Goal: Task Accomplishment & Management: Use online tool/utility

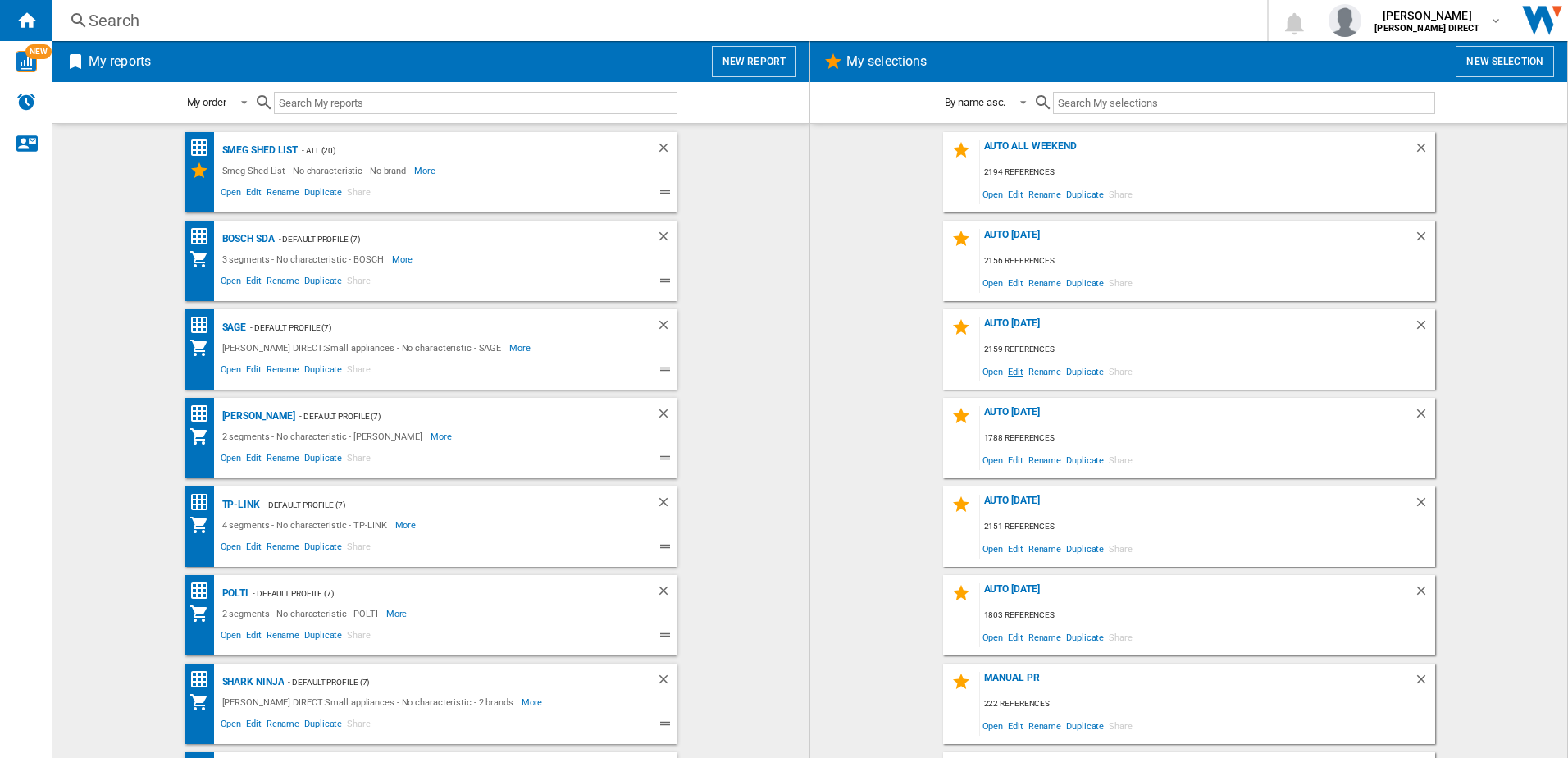
click at [1013, 373] on span "Edit" at bounding box center [1015, 371] width 20 height 22
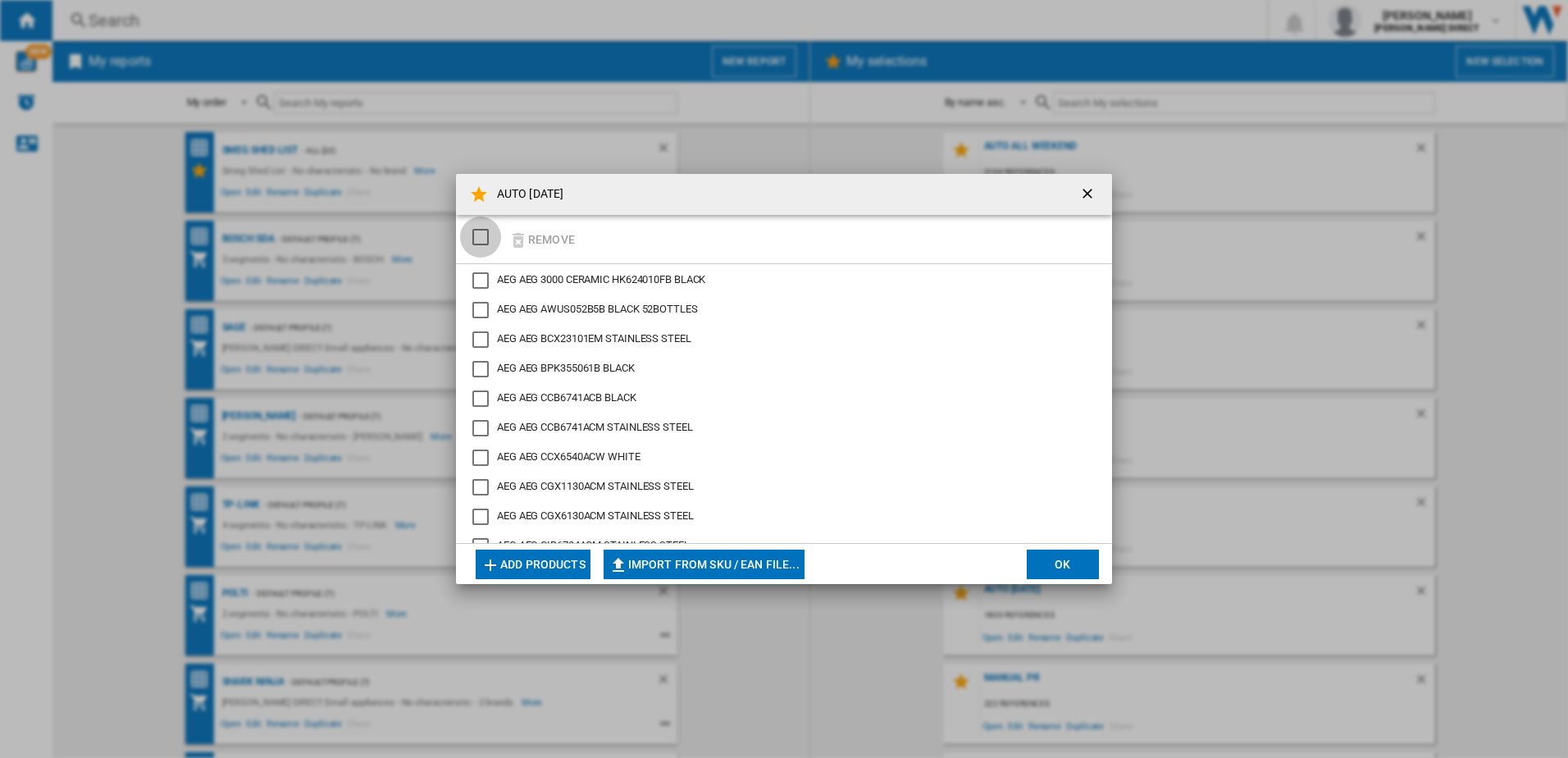
click at [483, 243] on div "SELECTIONS.EDITION_POPUP.SELECT_DESELECT" at bounding box center [480, 236] width 16 height 16
click at [558, 239] on button "Remove" at bounding box center [542, 240] width 76 height 39
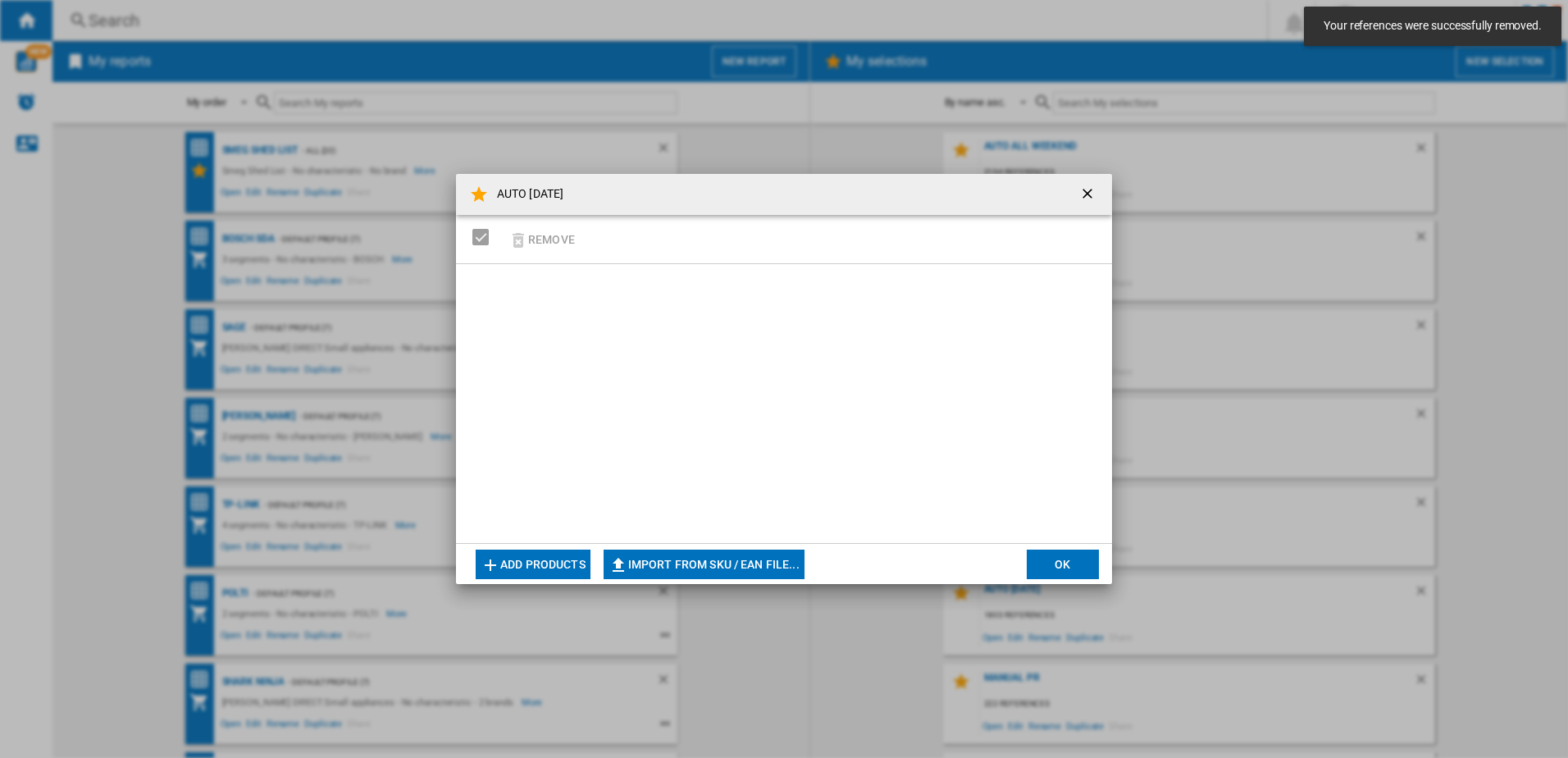
click at [629, 542] on div at bounding box center [783, 403] width 656 height 279
click at [643, 566] on button "Import from SKU / EAN file..." at bounding box center [704, 564] width 201 height 30
type input "**********"
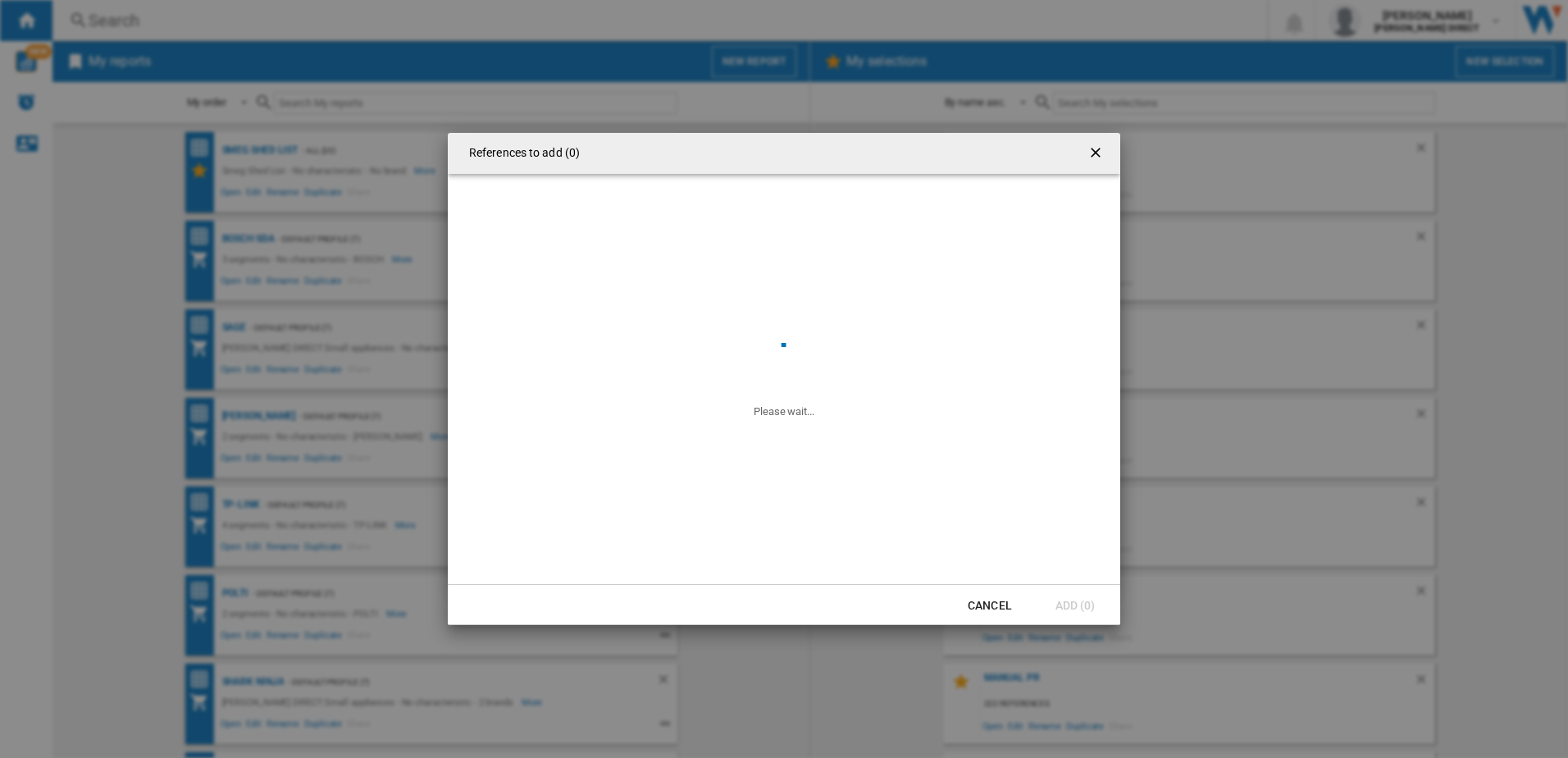
click at [899, 377] on span at bounding box center [993, 379] width 254 height 80
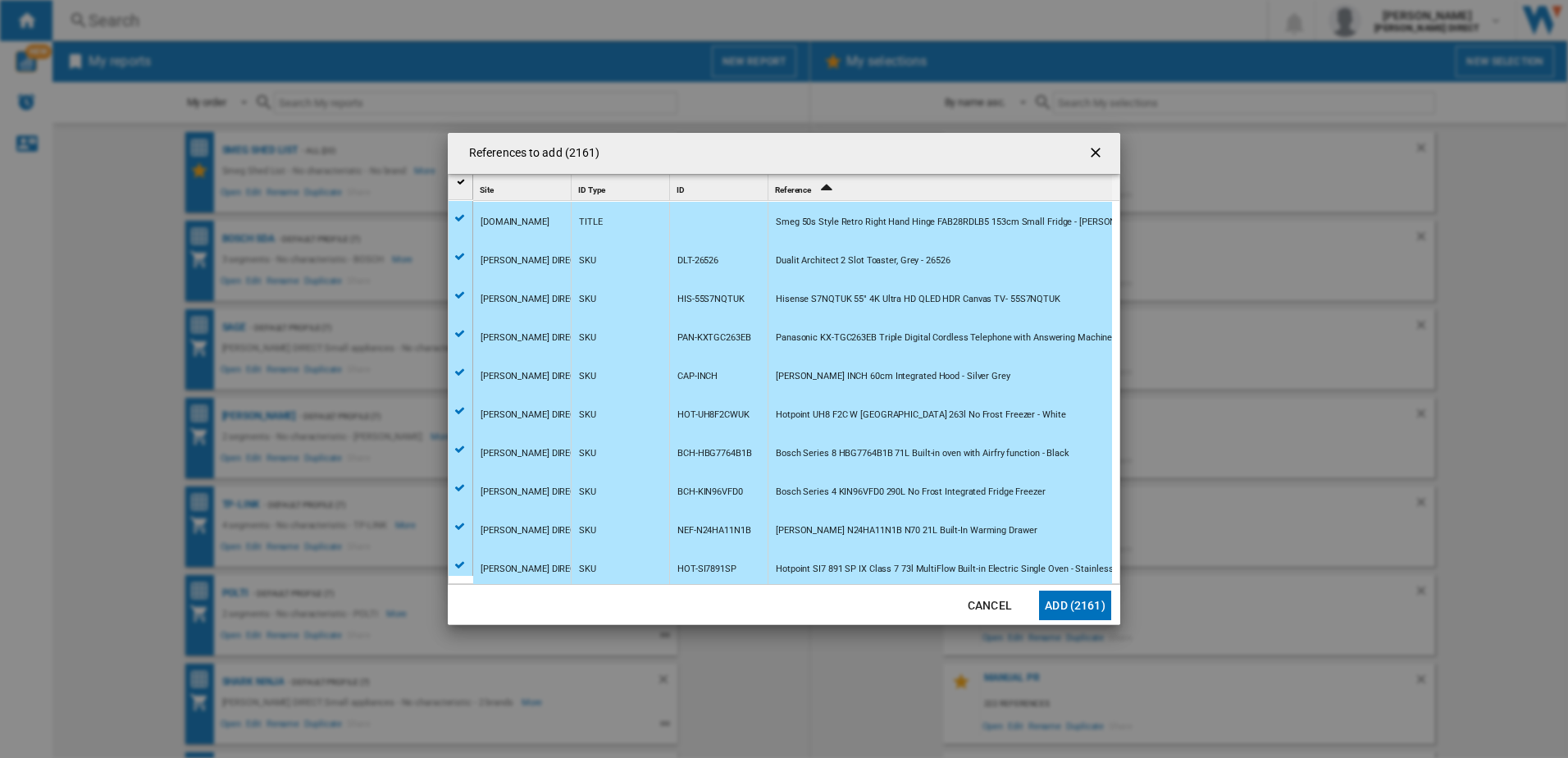
click at [1085, 596] on button "Add (2161)" at bounding box center [1074, 605] width 72 height 30
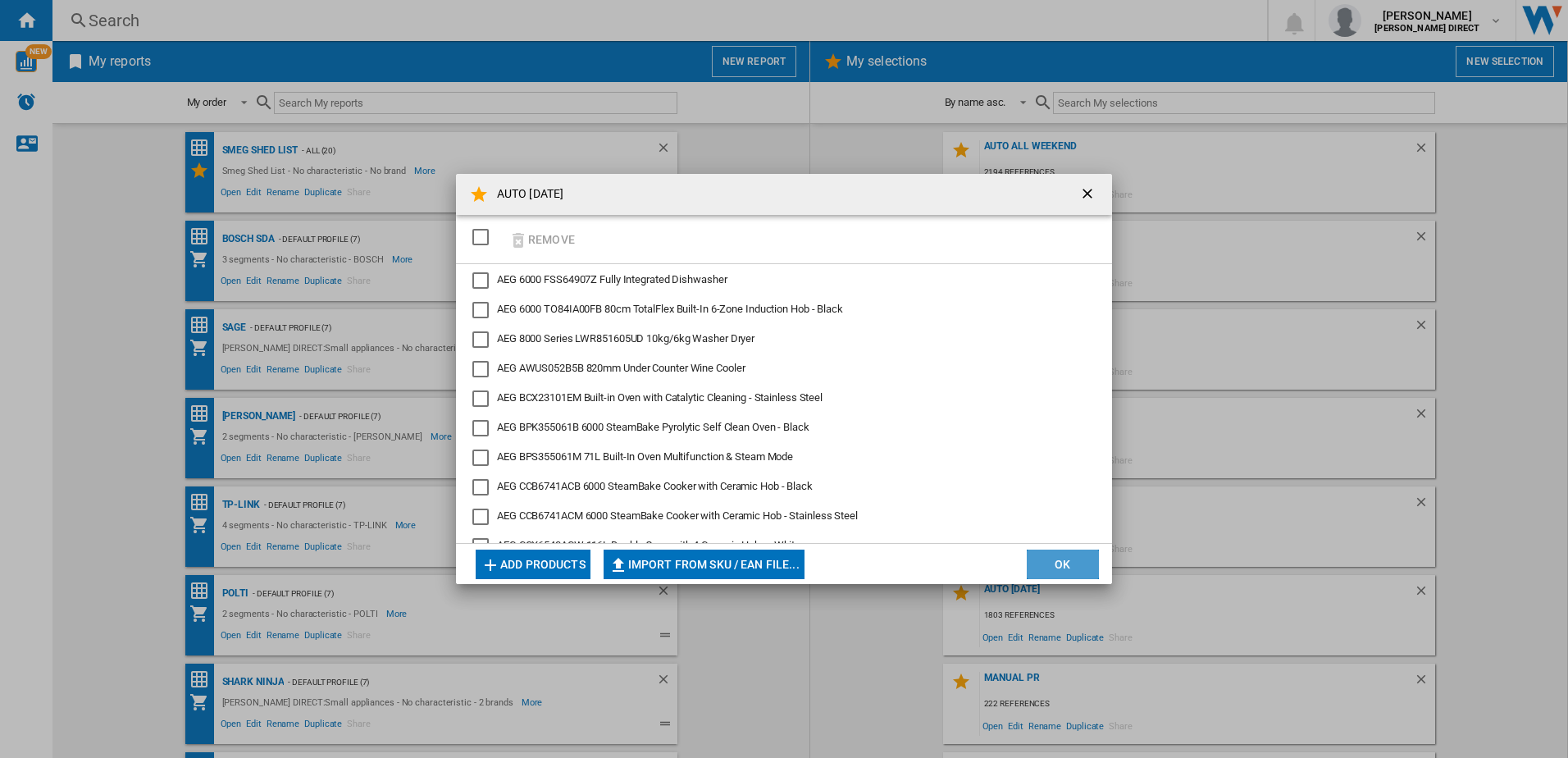
click at [1081, 560] on button "OK" at bounding box center [1063, 564] width 72 height 30
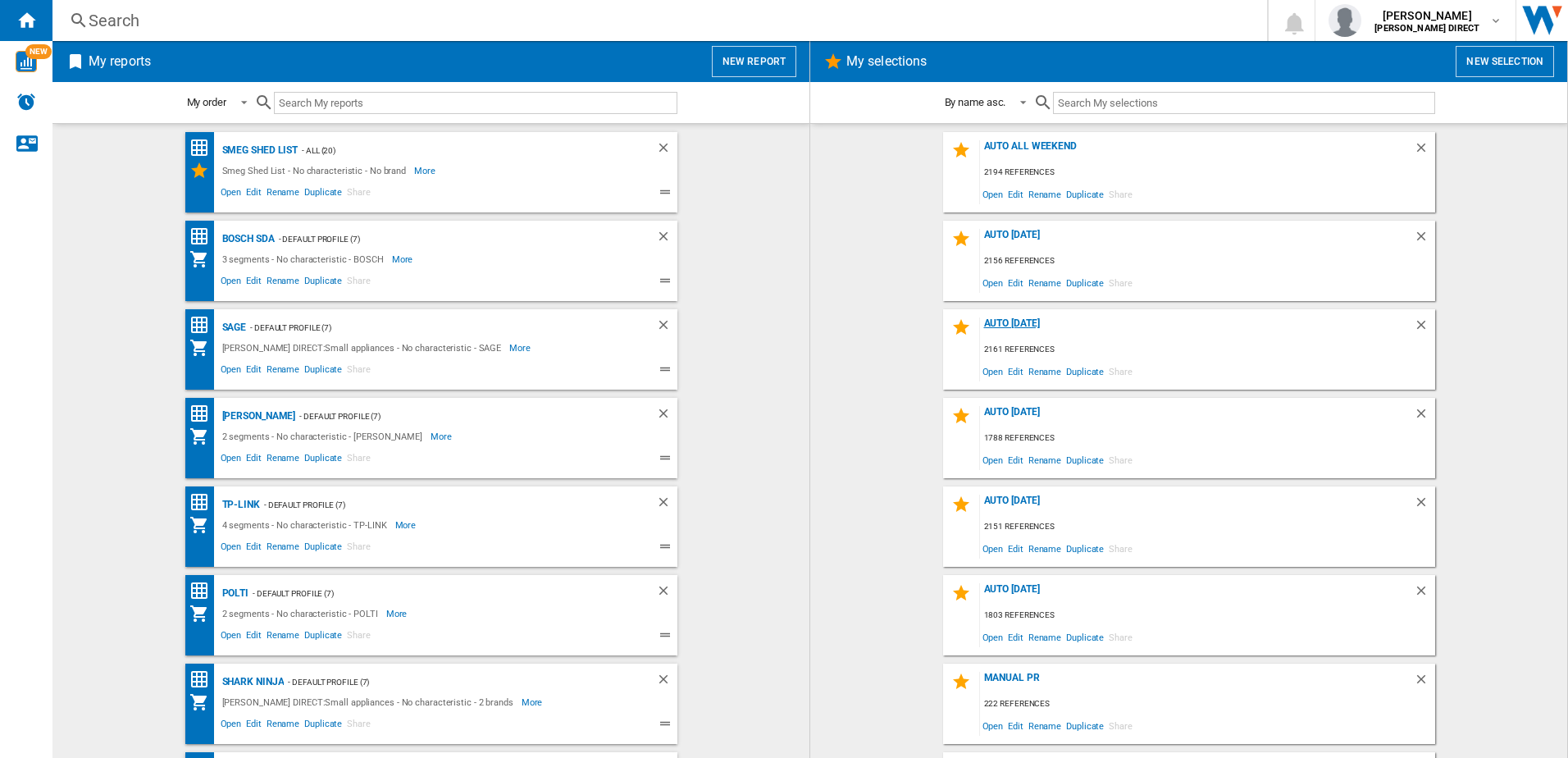
click at [999, 327] on div "AUTO [DATE]" at bounding box center [1196, 329] width 433 height 22
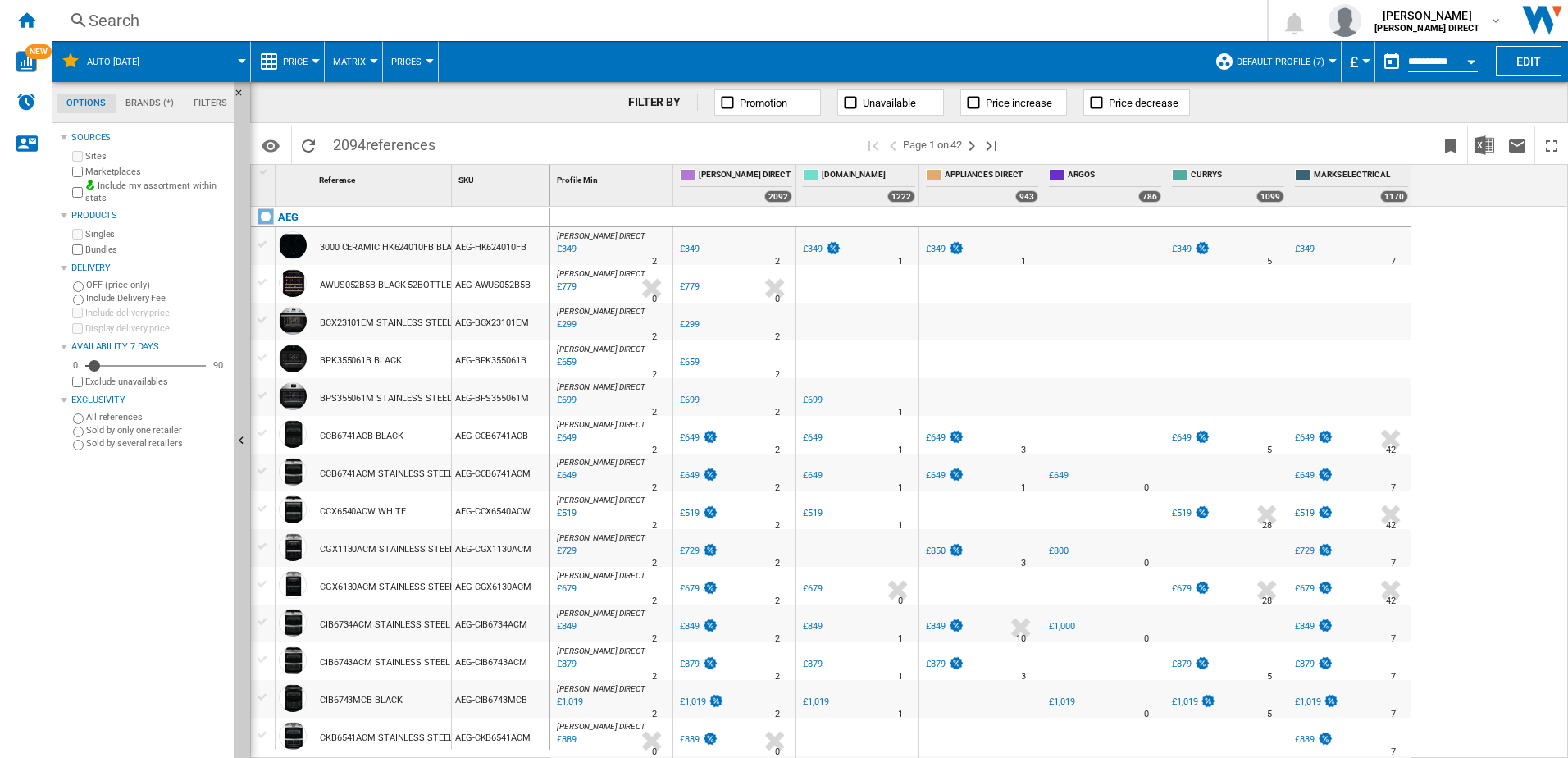
click at [1262, 58] on span "Default profile (7)" at bounding box center [1281, 62] width 88 height 11
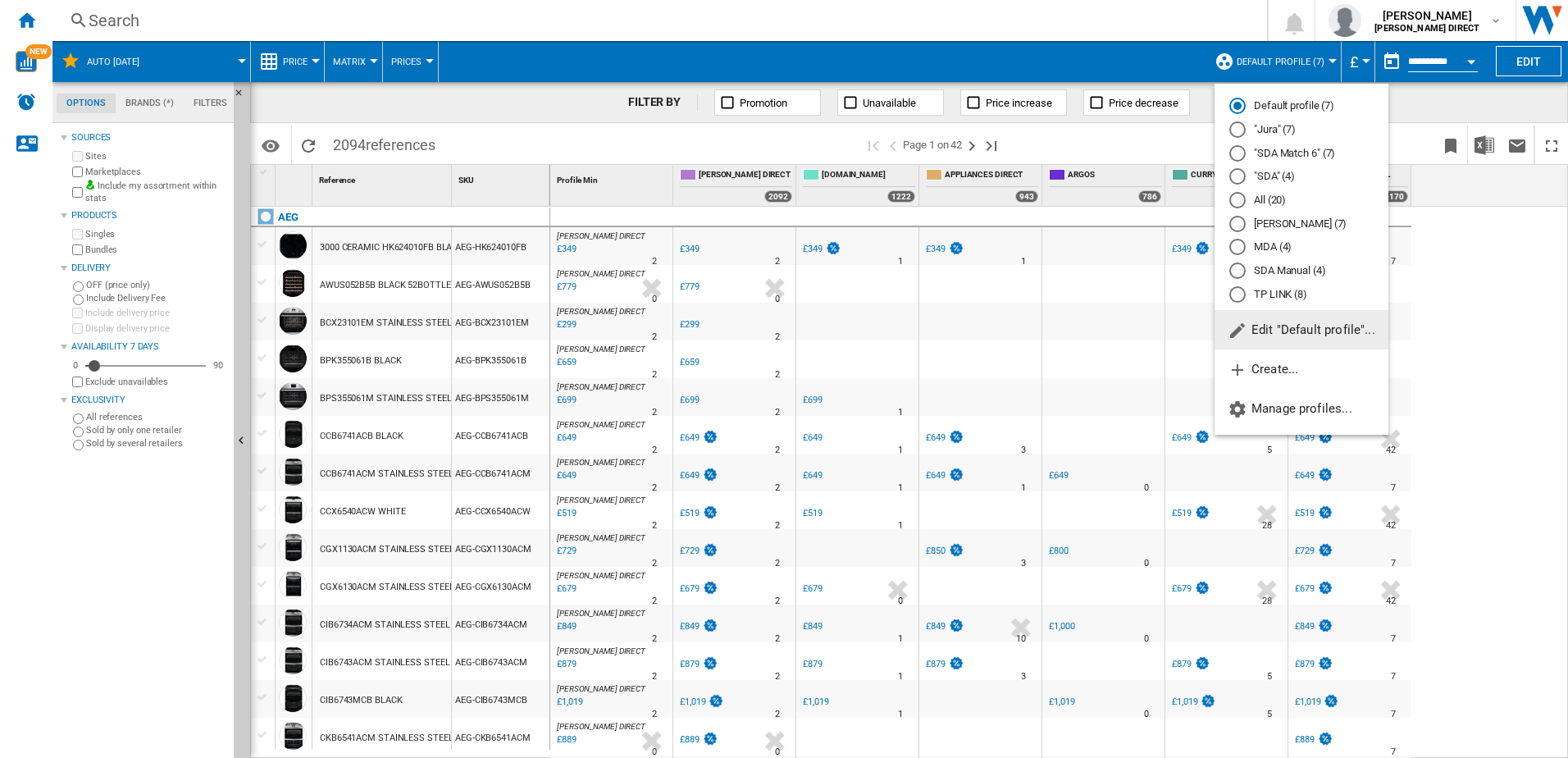
click at [1286, 104] on md-radio-button "Default profile (7)" at bounding box center [1301, 106] width 144 height 15
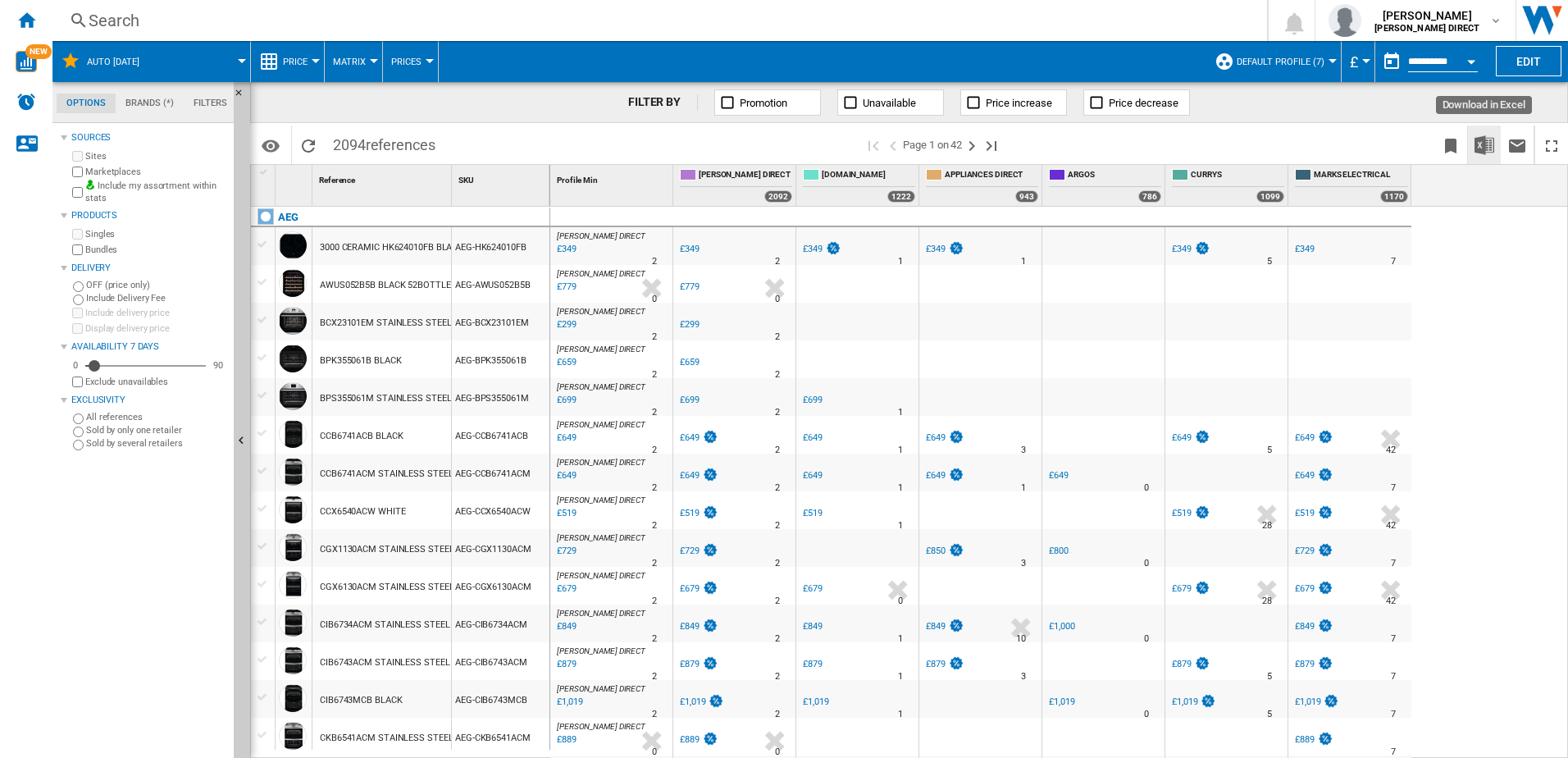
click at [1498, 151] on button "Download in Excel" at bounding box center [1484, 145] width 33 height 39
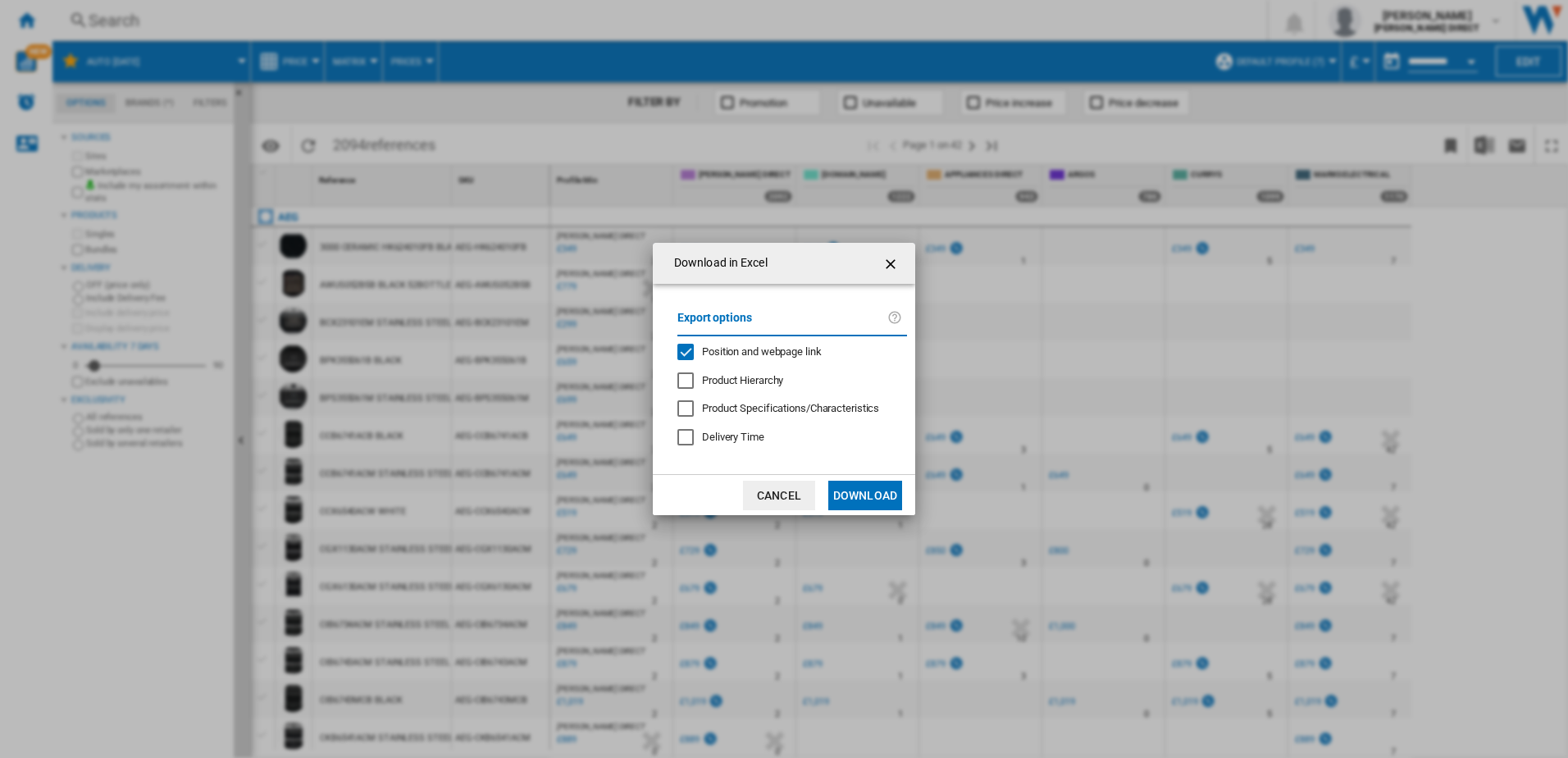
click at [727, 357] on div "Position and webpage link" at bounding box center [761, 351] width 119 height 14
click at [875, 494] on button "Download" at bounding box center [864, 495] width 74 height 30
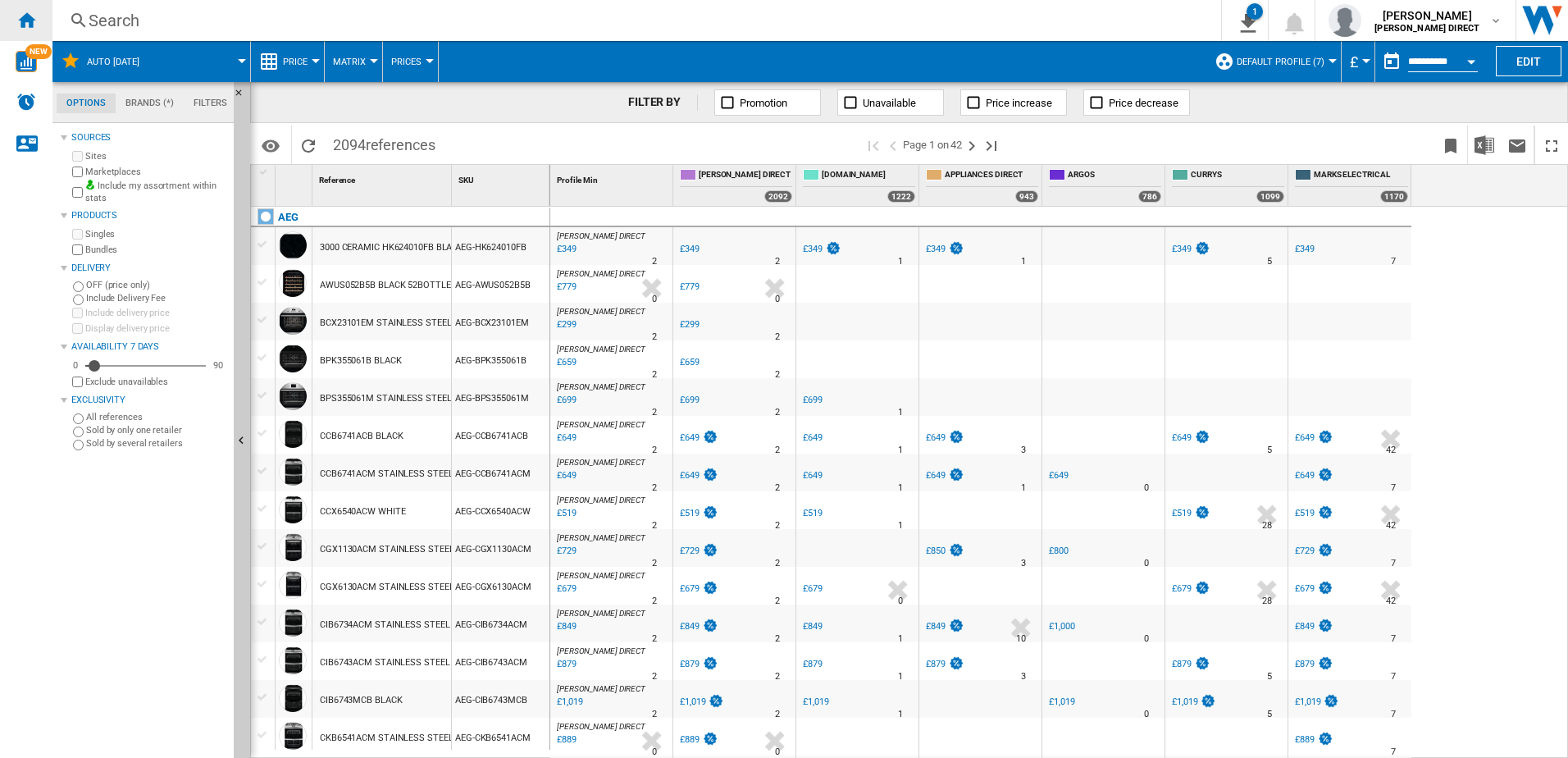
click at [21, 20] on ng-md-icon "Home" at bounding box center [25, 19] width 19 height 19
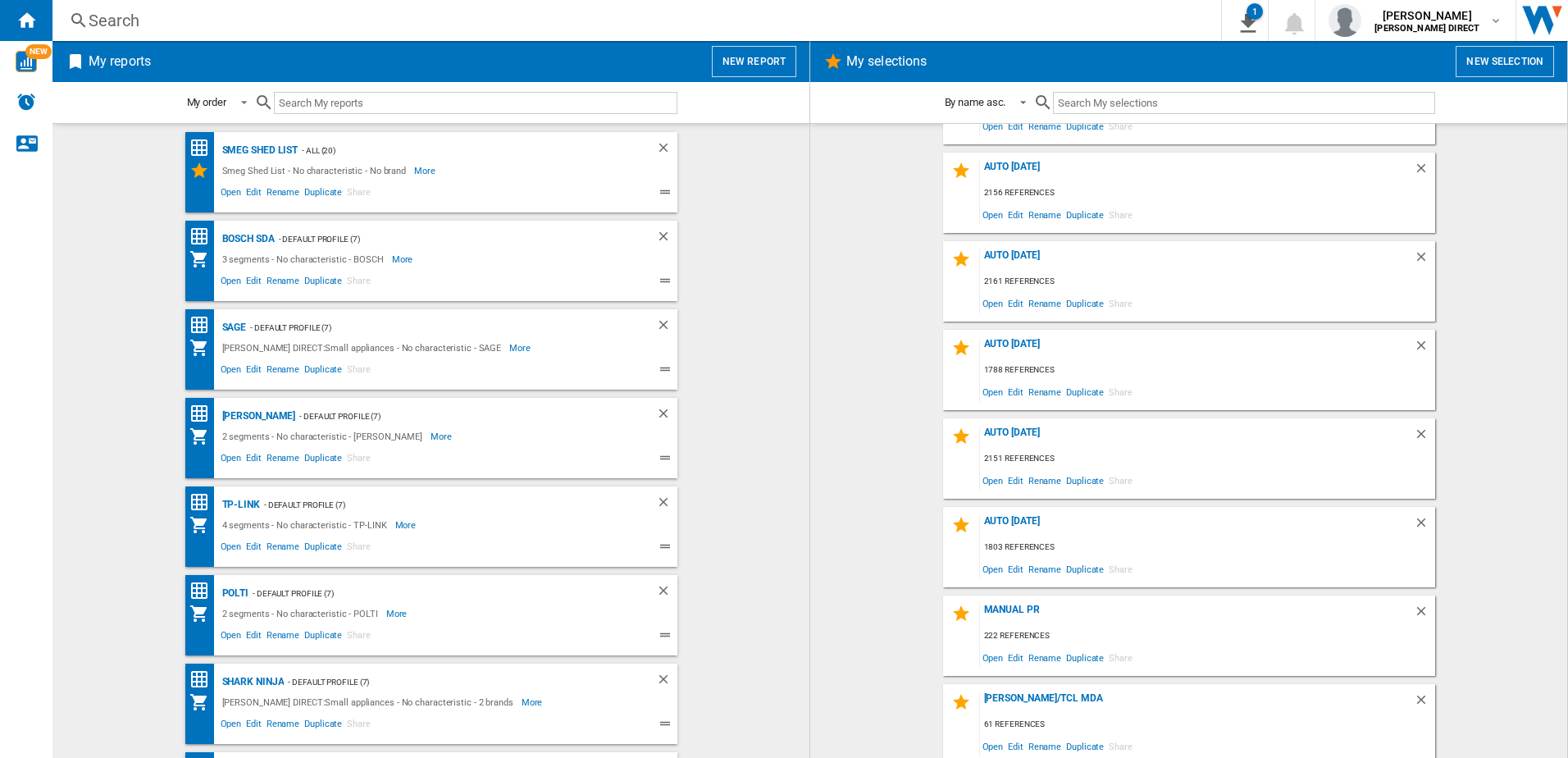
scroll to position [163, 0]
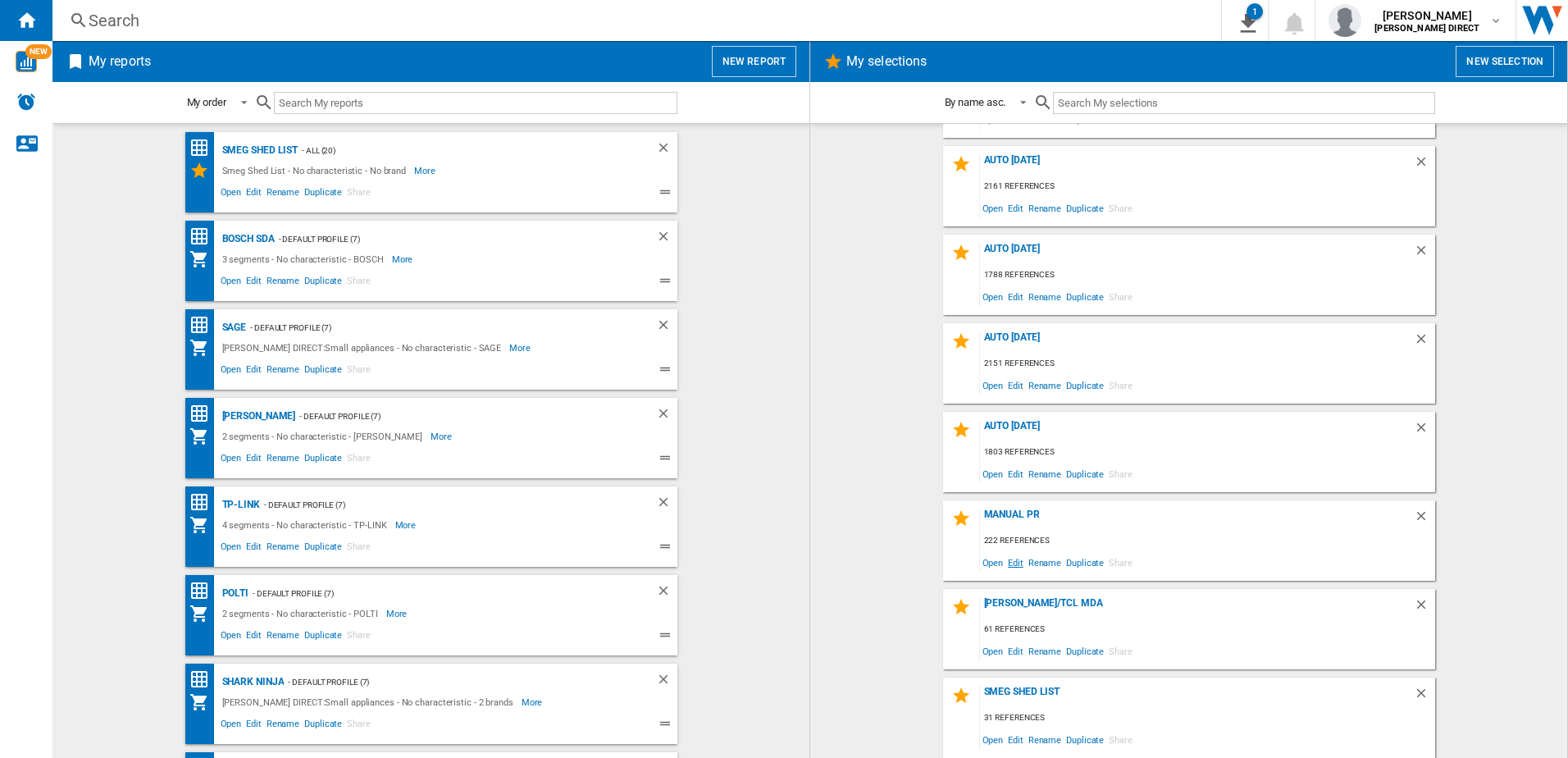
click at [1013, 561] on span "Edit" at bounding box center [1015, 562] width 20 height 22
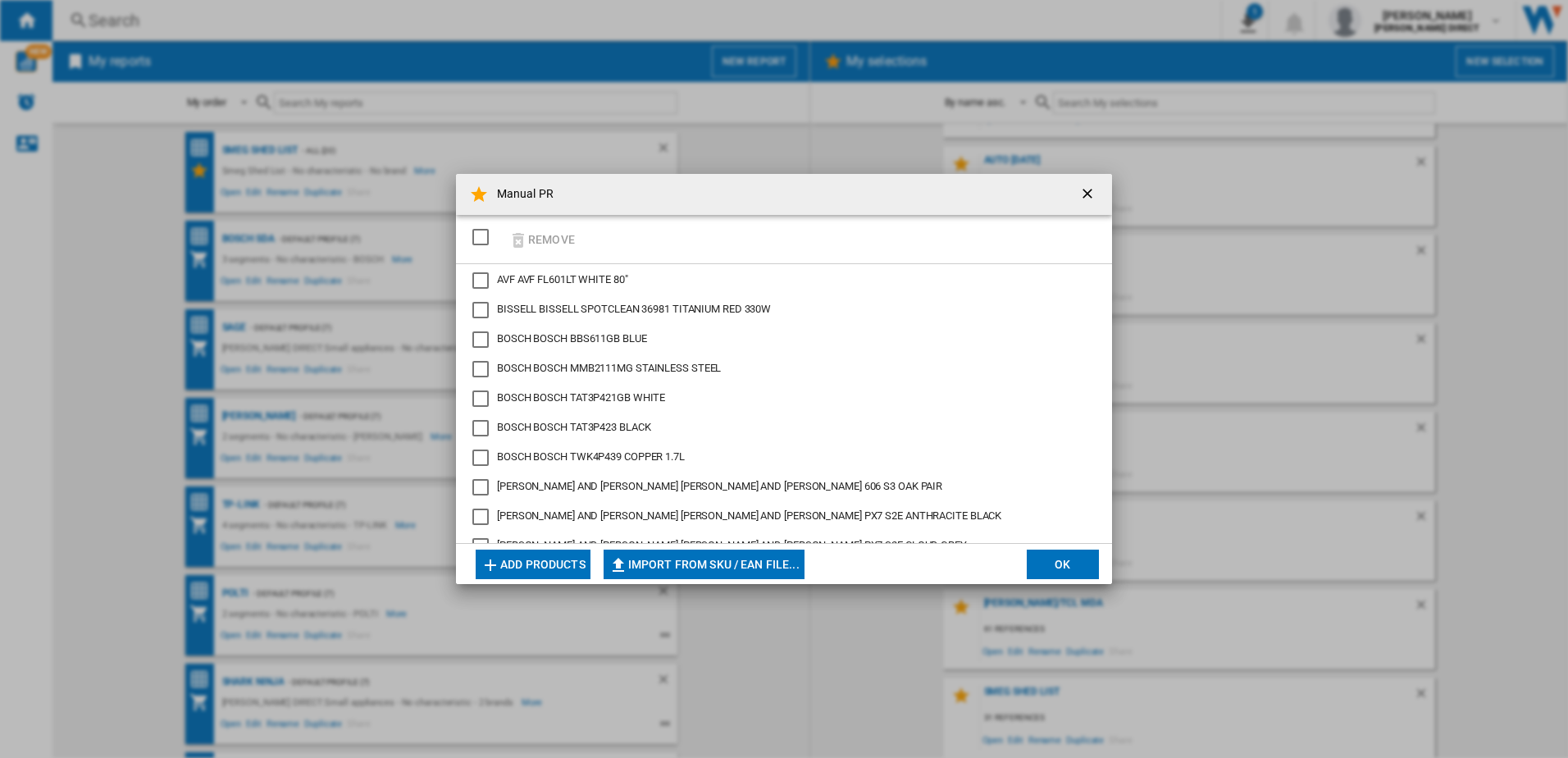
click at [472, 230] on div "SELECTIONS.EDITION_POPUP.SELECT_DESELECT" at bounding box center [480, 236] width 16 height 16
click at [527, 235] on ng-md-icon "Manual PR ..." at bounding box center [517, 240] width 19 height 19
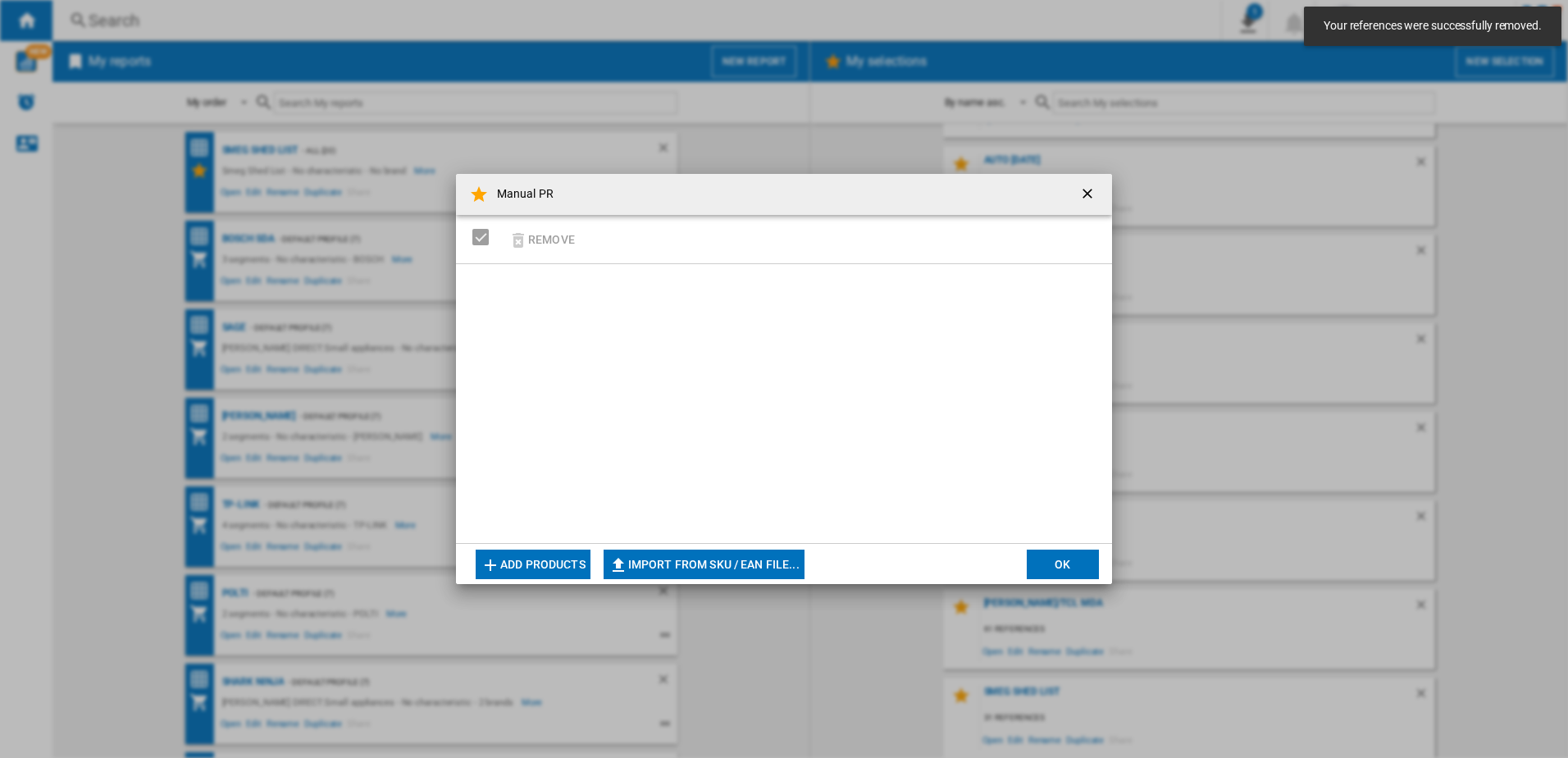
click at [771, 557] on button "Import from SKU / EAN file..." at bounding box center [704, 564] width 201 height 30
type input "**********"
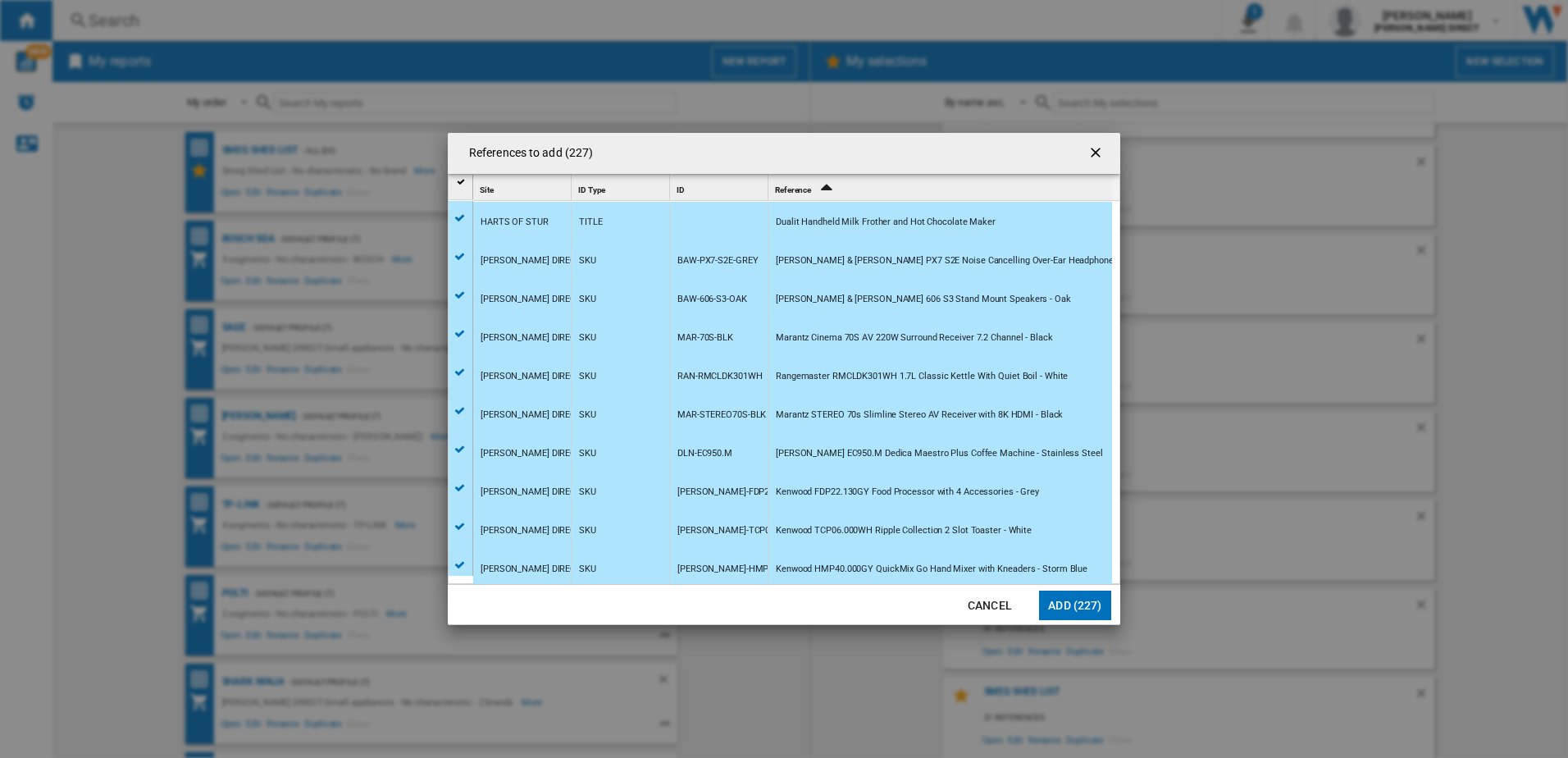
click at [1107, 600] on button "Add (227)" at bounding box center [1074, 605] width 72 height 30
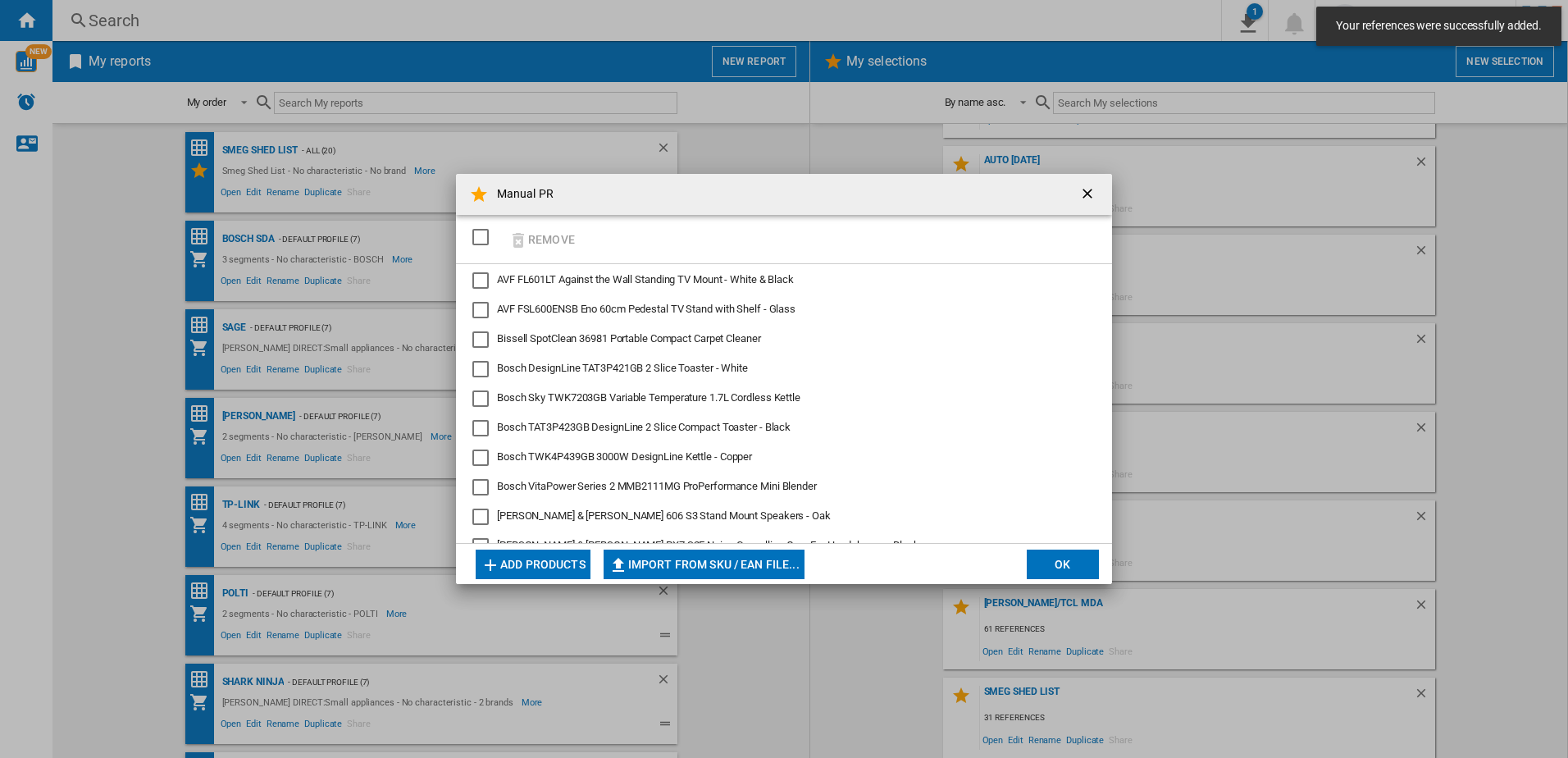
click at [1041, 570] on button "OK" at bounding box center [1063, 564] width 72 height 30
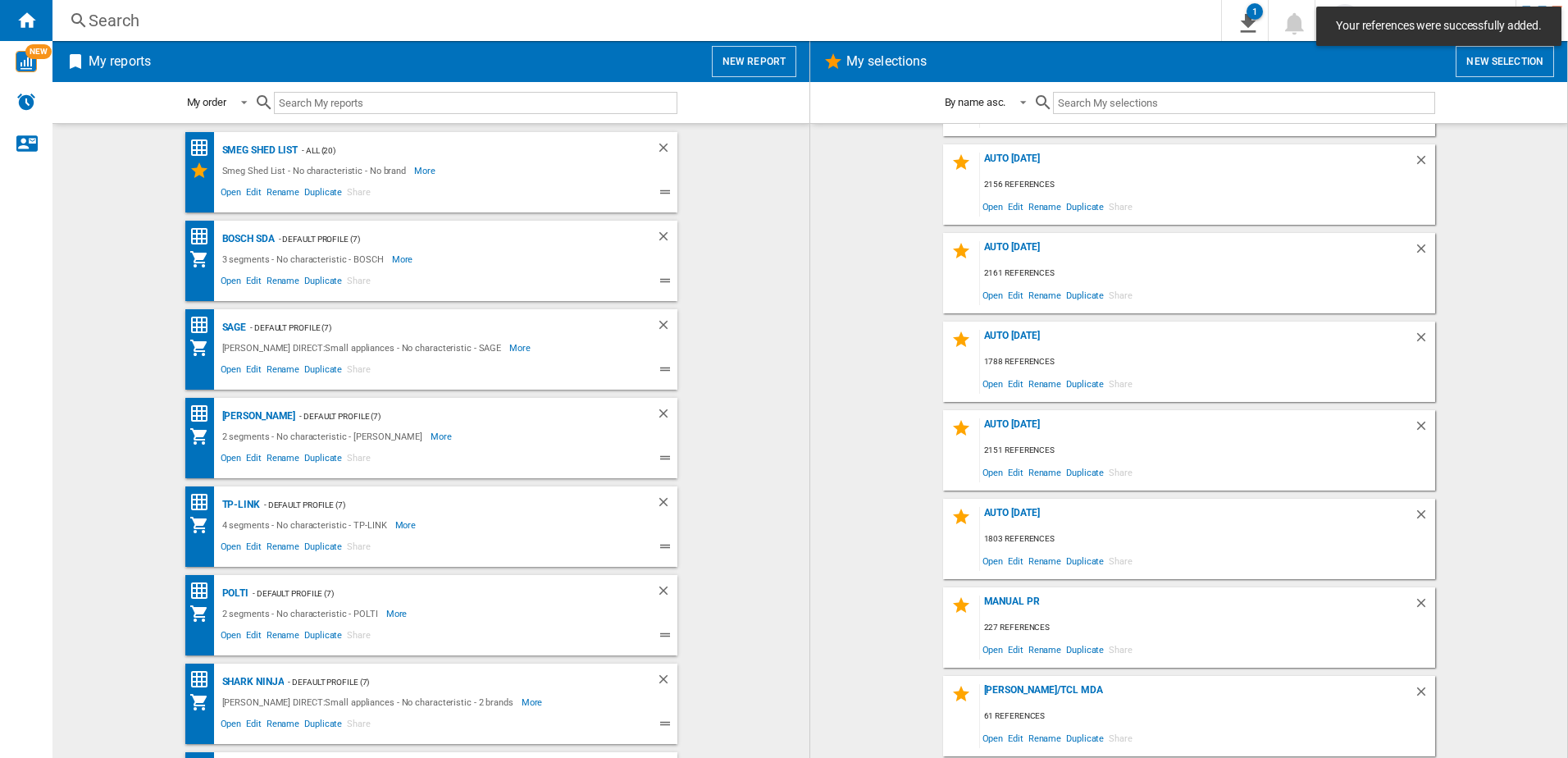
scroll to position [0, 0]
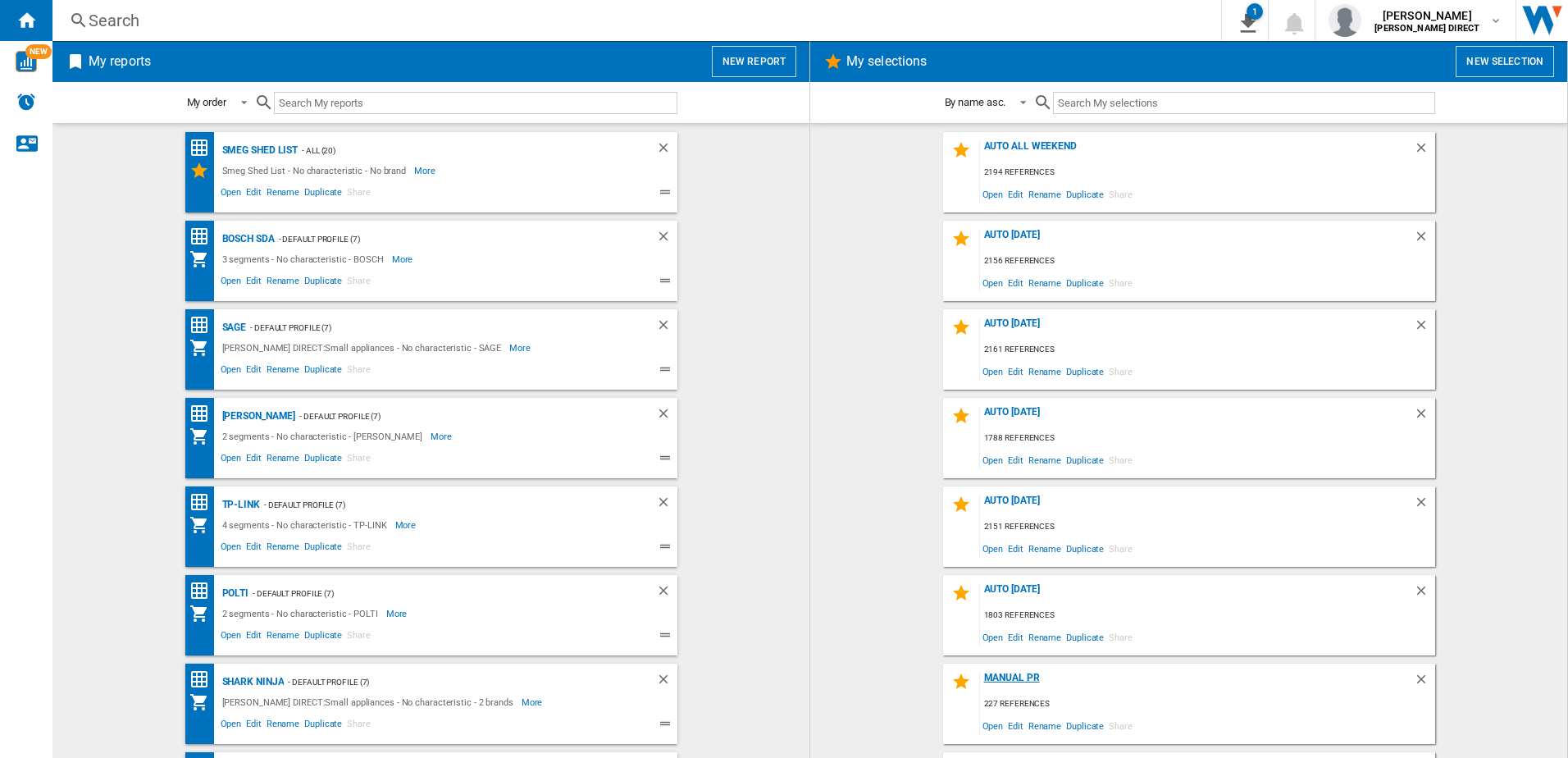
click at [1011, 681] on div "Manual PR" at bounding box center [1196, 683] width 433 height 22
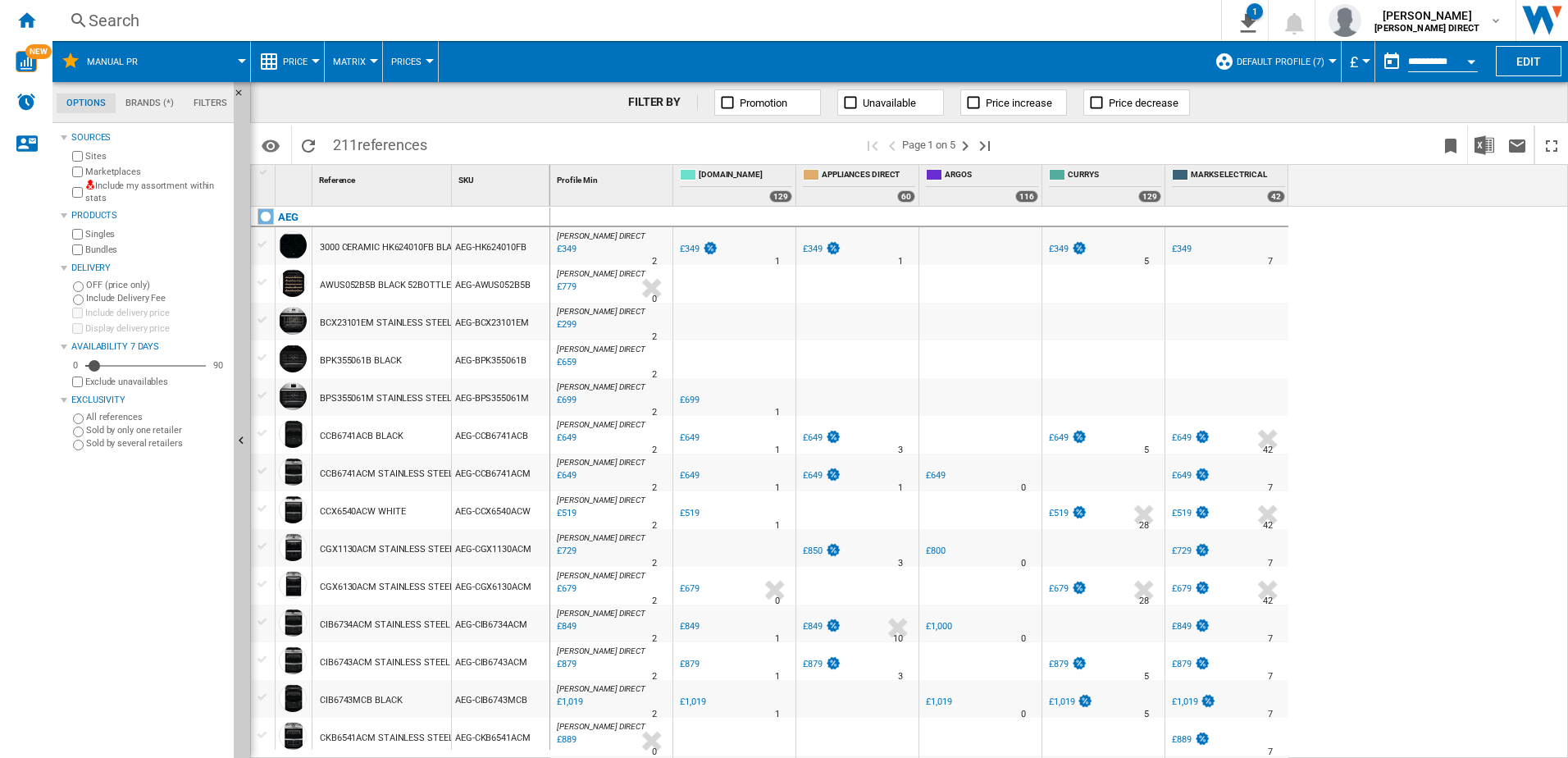
click at [146, 186] on label "Include my assortment within stats" at bounding box center [157, 192] width 142 height 25
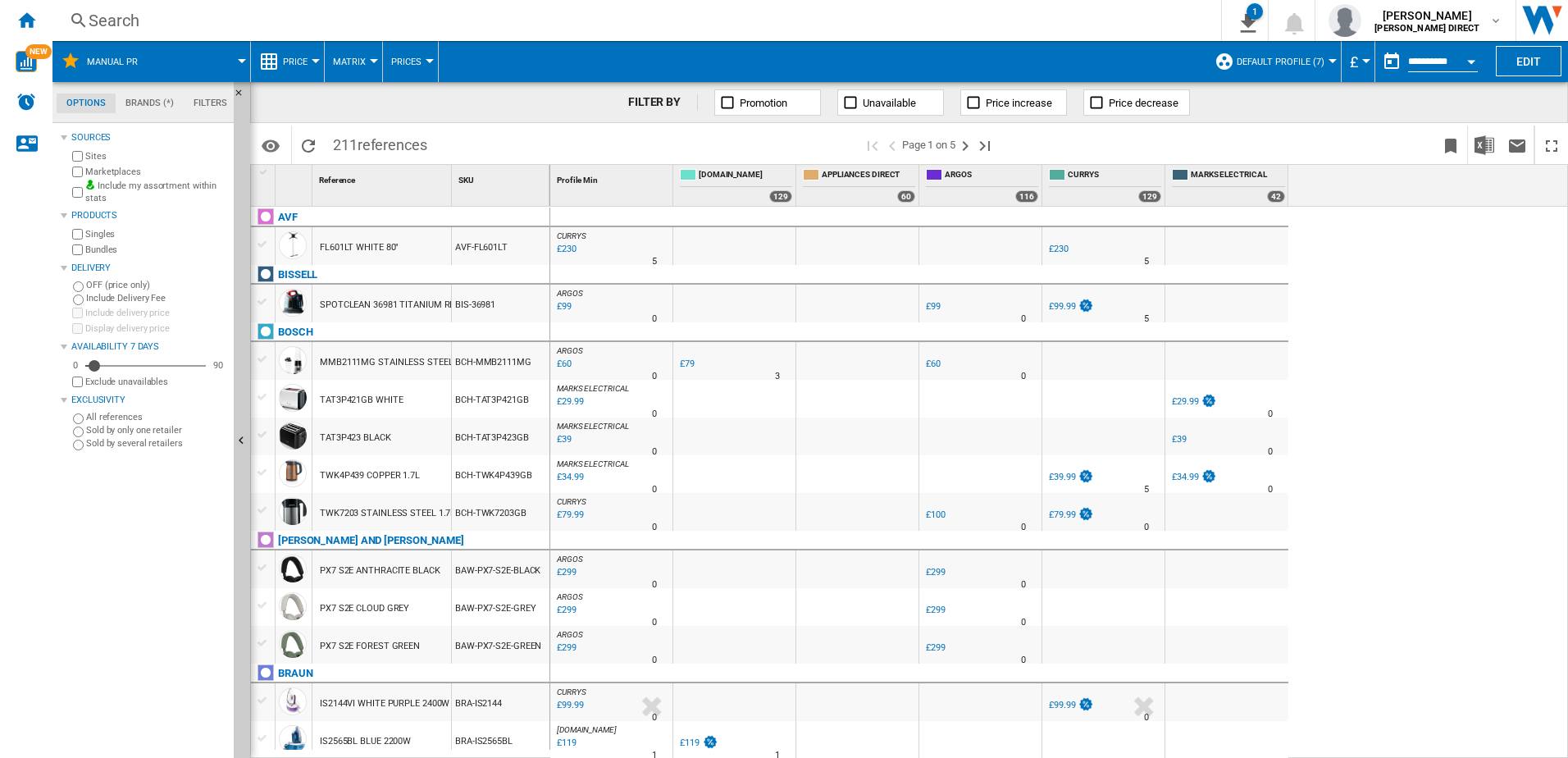
click at [119, 172] on label "Marketplaces" at bounding box center [157, 172] width 142 height 13
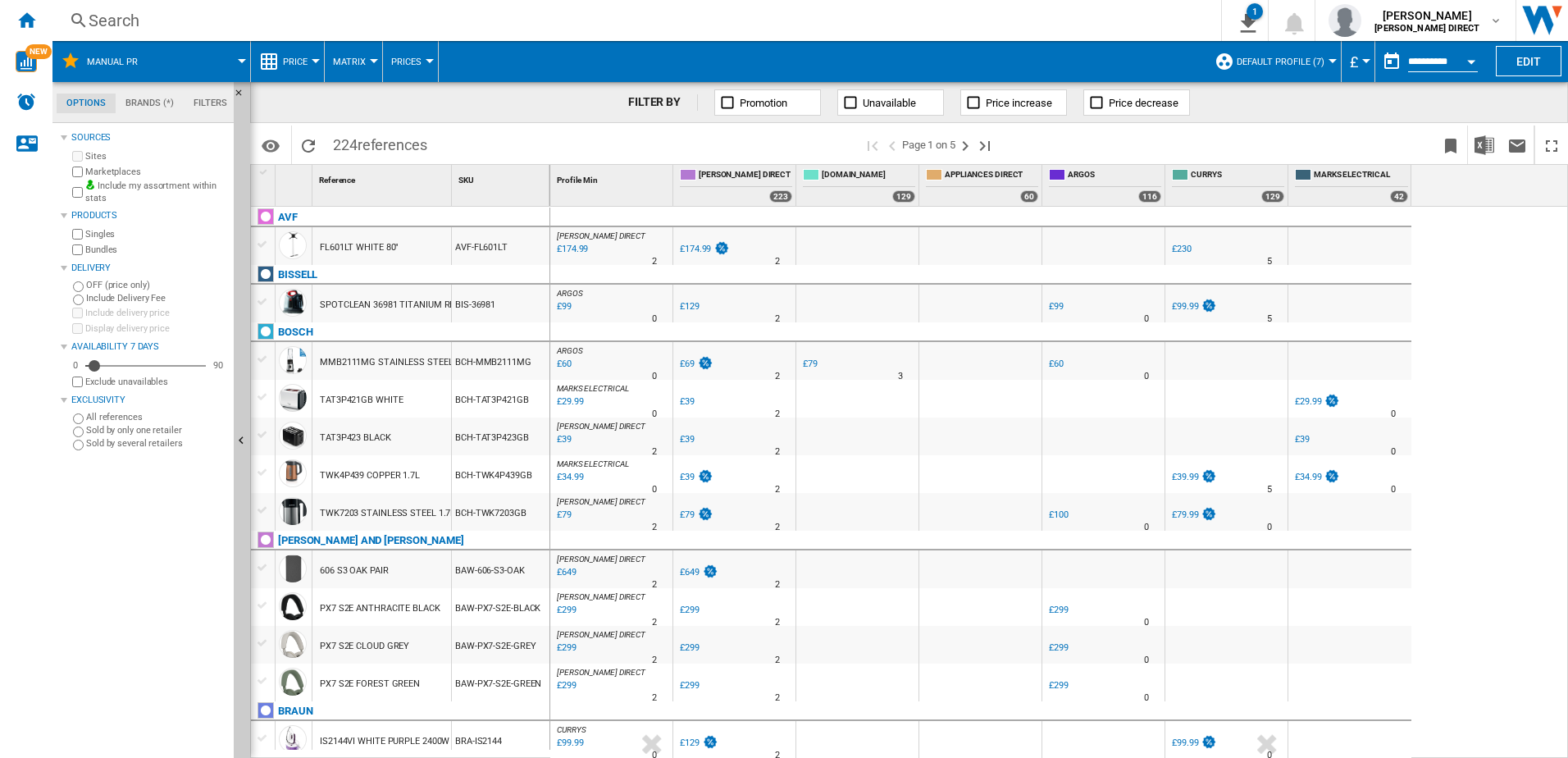
click at [99, 252] on label "Bundles" at bounding box center [157, 250] width 142 height 13
click at [340, 57] on span "Matrix" at bounding box center [349, 62] width 33 height 11
click at [387, 136] on button "Ranking" at bounding box center [363, 141] width 79 height 39
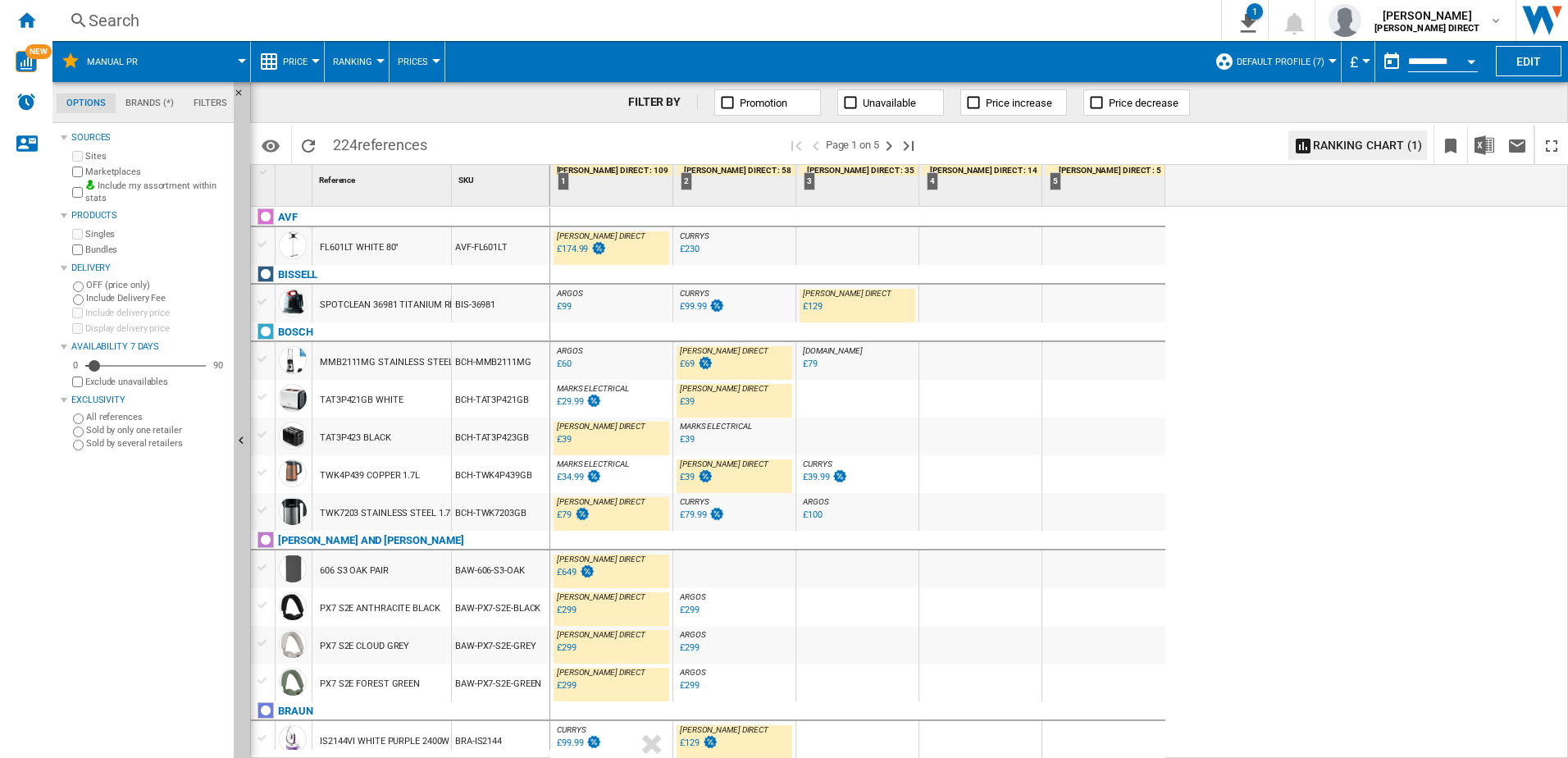
click at [689, 363] on div "£69" at bounding box center [687, 363] width 14 height 11
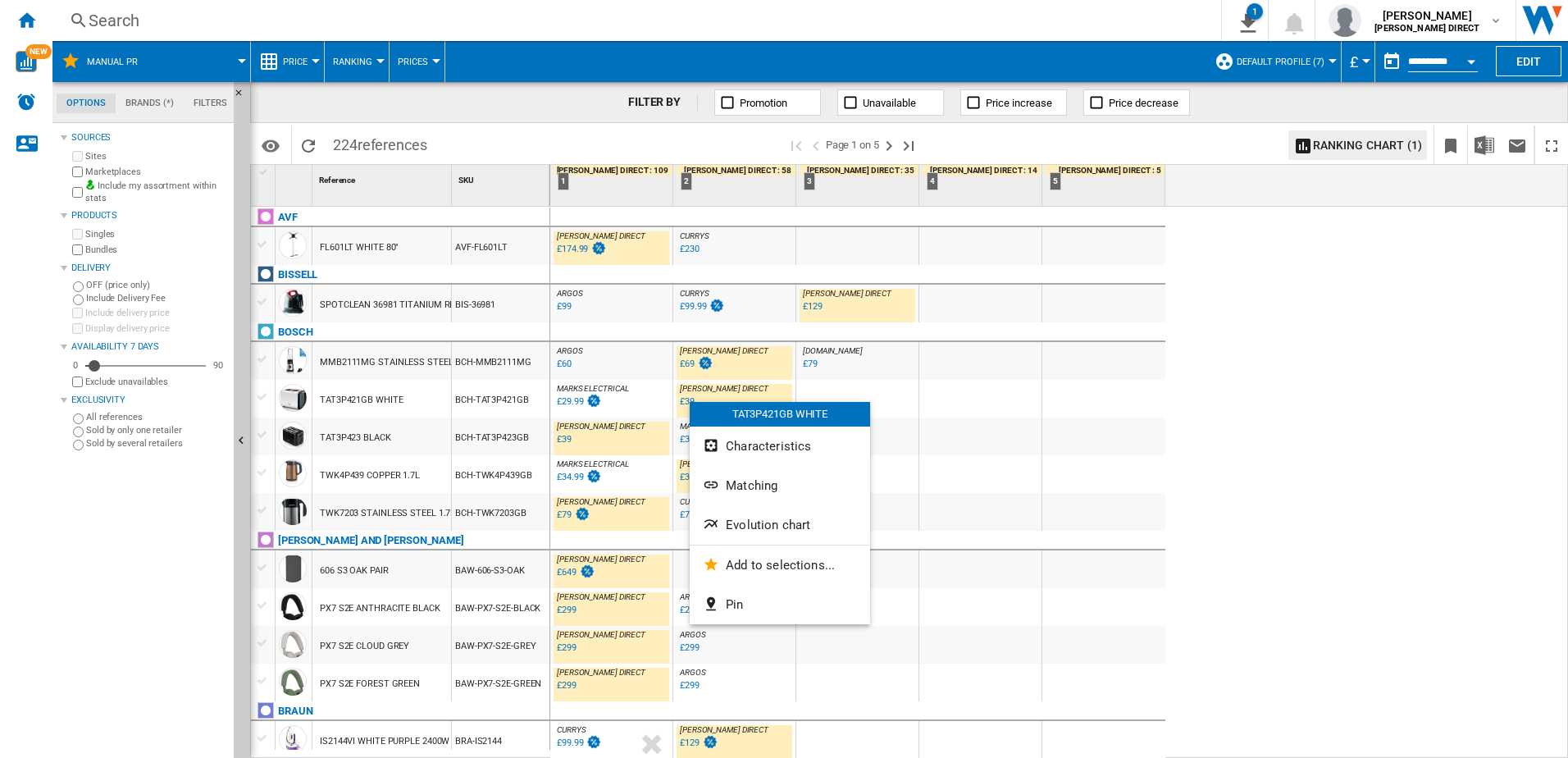
click at [1033, 398] on div at bounding box center [784, 379] width 1568 height 758
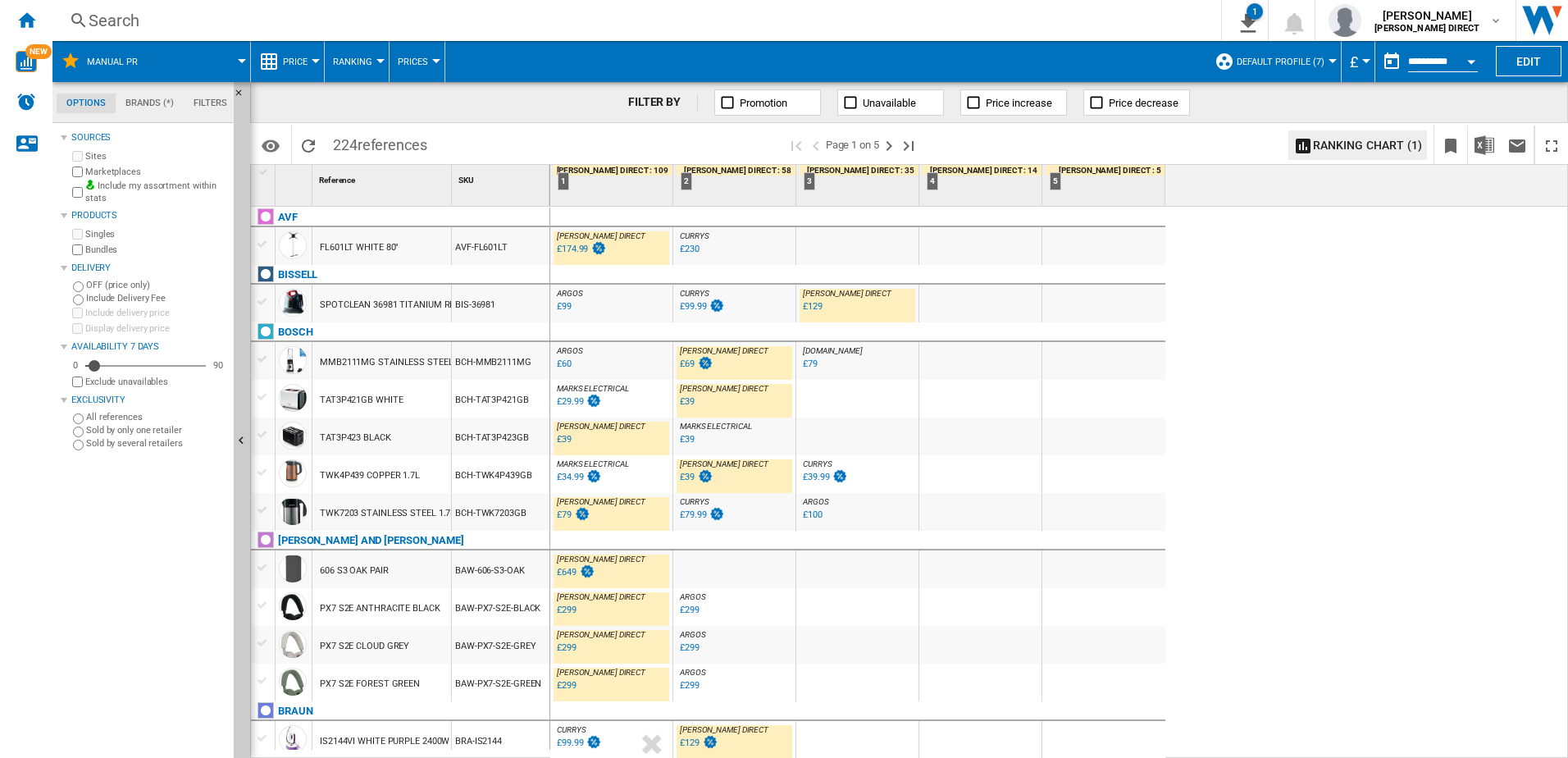
click at [684, 407] on div "£39" at bounding box center [686, 401] width 17 height 16
click at [556, 443] on div "£39" at bounding box center [563, 439] width 17 height 16
click at [569, 515] on div "£79" at bounding box center [564, 514] width 14 height 11
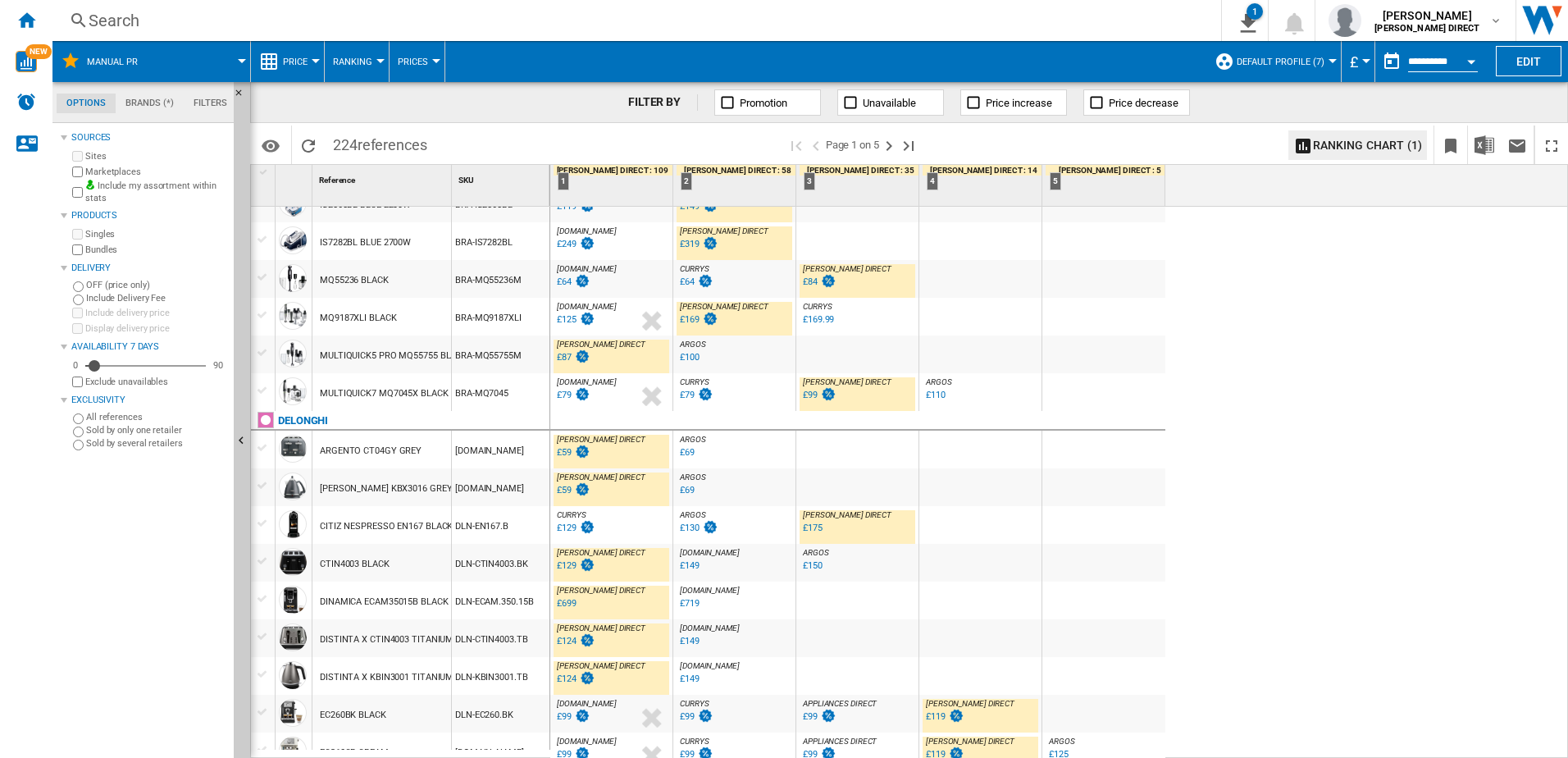
scroll to position [739, 0]
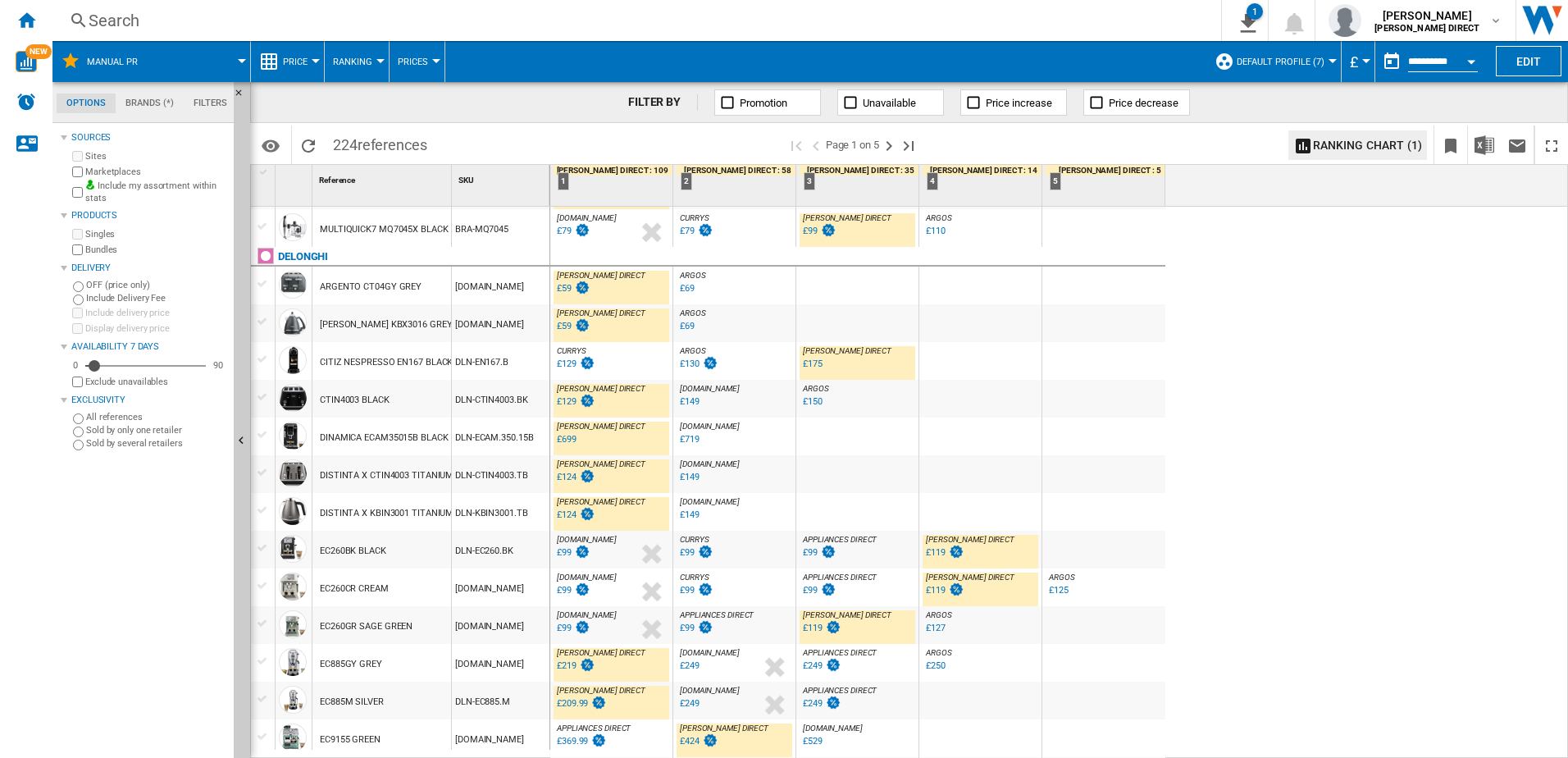
click at [560, 290] on div "£59" at bounding box center [564, 288] width 14 height 11
click at [560, 328] on div "£59" at bounding box center [564, 326] width 14 height 11
click at [564, 444] on div "£699" at bounding box center [566, 439] width 19 height 11
click at [575, 482] on div "£124" at bounding box center [575, 477] width 41 height 16
click at [574, 515] on div "£124" at bounding box center [566, 514] width 19 height 11
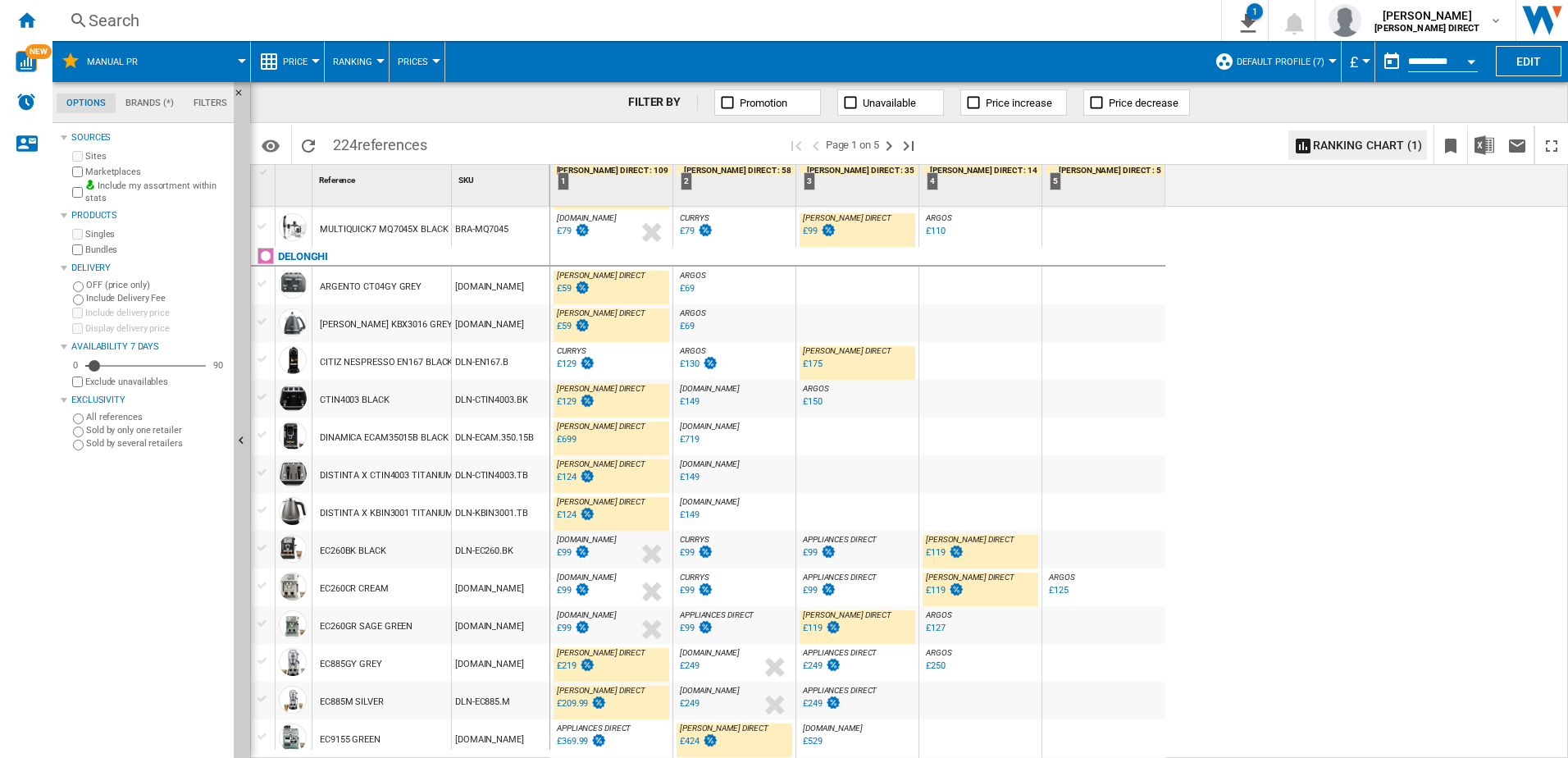
click at [567, 397] on div "£129" at bounding box center [566, 401] width 19 height 11
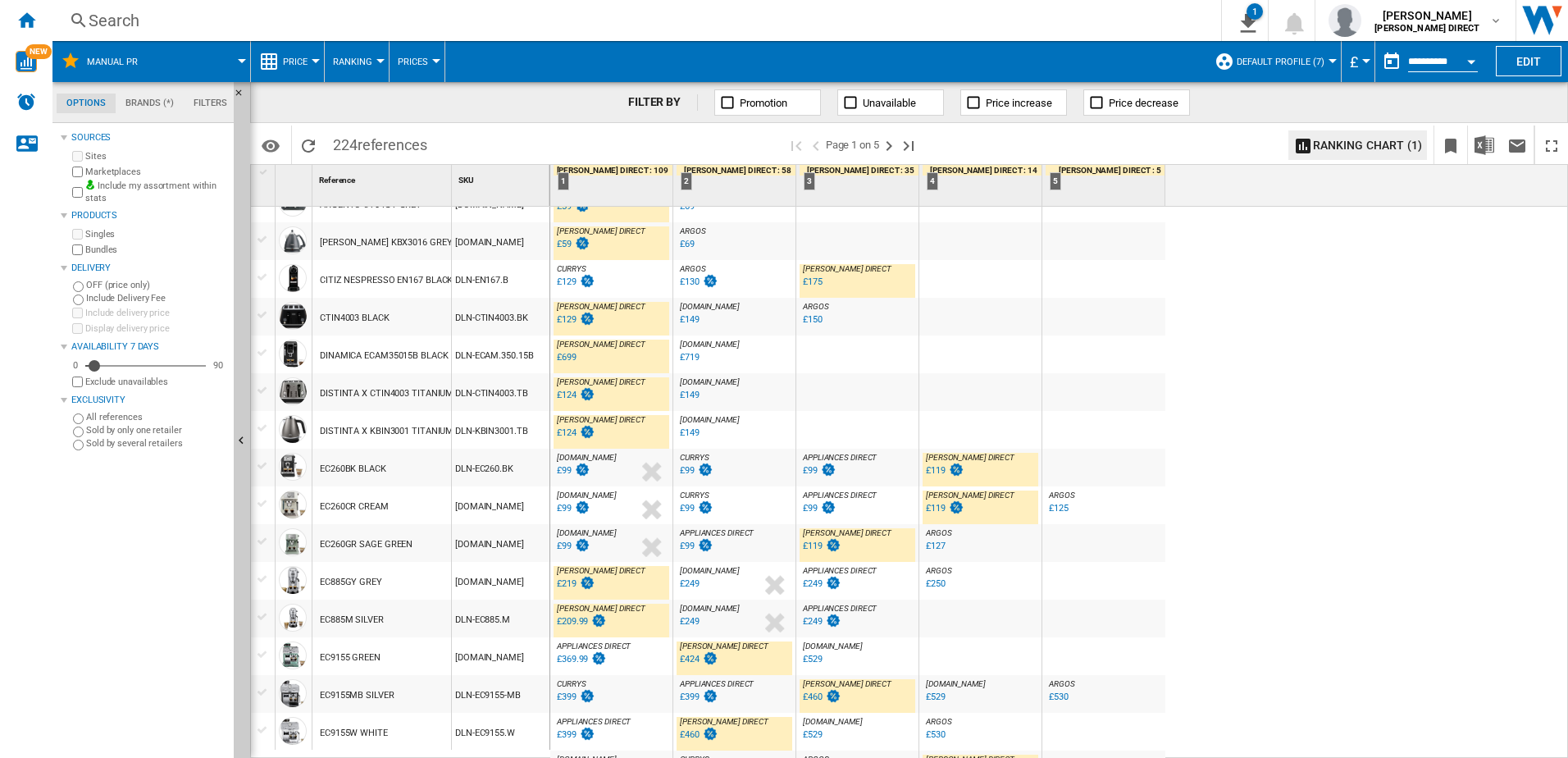
scroll to position [984, 0]
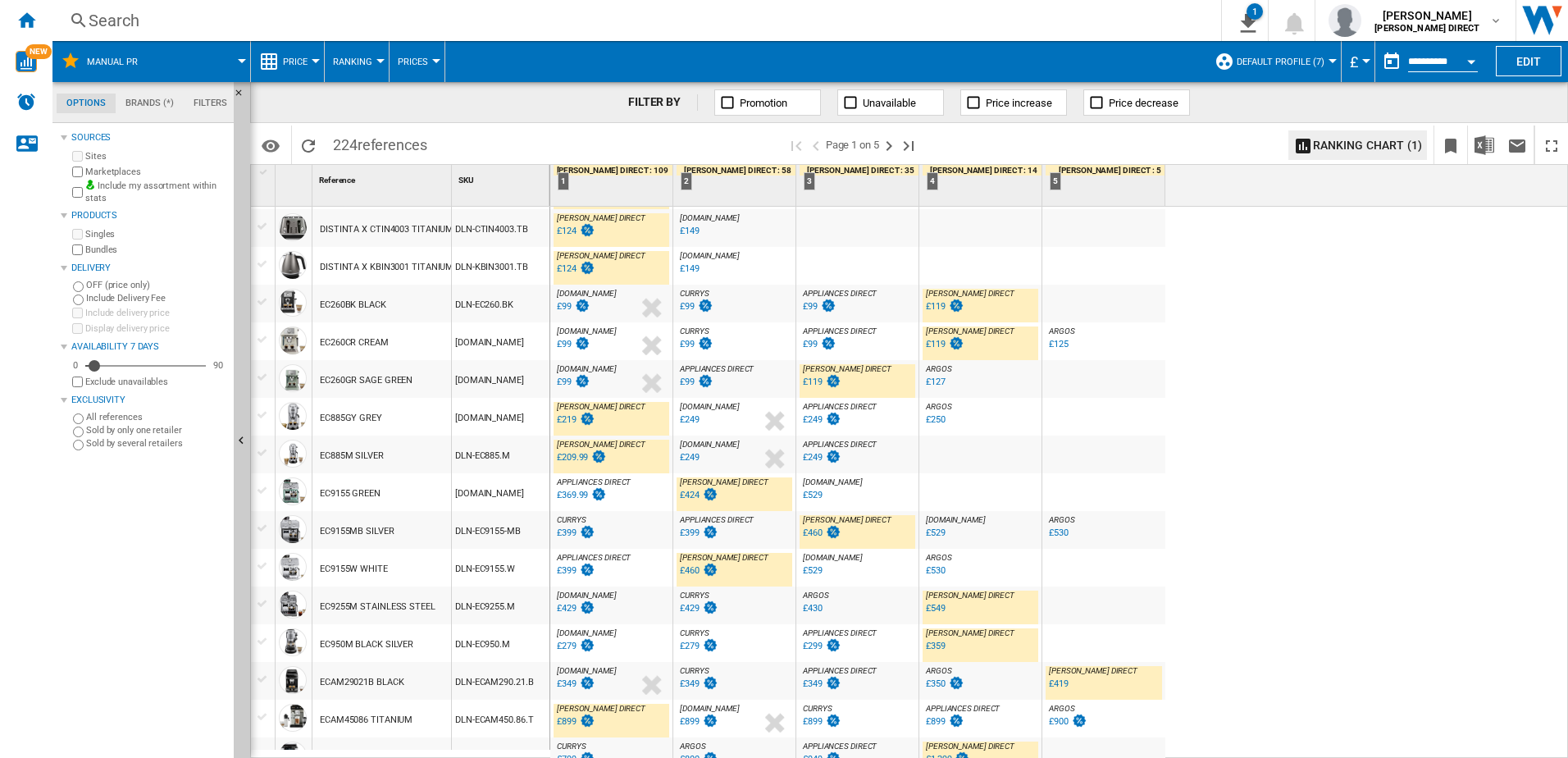
click at [572, 422] on div "£219" at bounding box center [566, 419] width 19 height 11
click at [569, 460] on div "£209.99" at bounding box center [572, 457] width 31 height 11
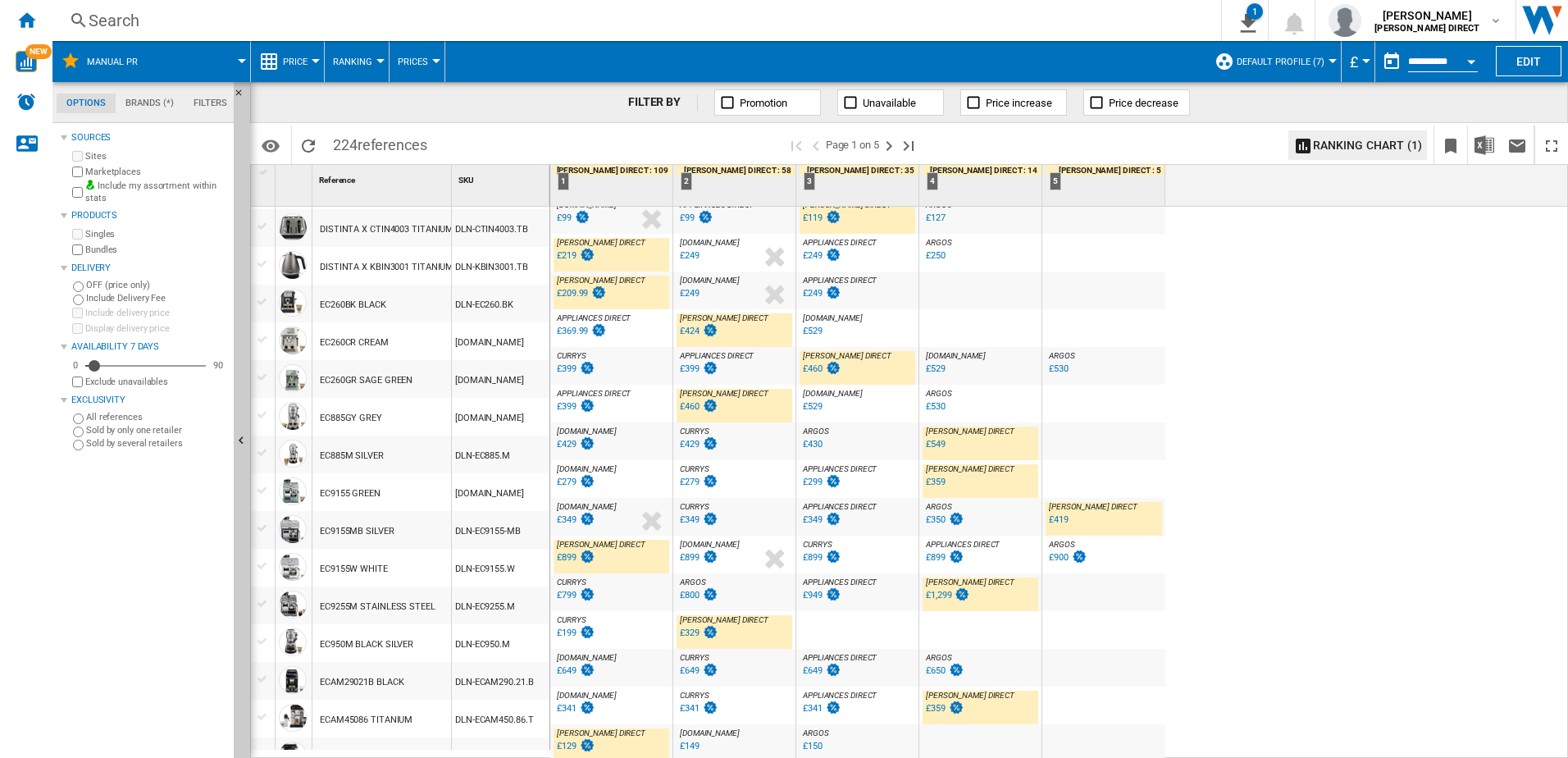
scroll to position [1148, 0]
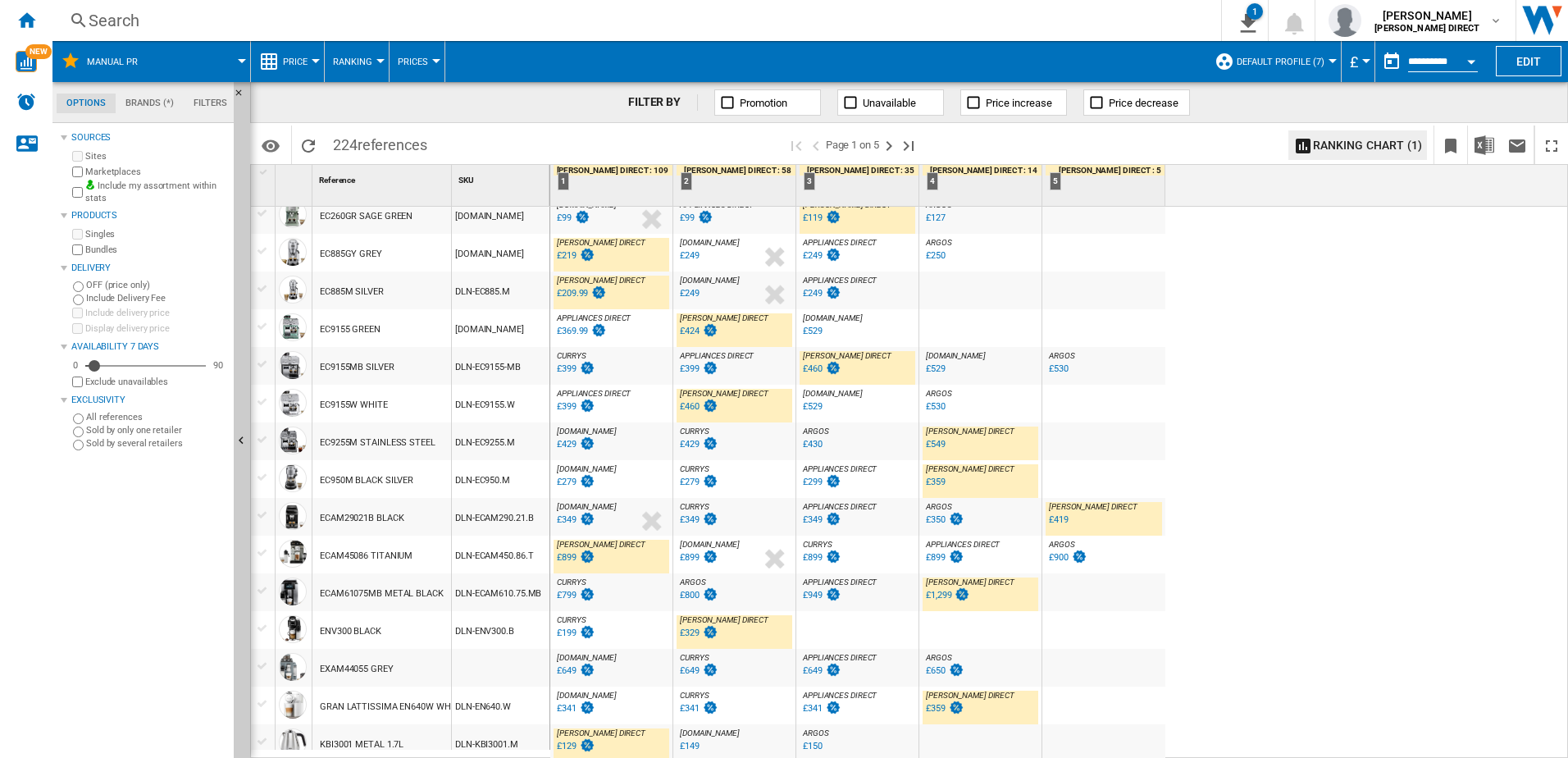
click at [937, 445] on div "£549" at bounding box center [935, 444] width 19 height 11
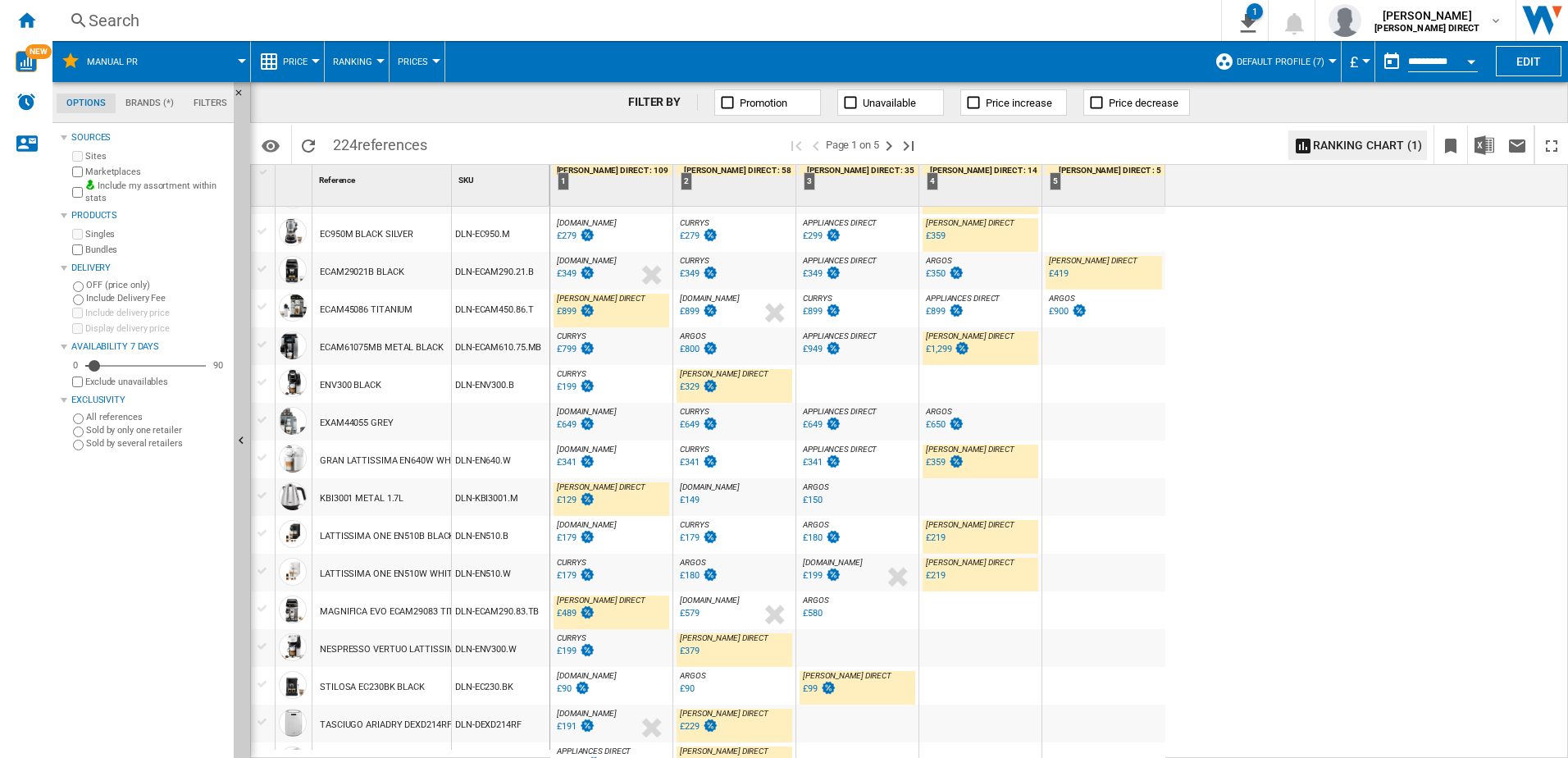
scroll to position [1442, 0]
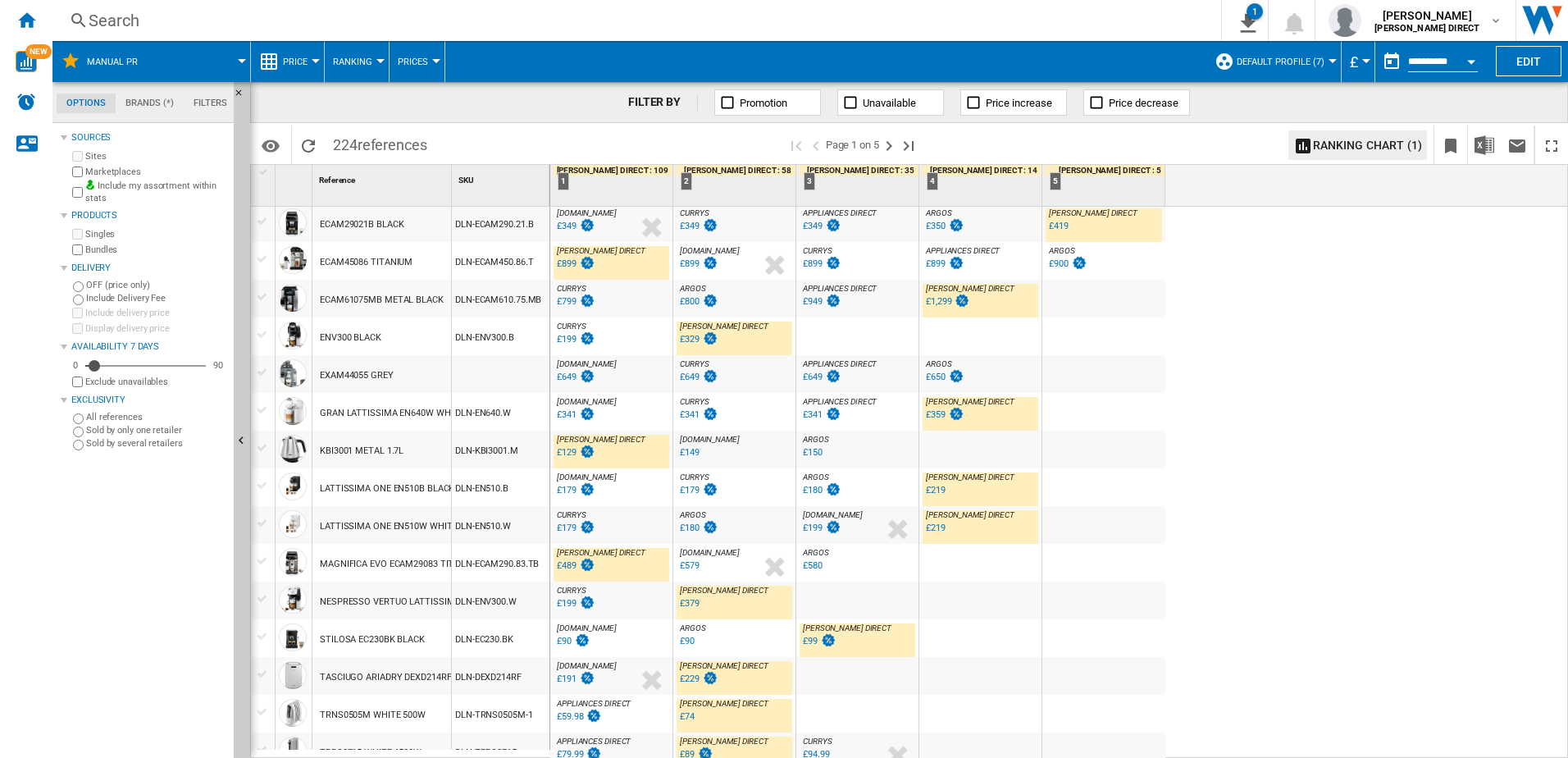
click at [570, 268] on div "£899" at bounding box center [566, 263] width 19 height 11
click at [573, 452] on div "£129" at bounding box center [566, 452] width 19 height 11
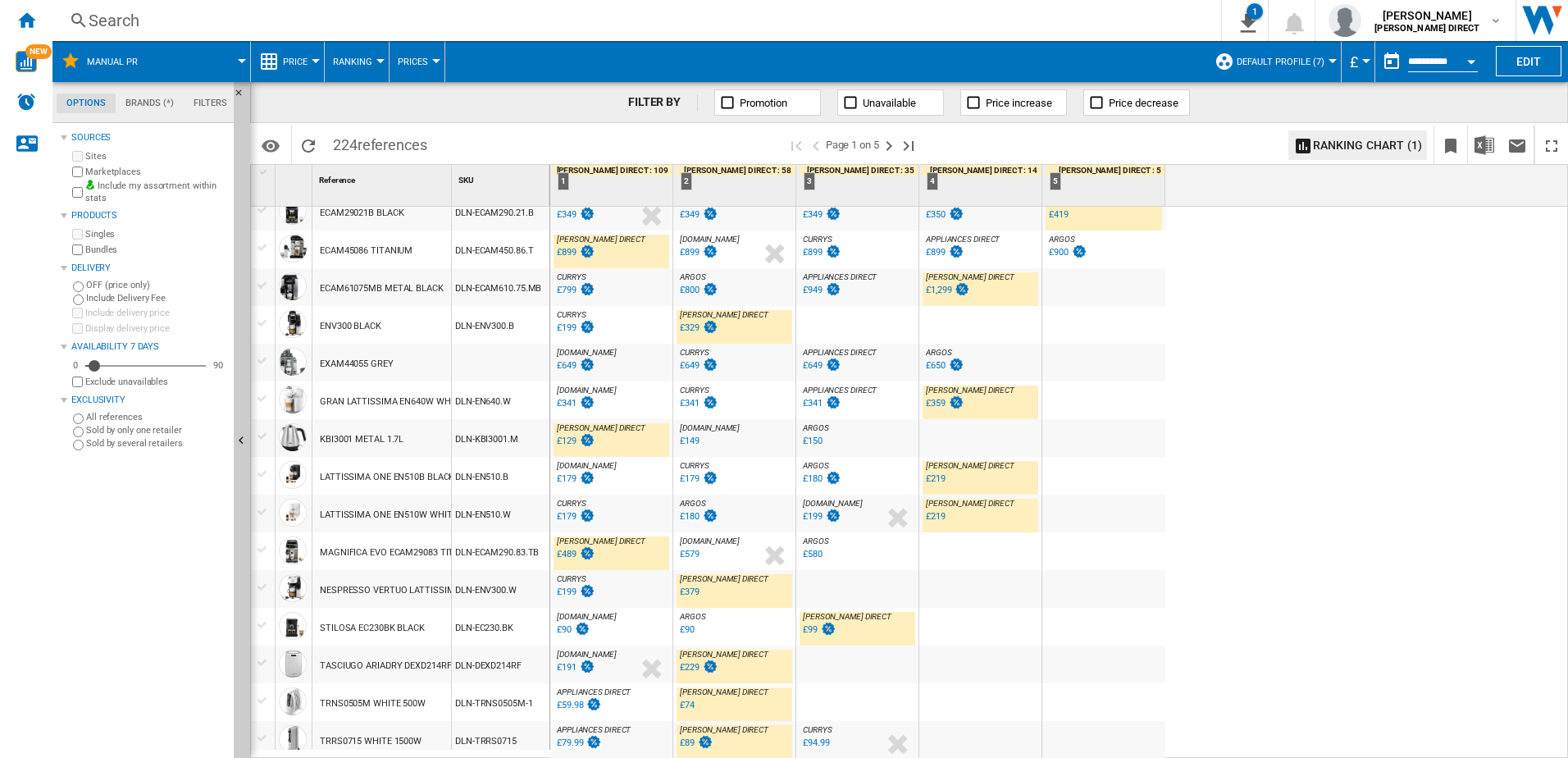
click at [571, 558] on div "£489" at bounding box center [566, 554] width 19 height 11
click at [893, 150] on ng-md-icon "Next page" at bounding box center [888, 146] width 19 height 19
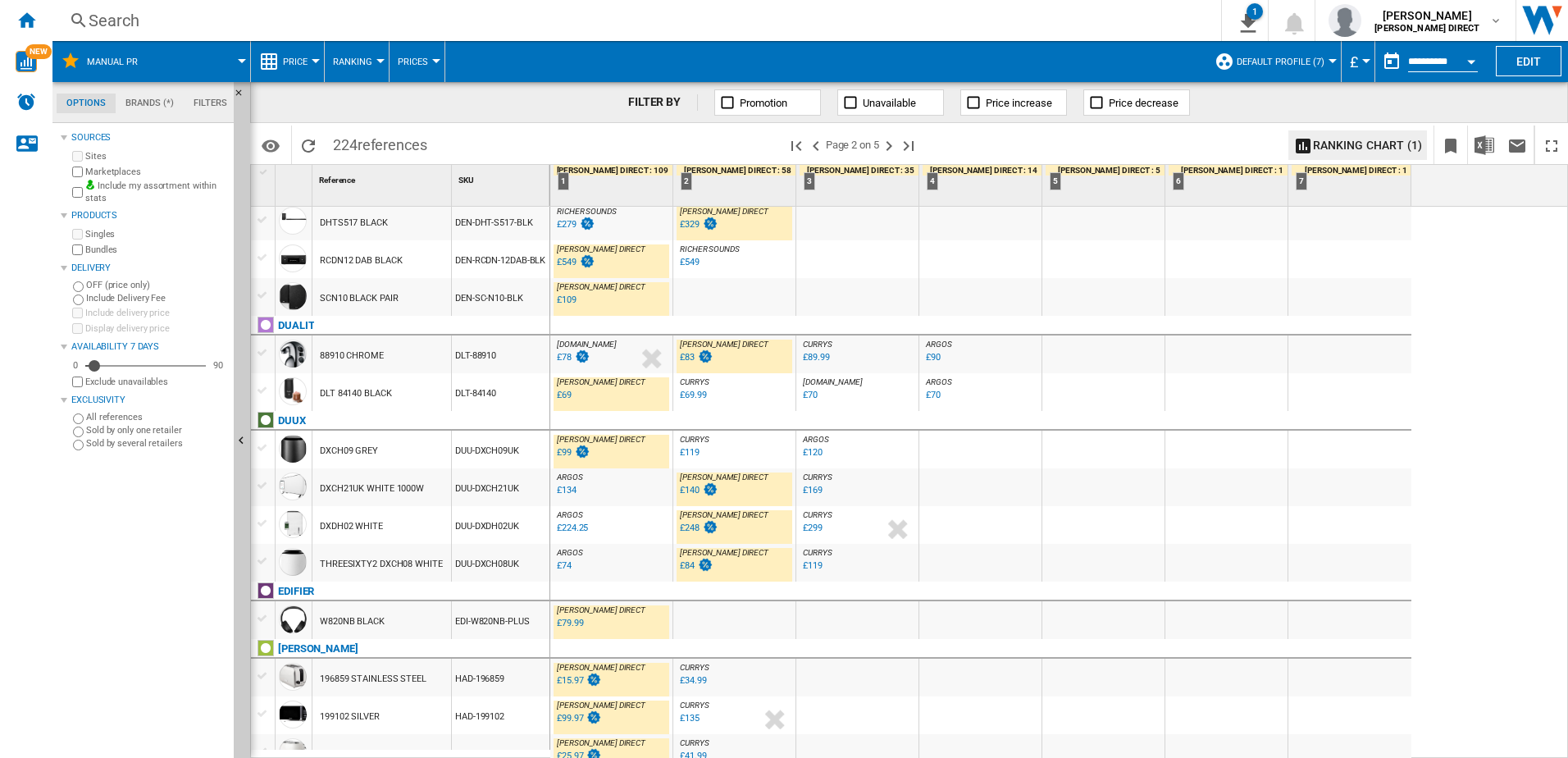
scroll to position [164, 0]
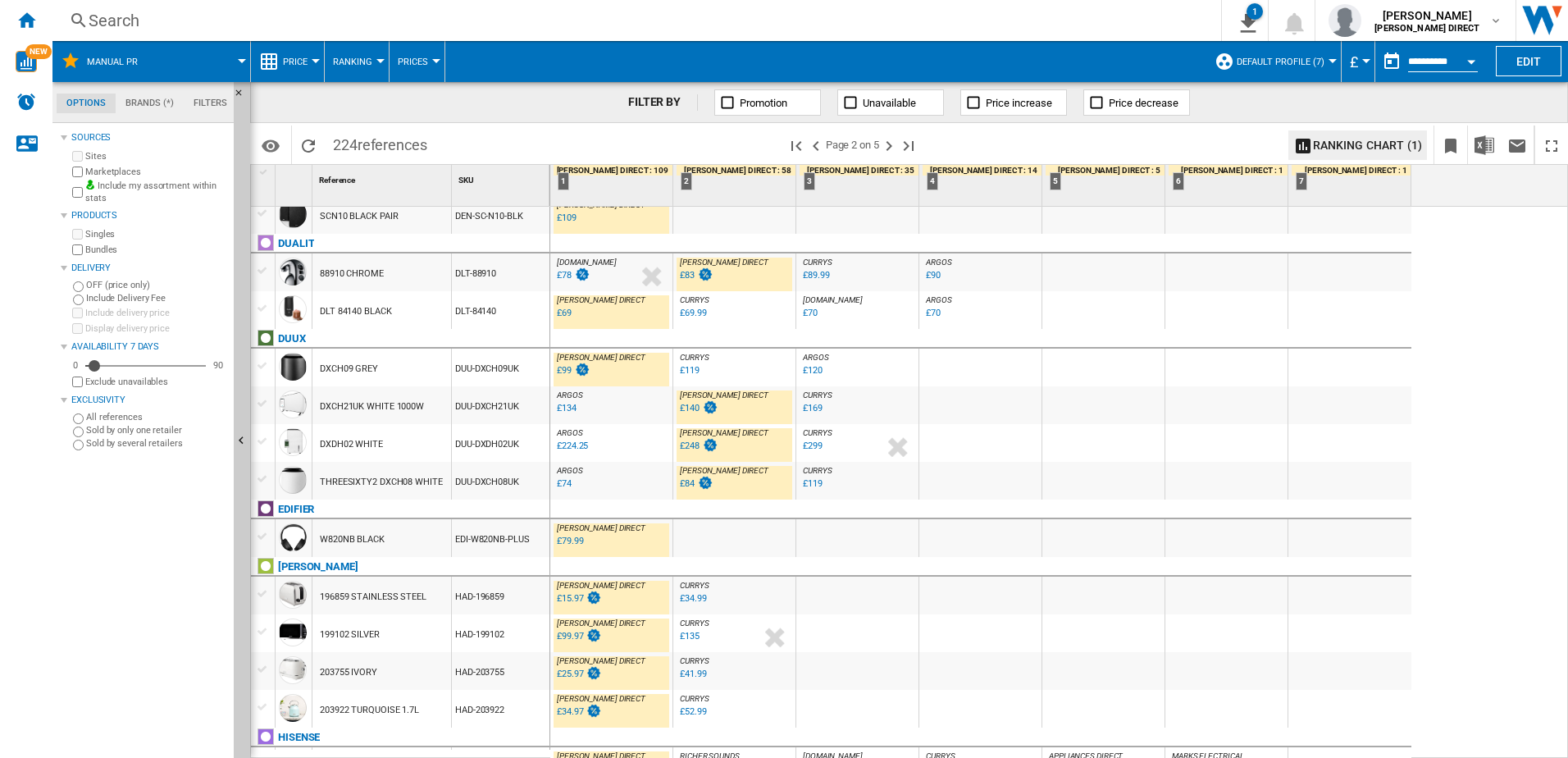
click at [576, 307] on div at bounding box center [576, 324] width 8 height 39
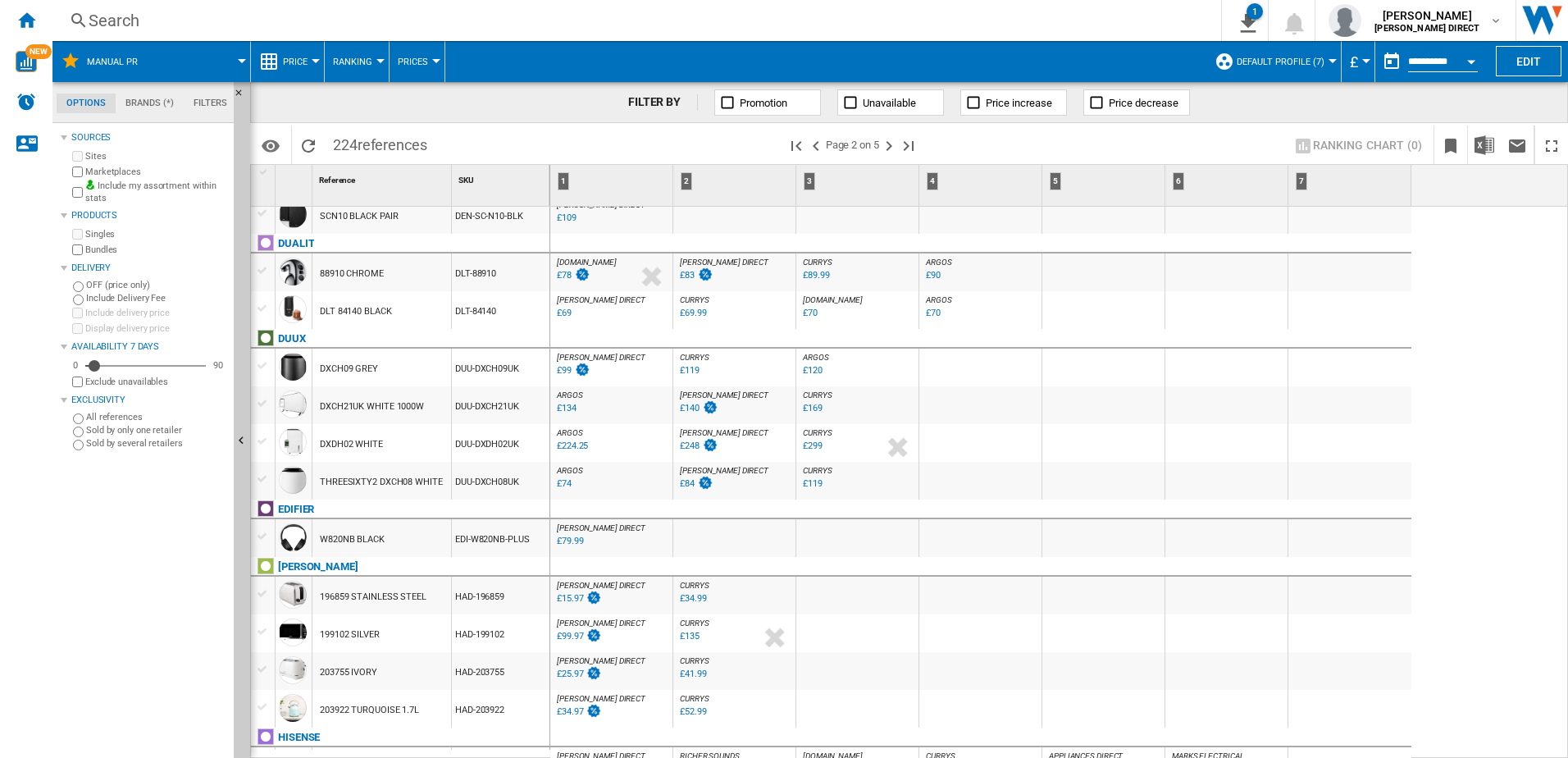
click at [586, 308] on div "%" at bounding box center [584, 314] width 8 height 19
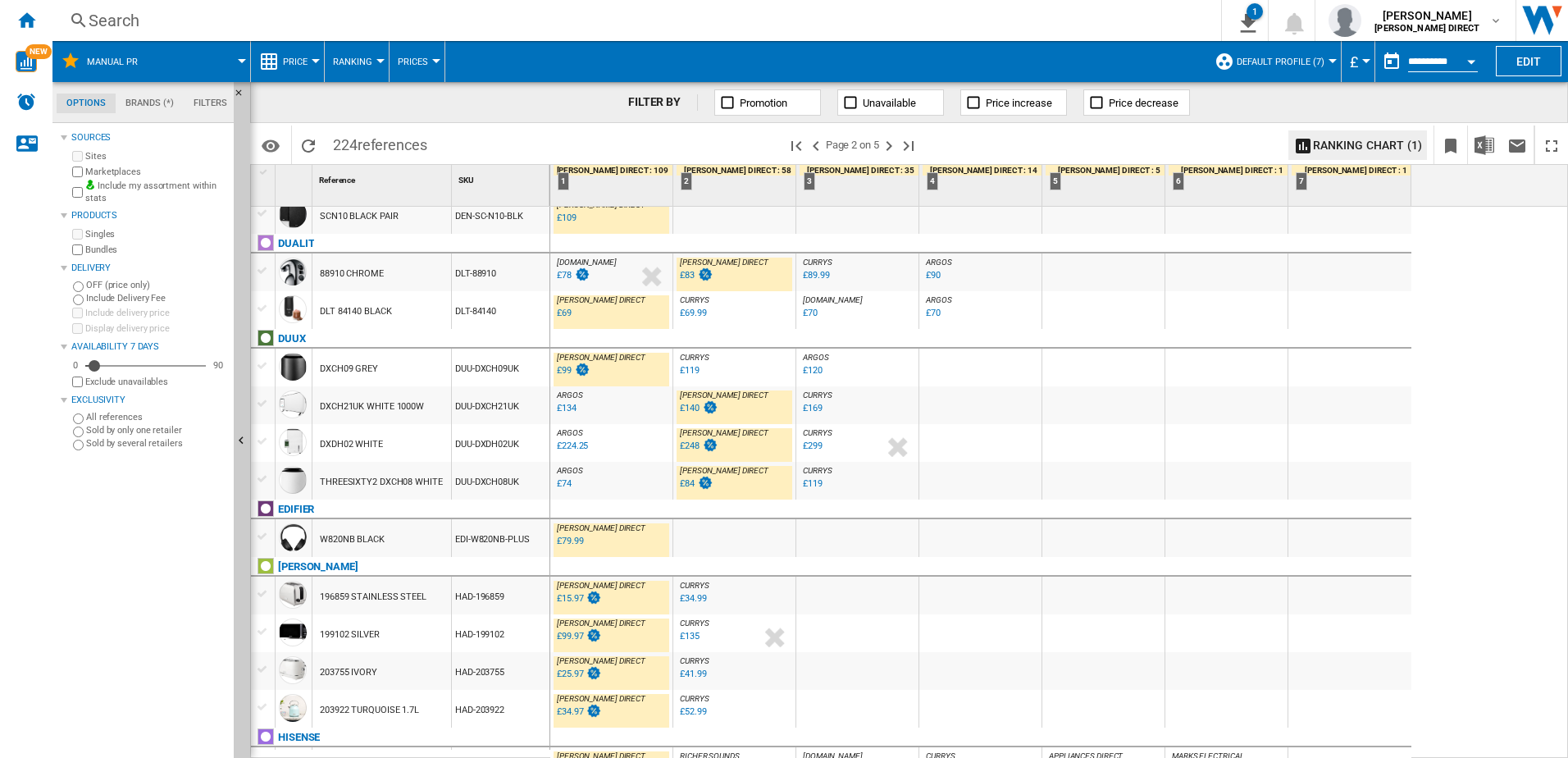
click at [566, 313] on div "£69" at bounding box center [564, 313] width 14 height 11
click at [563, 375] on div "£99" at bounding box center [564, 370] width 14 height 11
click at [570, 482] on div "-11.9 % £74 % N/A" at bounding box center [571, 495] width 34 height 39
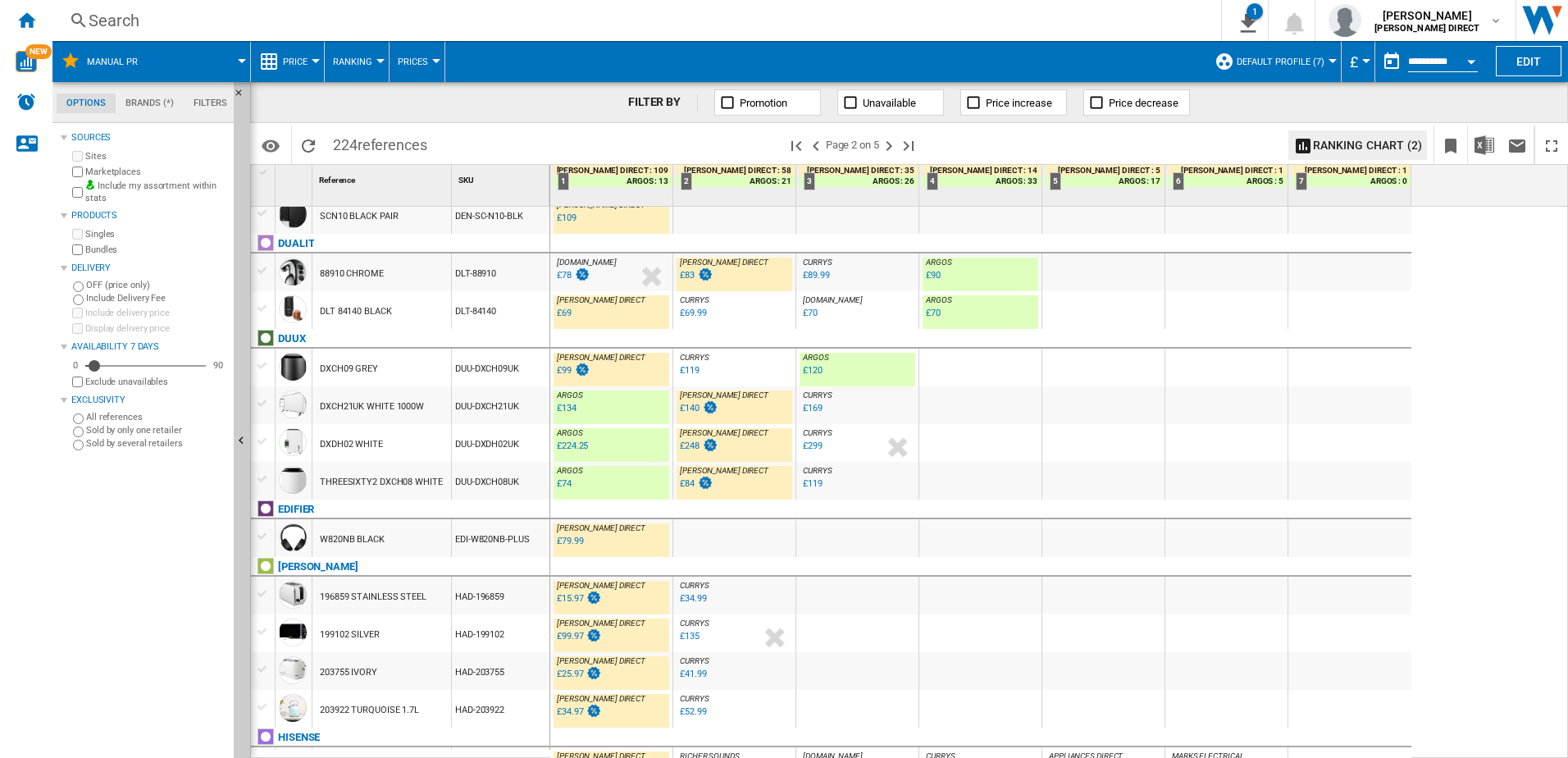
click at [566, 484] on div "£74" at bounding box center [564, 484] width 14 height 11
click at [815, 482] on div "£119" at bounding box center [812, 484] width 19 height 11
click at [570, 406] on div "£134" at bounding box center [566, 408] width 19 height 11
click at [570, 411] on div "£134" at bounding box center [566, 408] width 19 height 11
click at [690, 408] on div "£140" at bounding box center [689, 408] width 19 height 11
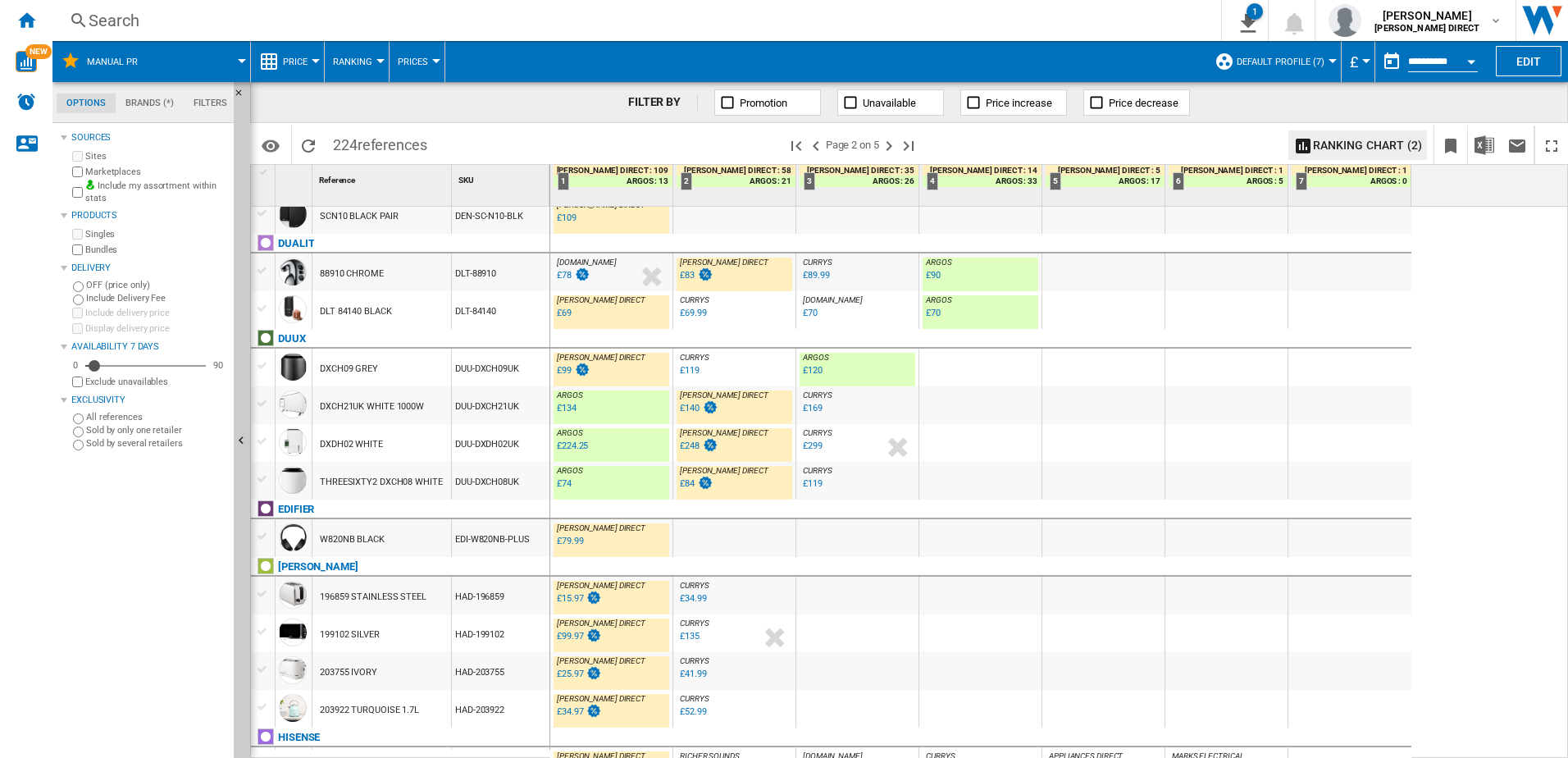
click at [560, 405] on div "£134" at bounding box center [566, 408] width 19 height 11
click at [811, 412] on div "£169" at bounding box center [812, 408] width 19 height 11
click at [571, 408] on div "£134" at bounding box center [566, 408] width 19 height 11
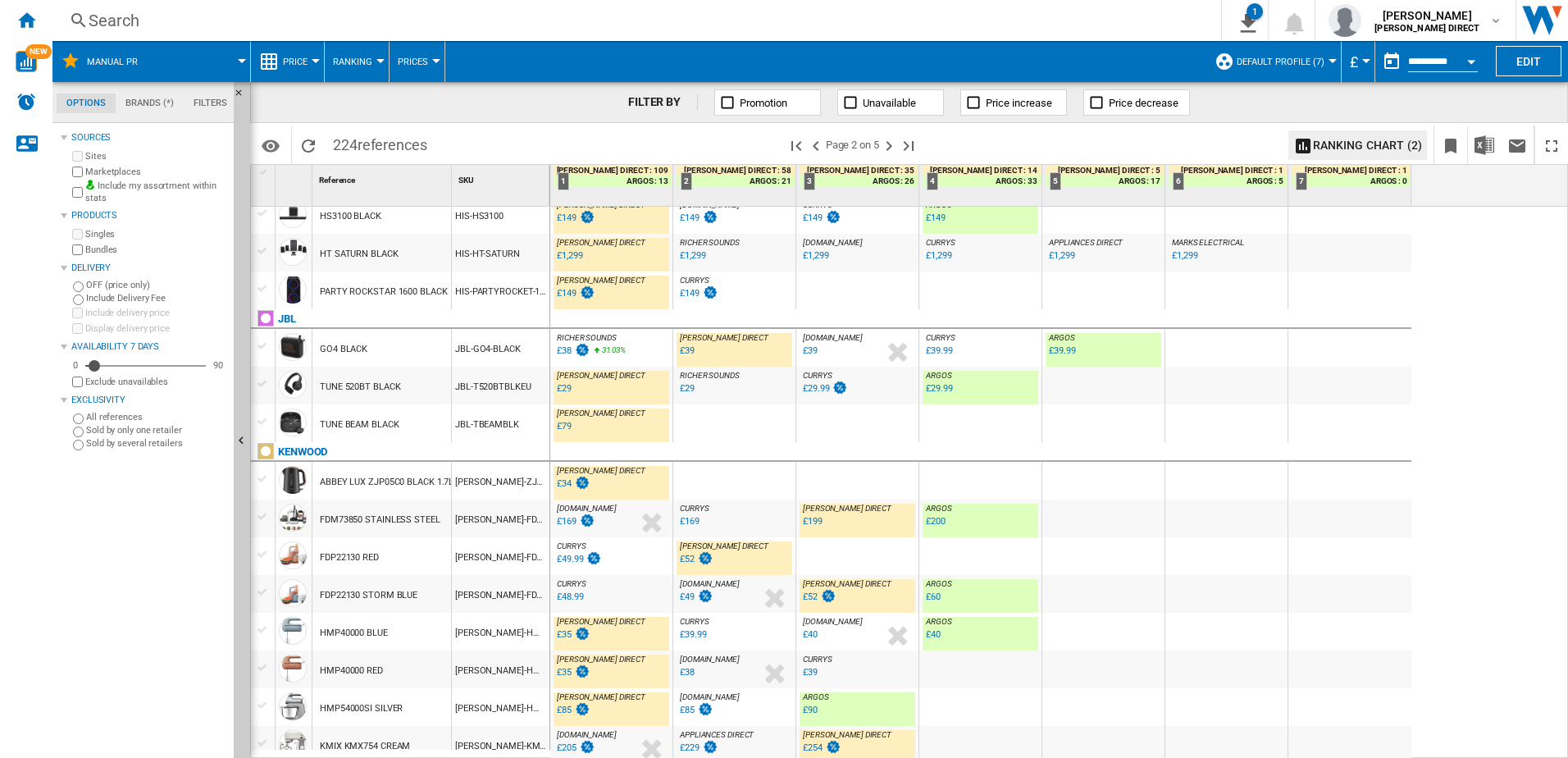
scroll to position [1513, 0]
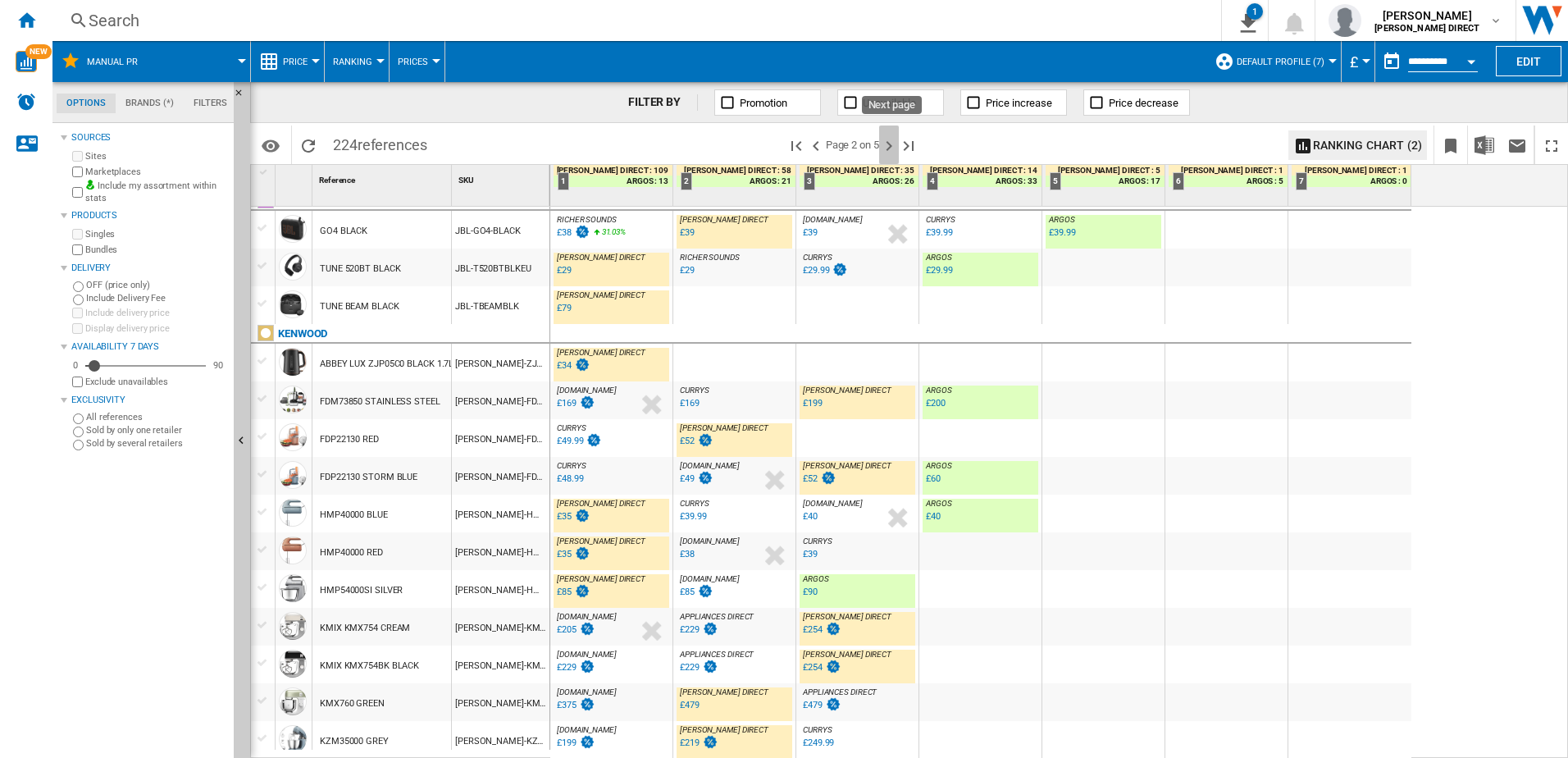
click at [887, 147] on ng-md-icon "Next page" at bounding box center [888, 146] width 19 height 19
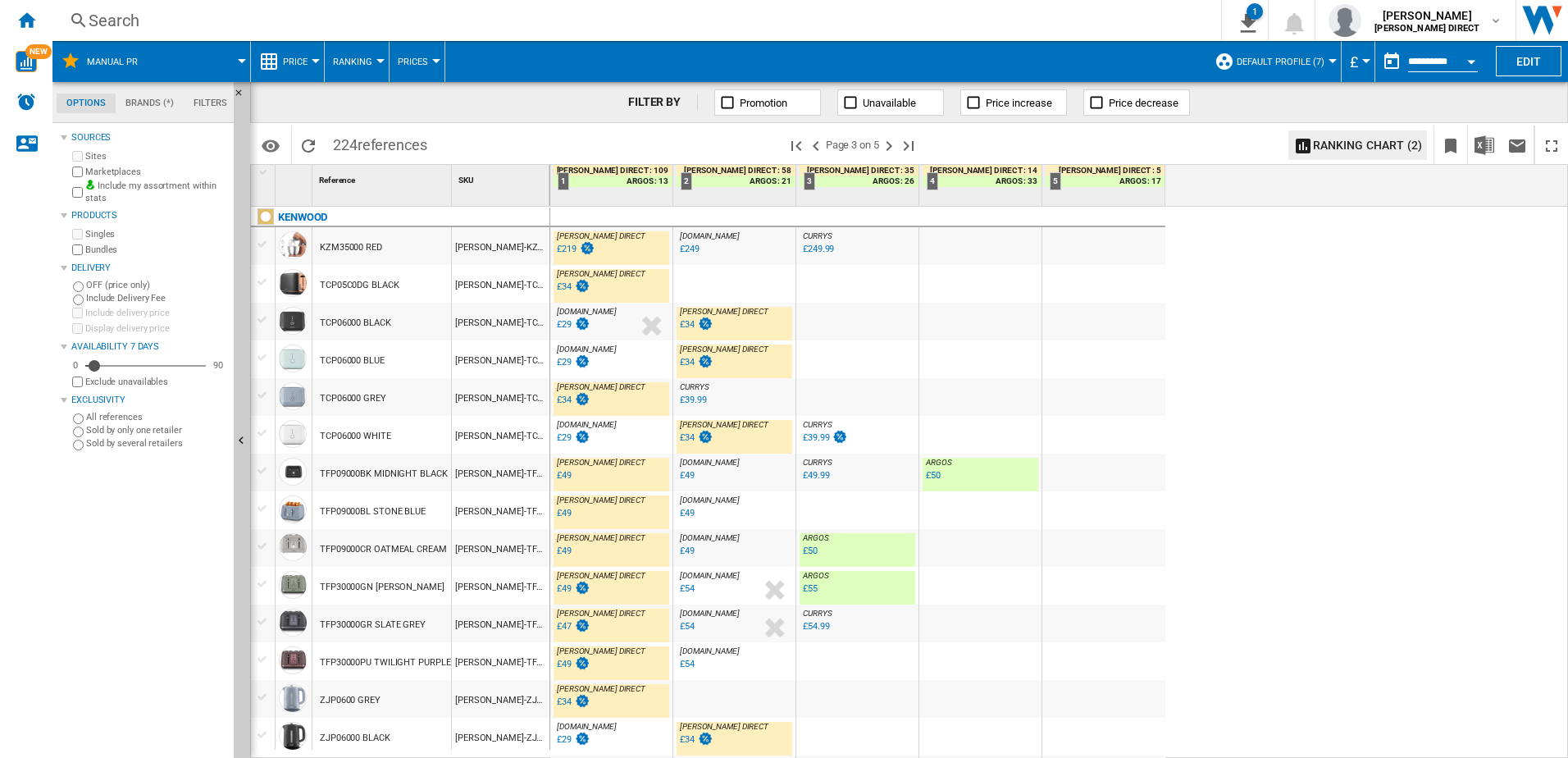
click at [560, 479] on div "£49" at bounding box center [564, 475] width 14 height 11
click at [564, 513] on div "£49" at bounding box center [564, 513] width 14 height 11
click at [567, 553] on div "£49" at bounding box center [564, 551] width 14 height 11
click at [568, 590] on div "£49" at bounding box center [564, 589] width 14 height 11
click at [571, 626] on div "£47" at bounding box center [572, 626] width 36 height 16
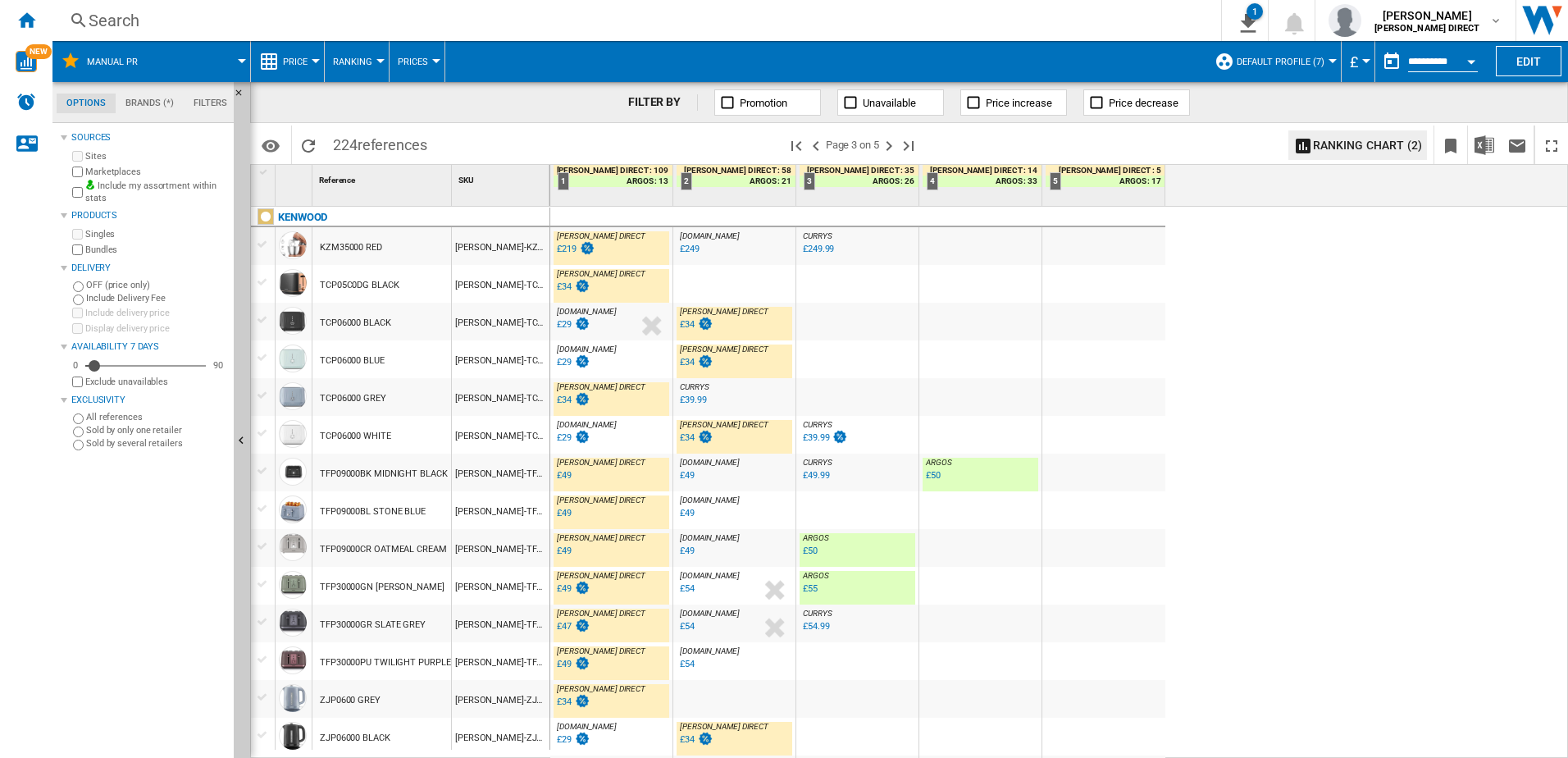
click at [565, 672] on div "£49" at bounding box center [572, 664] width 36 height 16
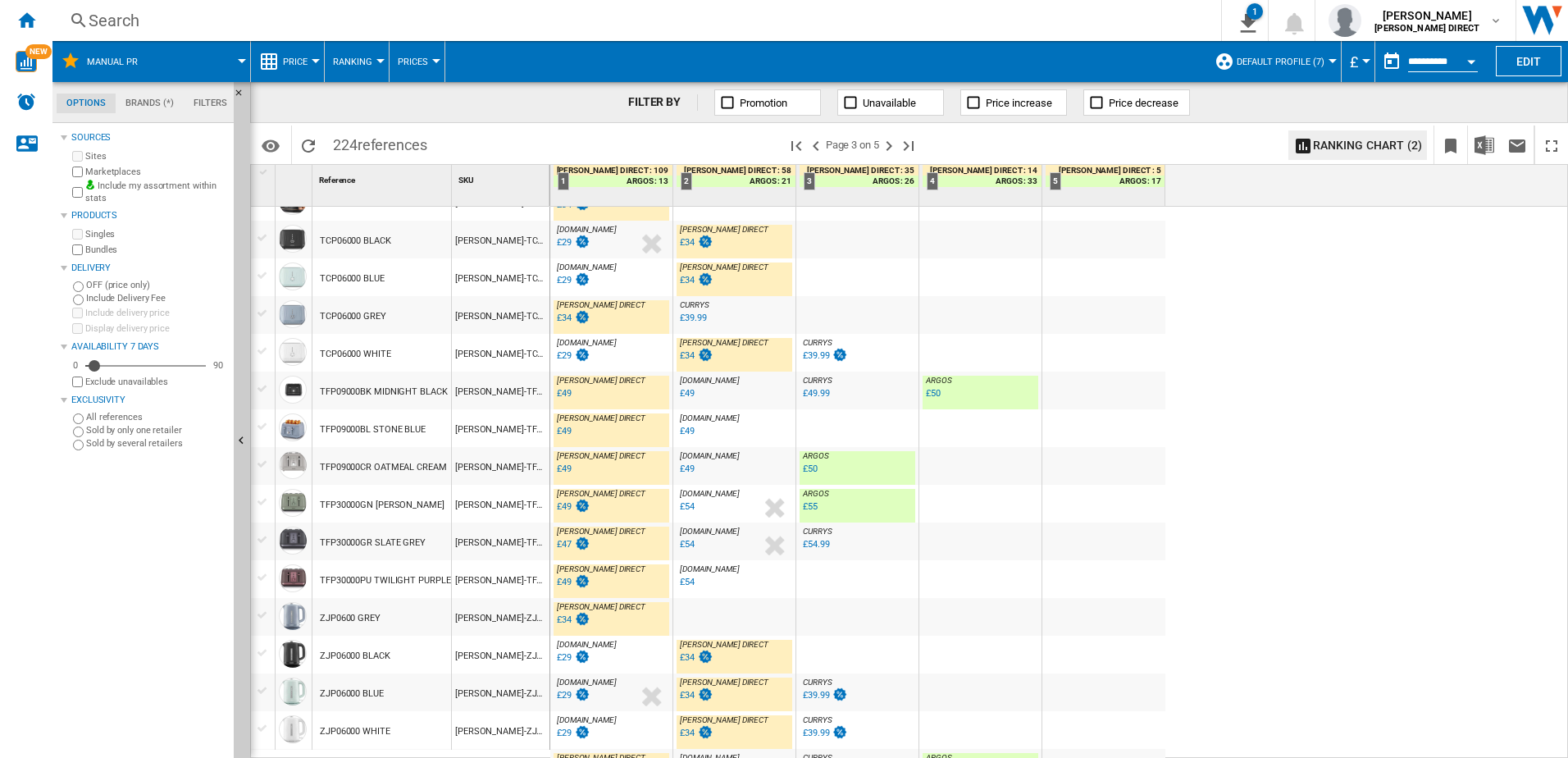
click at [566, 619] on div "£34" at bounding box center [564, 619] width 14 height 11
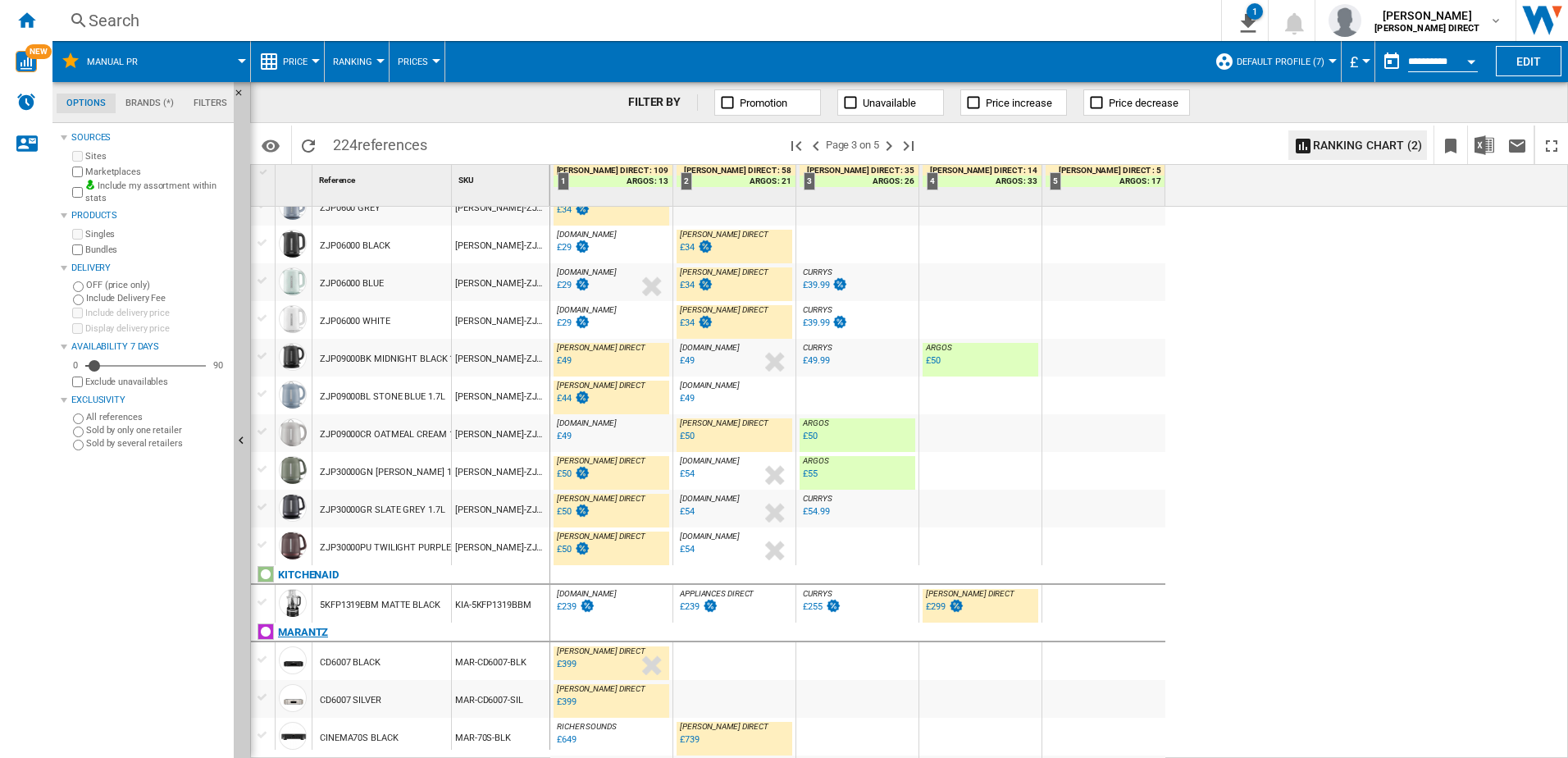
scroll to position [574, 0]
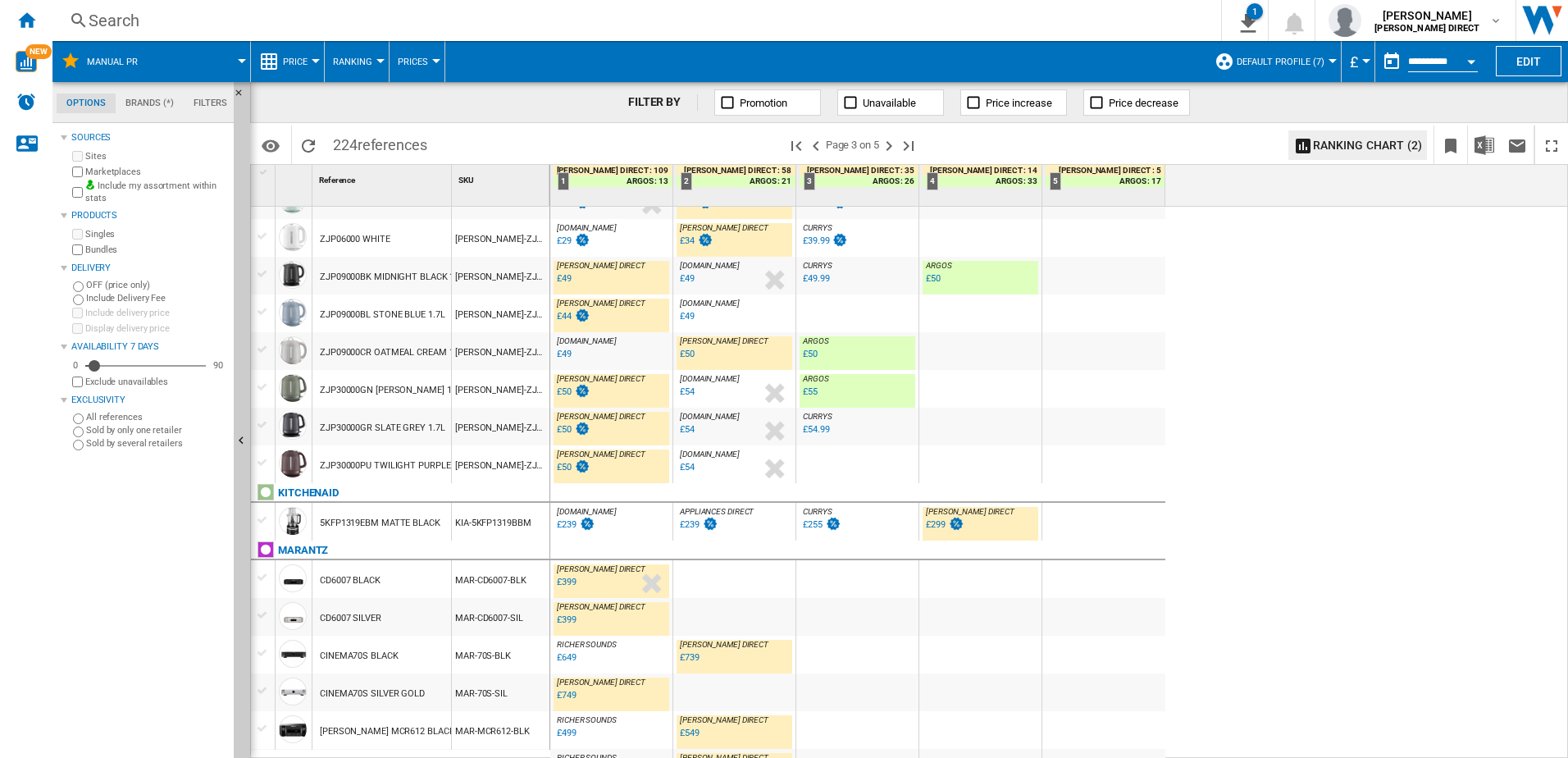
click at [570, 281] on div "£49" at bounding box center [564, 279] width 14 height 11
click at [564, 317] on div "£44" at bounding box center [564, 316] width 14 height 11
click at [686, 356] on div "£50" at bounding box center [687, 354] width 14 height 11
click at [563, 391] on div "£50" at bounding box center [564, 391] width 14 height 11
click at [570, 437] on div "£50" at bounding box center [572, 429] width 36 height 16
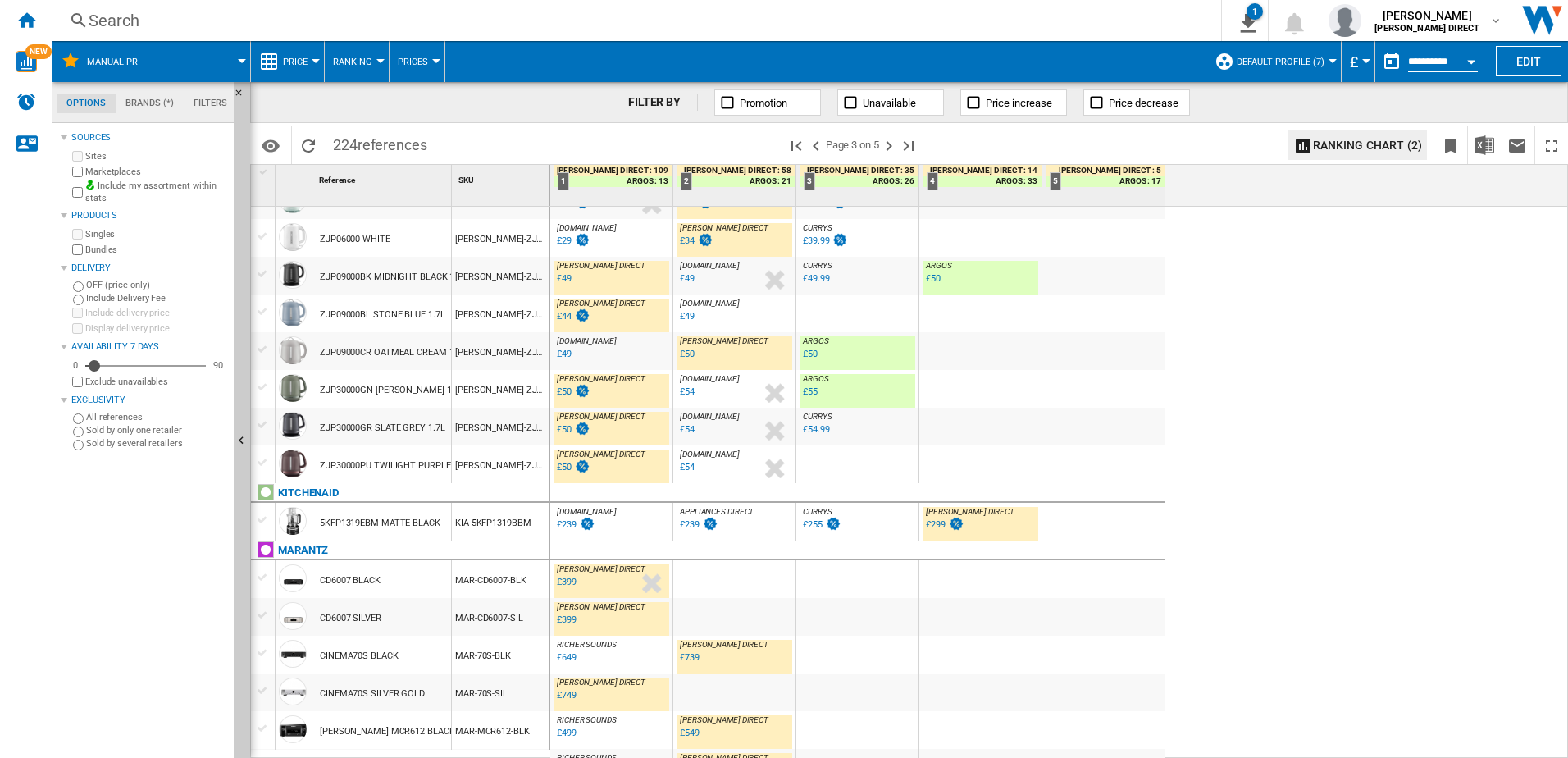
click at [568, 471] on div "£50" at bounding box center [564, 467] width 14 height 11
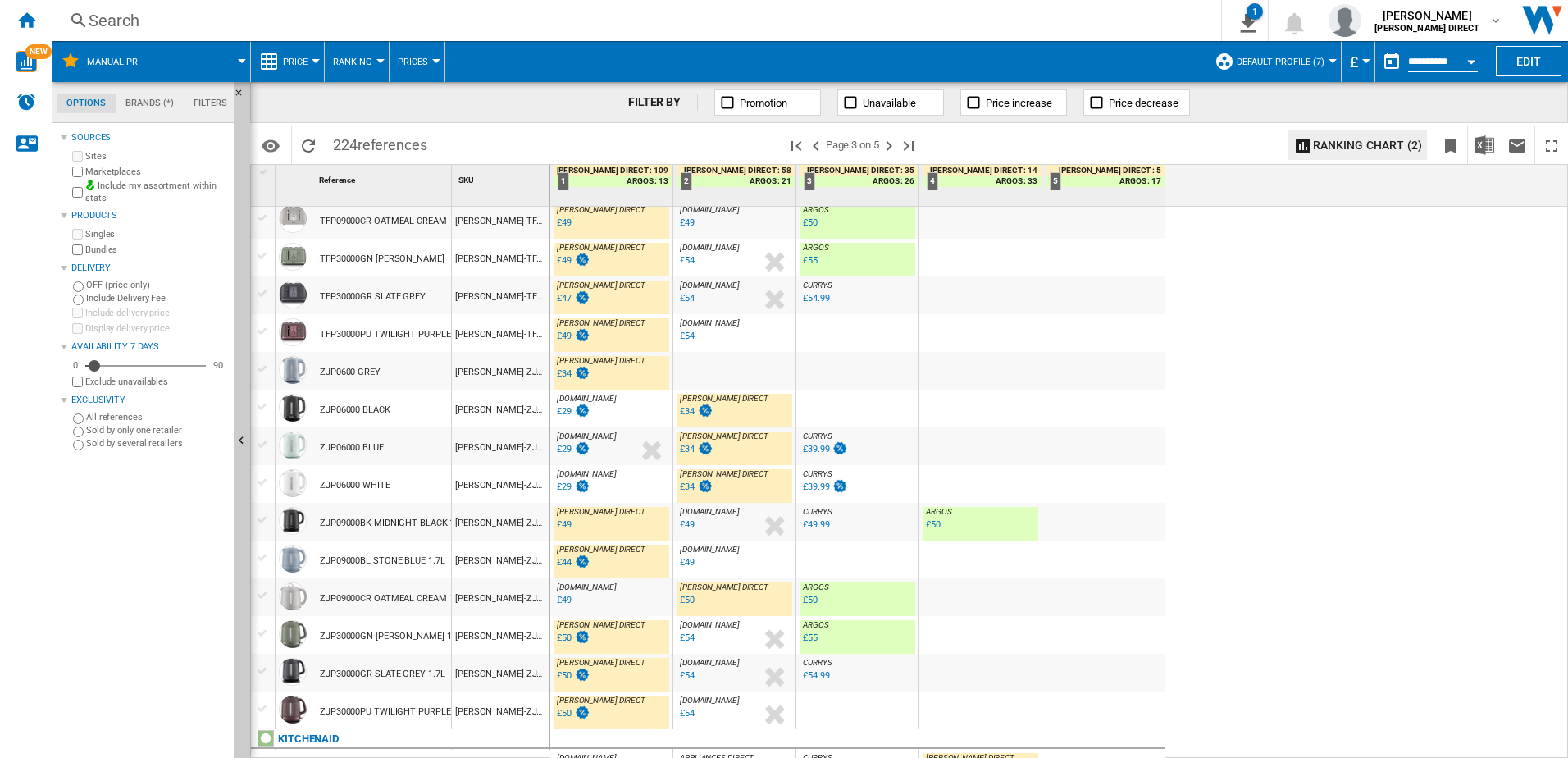
scroll to position [0, 0]
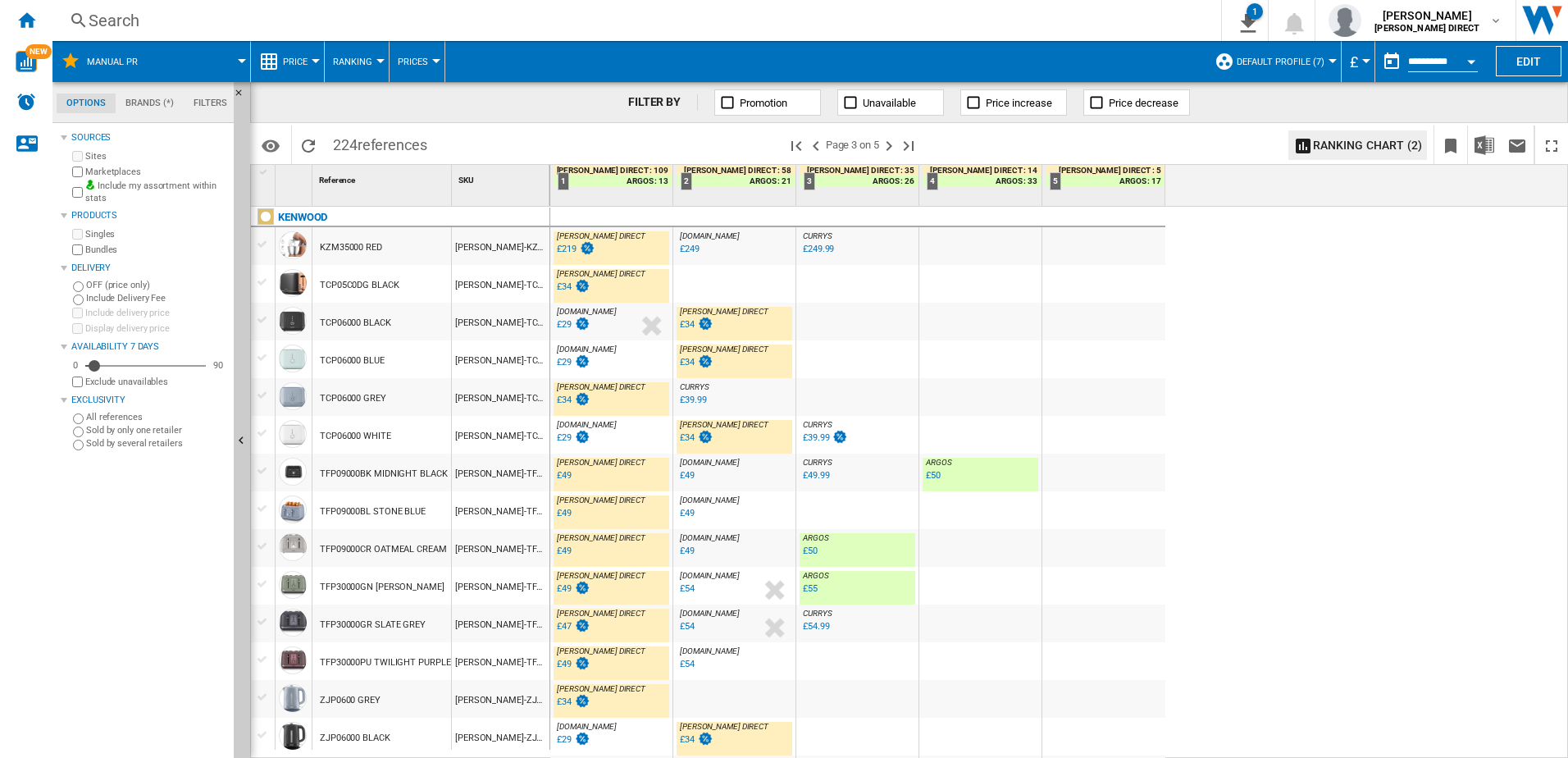
click at [560, 285] on div "£34" at bounding box center [564, 286] width 14 height 11
click at [566, 248] on div "£219" at bounding box center [566, 249] width 19 height 11
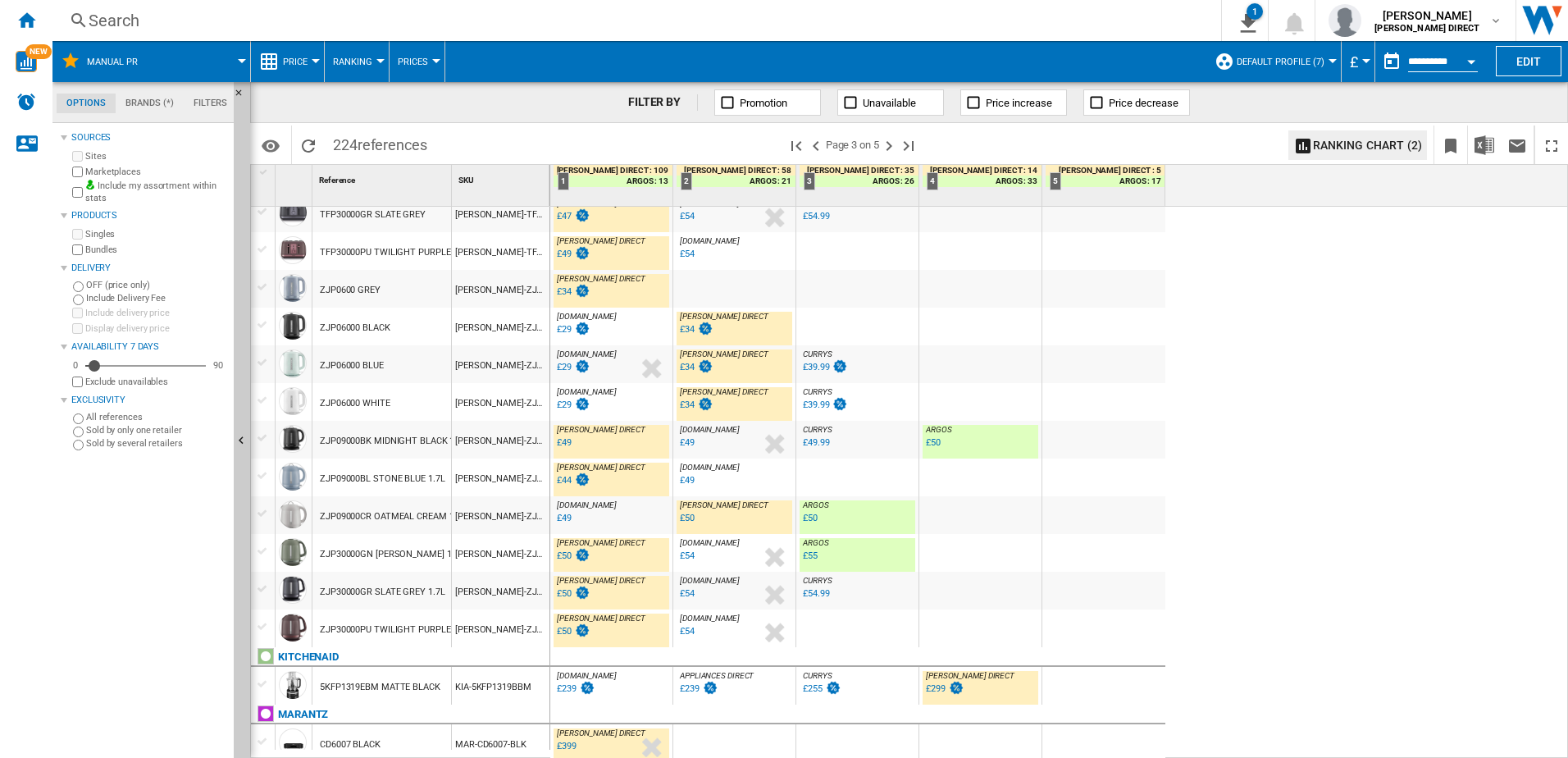
scroll to position [656, 0]
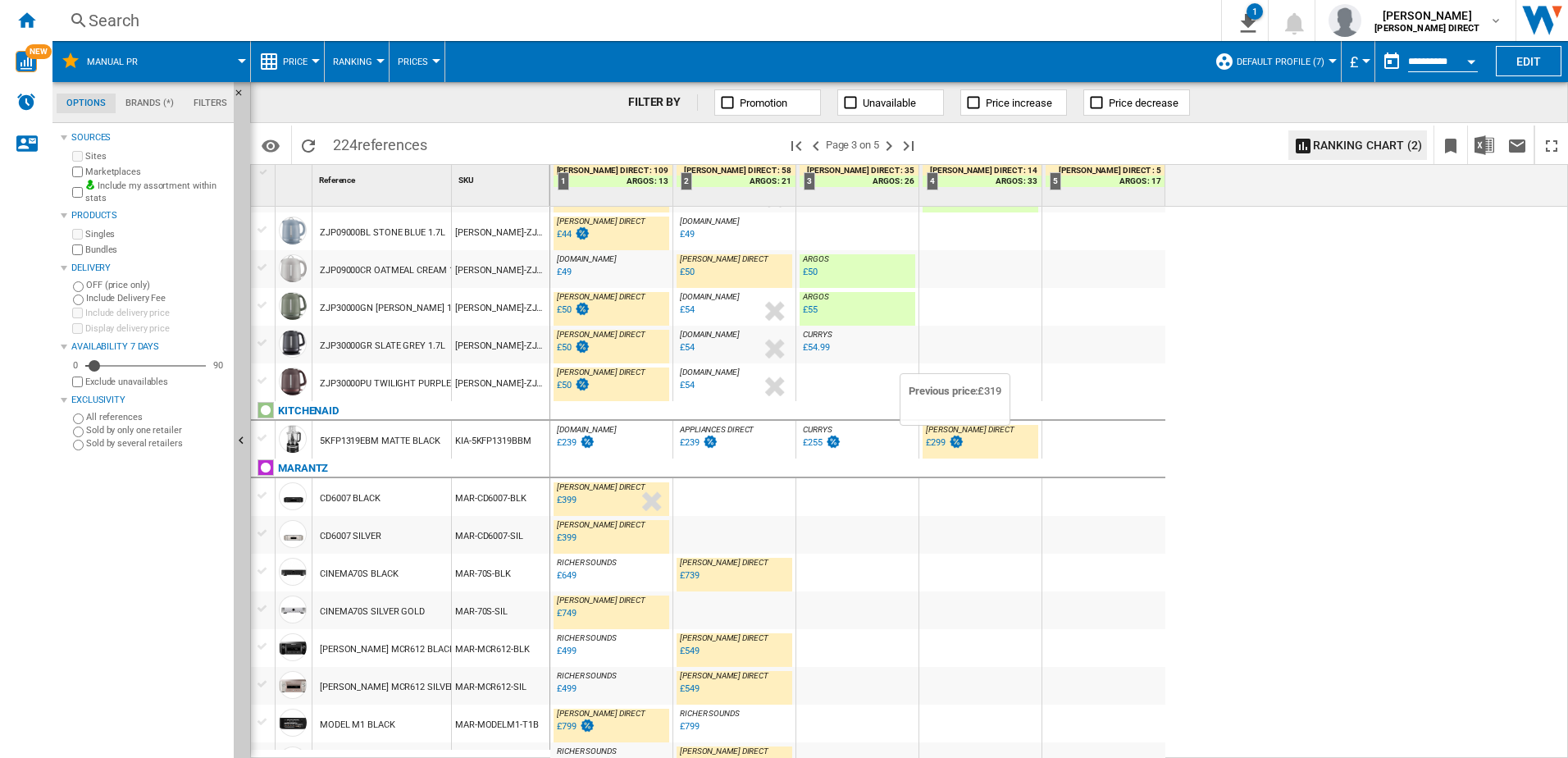
click at [942, 444] on div "£299" at bounding box center [935, 442] width 19 height 11
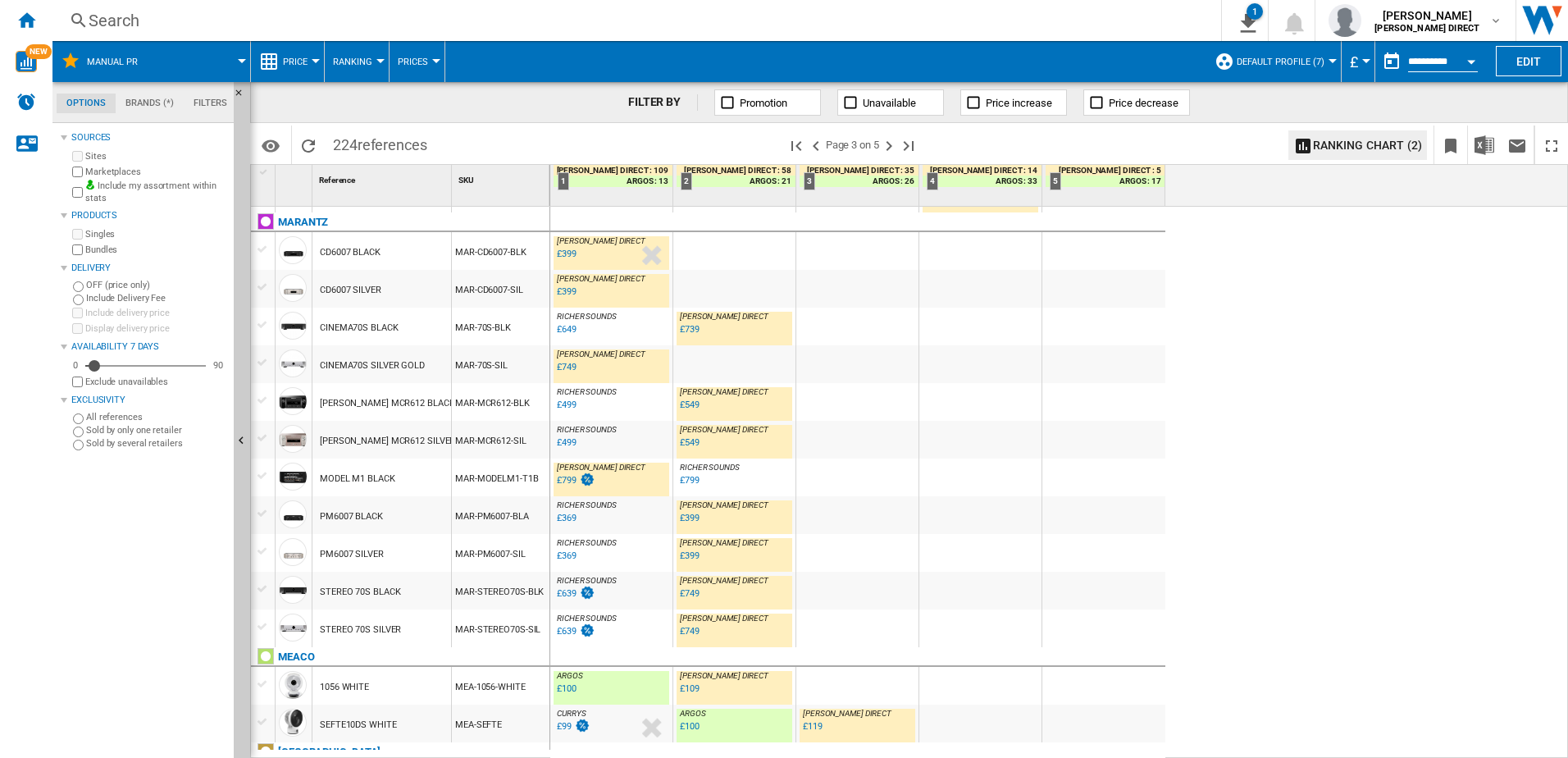
click at [686, 325] on div "£739" at bounding box center [689, 329] width 19 height 11
click at [692, 331] on div "£739" at bounding box center [689, 329] width 19 height 11
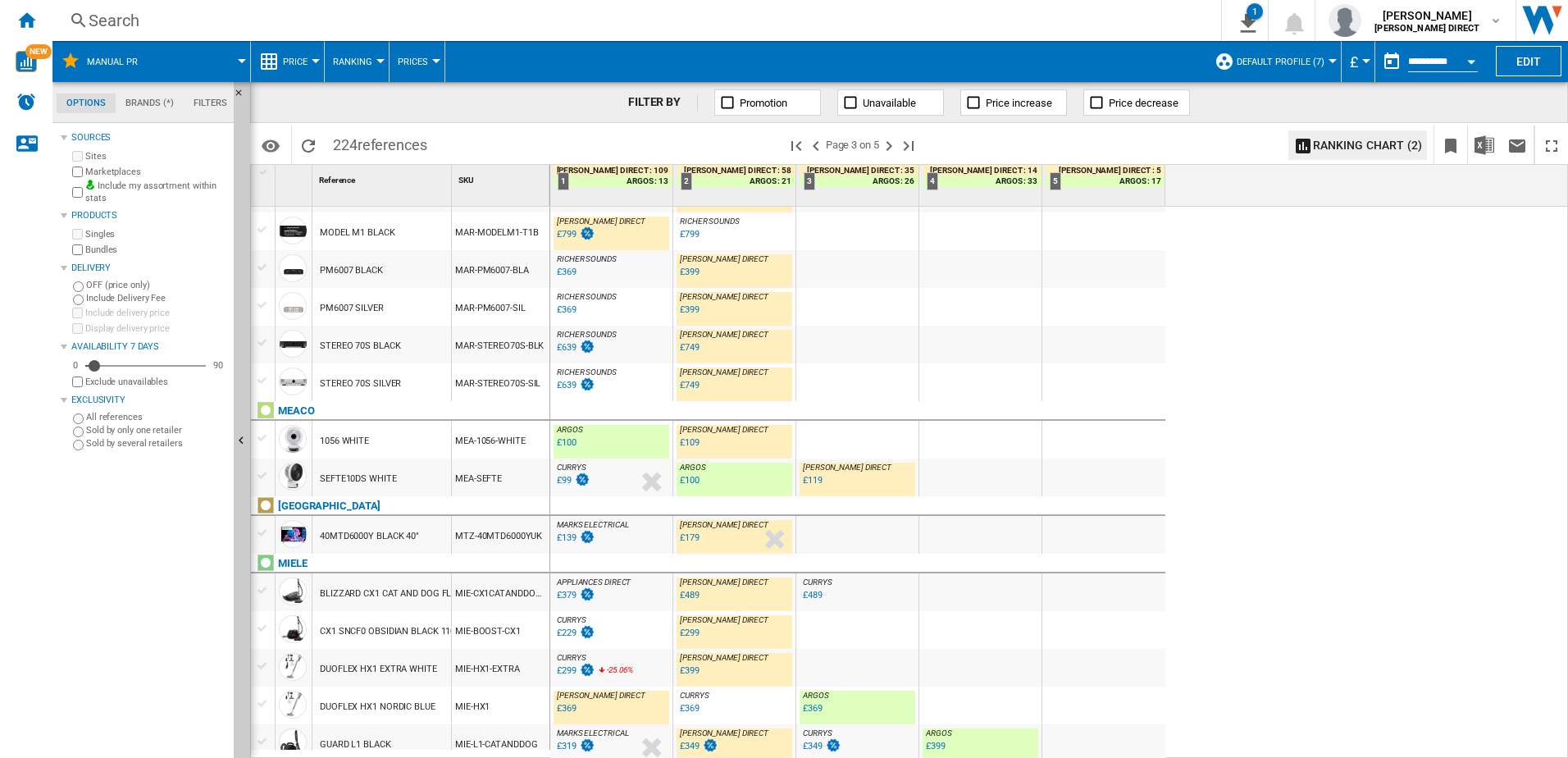
scroll to position [1394, 0]
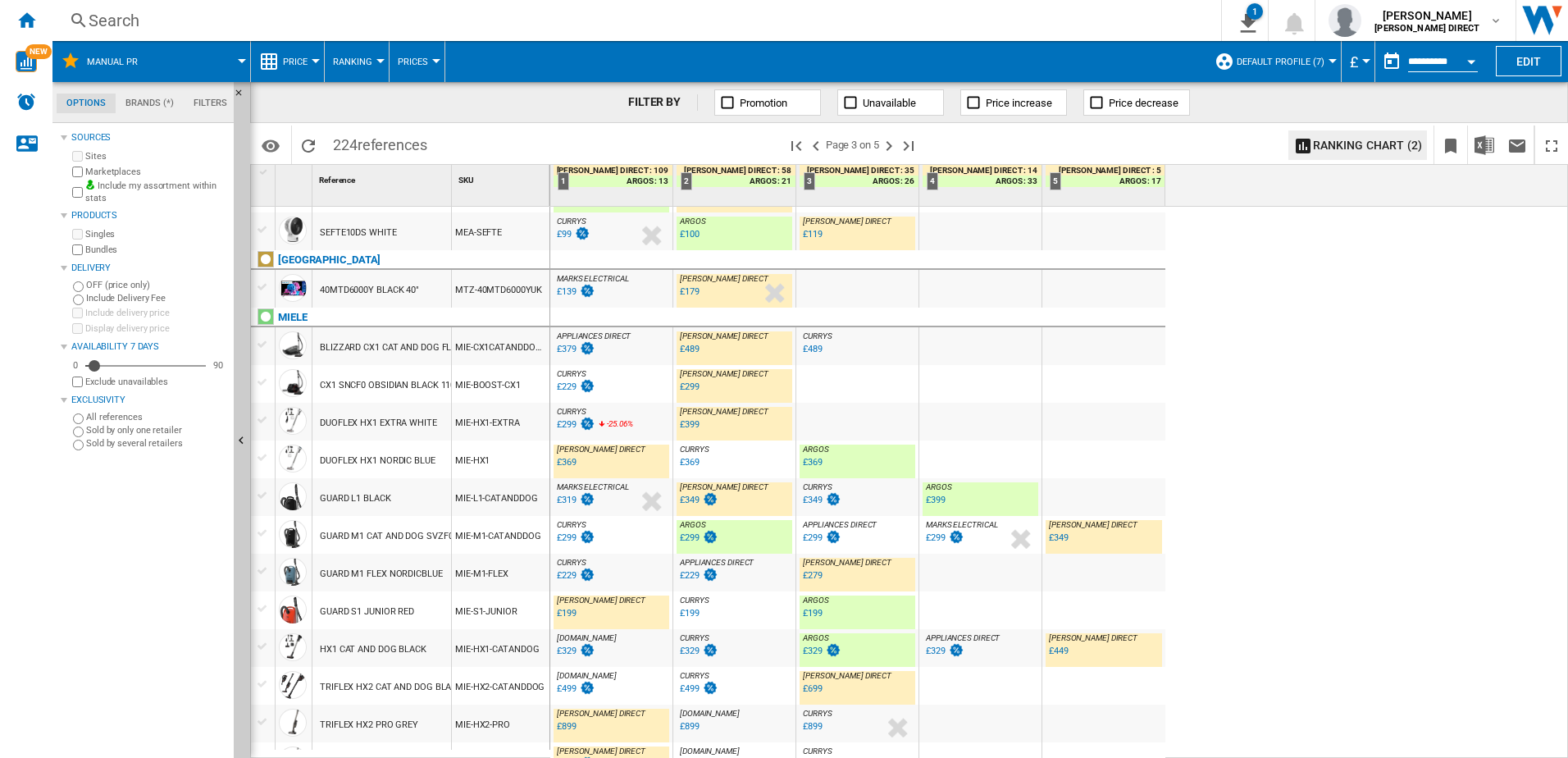
click at [687, 292] on div "£179" at bounding box center [689, 291] width 19 height 11
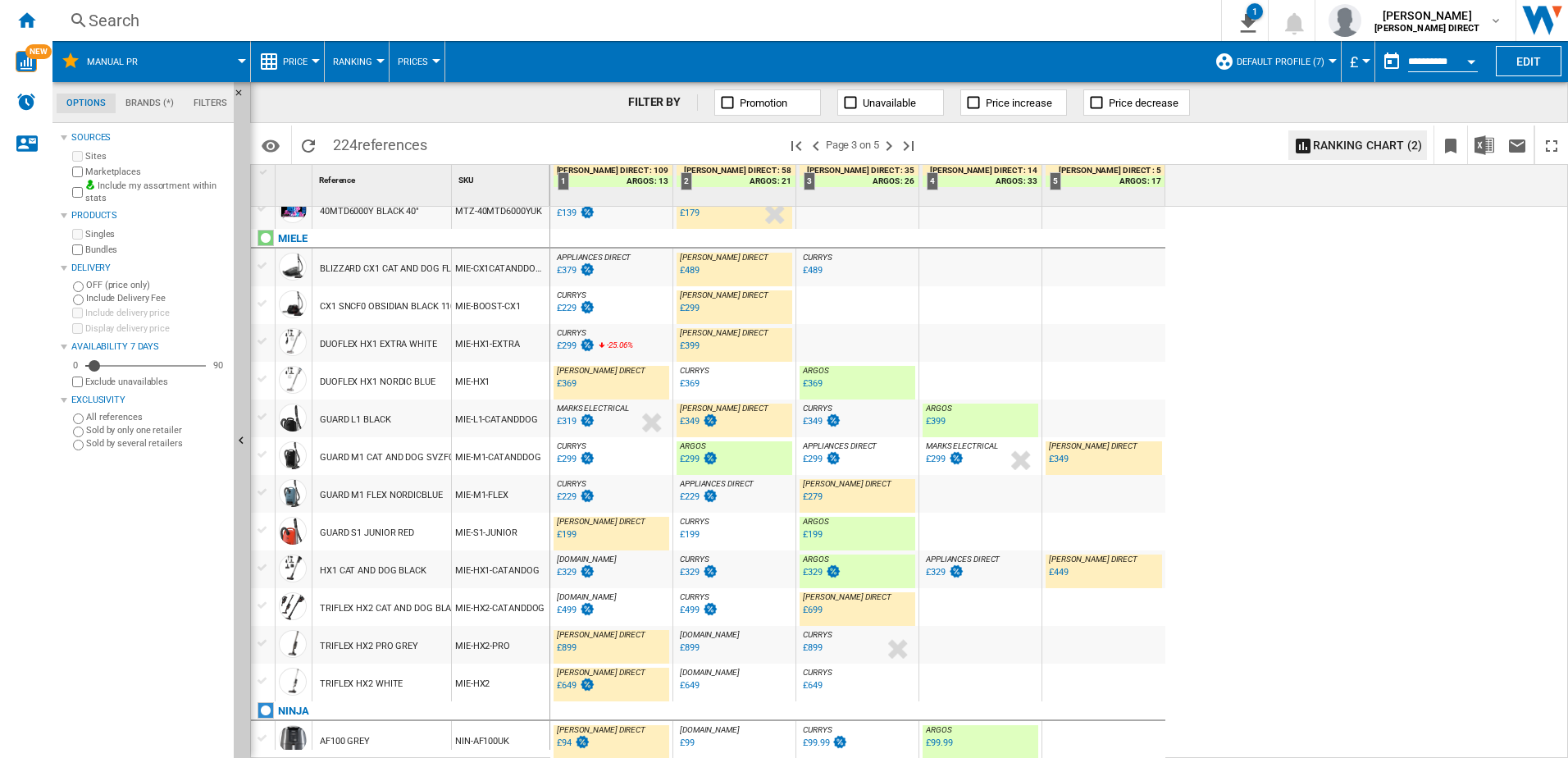
click at [568, 743] on div "£94" at bounding box center [564, 743] width 14 height 11
click at [887, 146] on ng-md-icon "Next page" at bounding box center [888, 146] width 19 height 19
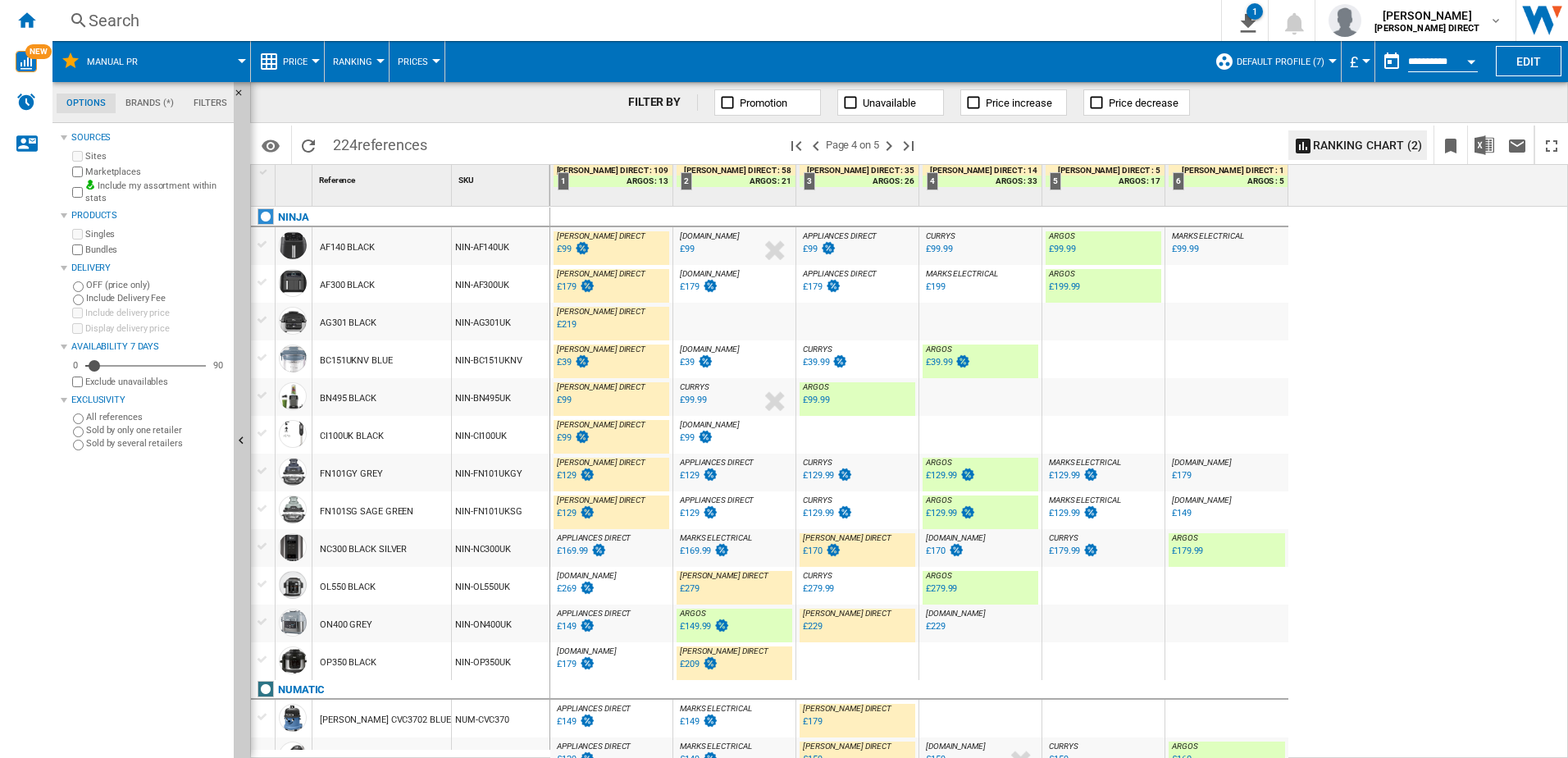
click at [862, 390] on div "ARGOS : UK CO ARGOS" at bounding box center [857, 387] width 116 height 10
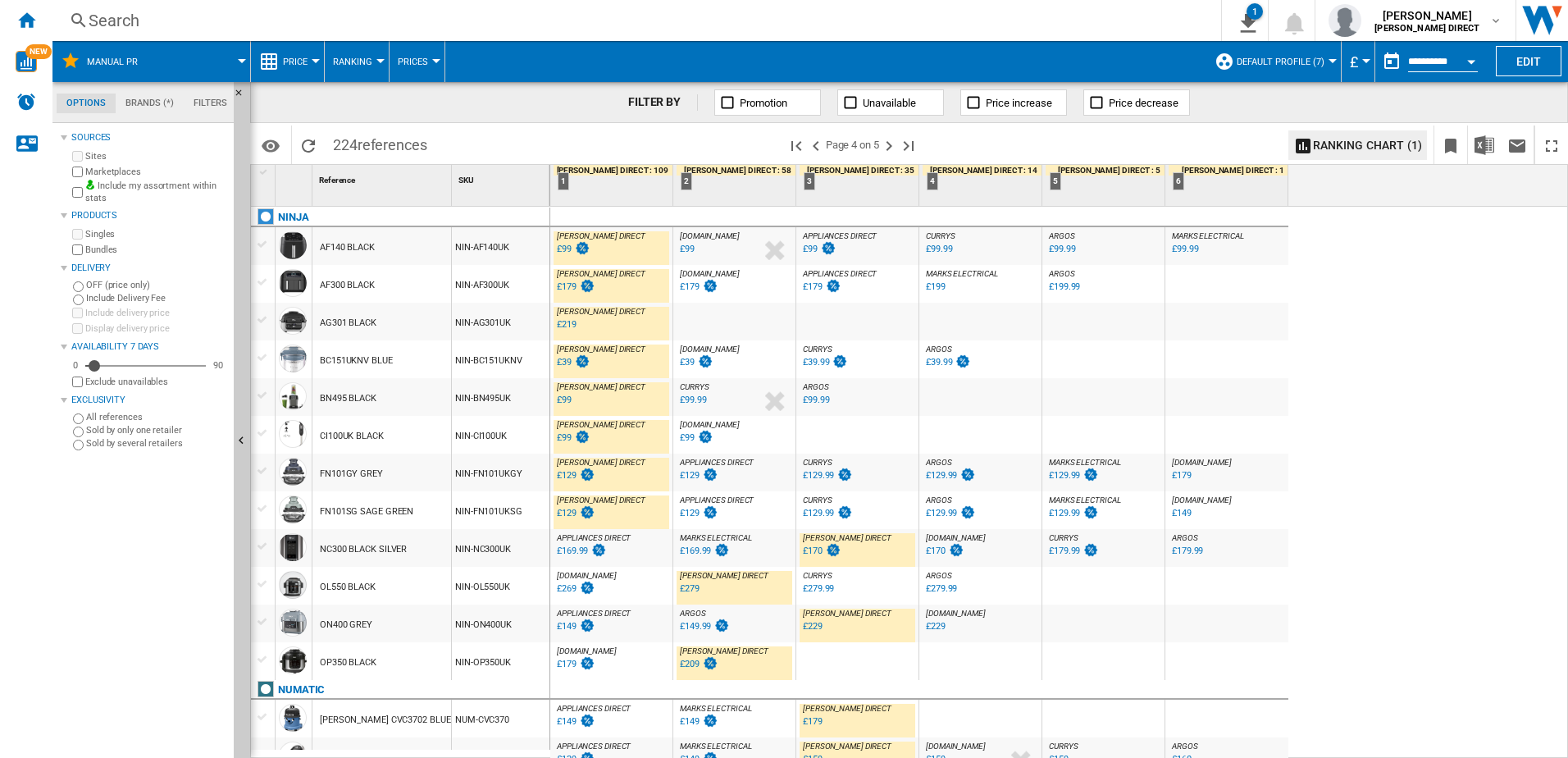
click at [571, 470] on div "£129" at bounding box center [566, 475] width 19 height 11
click at [570, 506] on div "£129" at bounding box center [575, 513] width 41 height 16
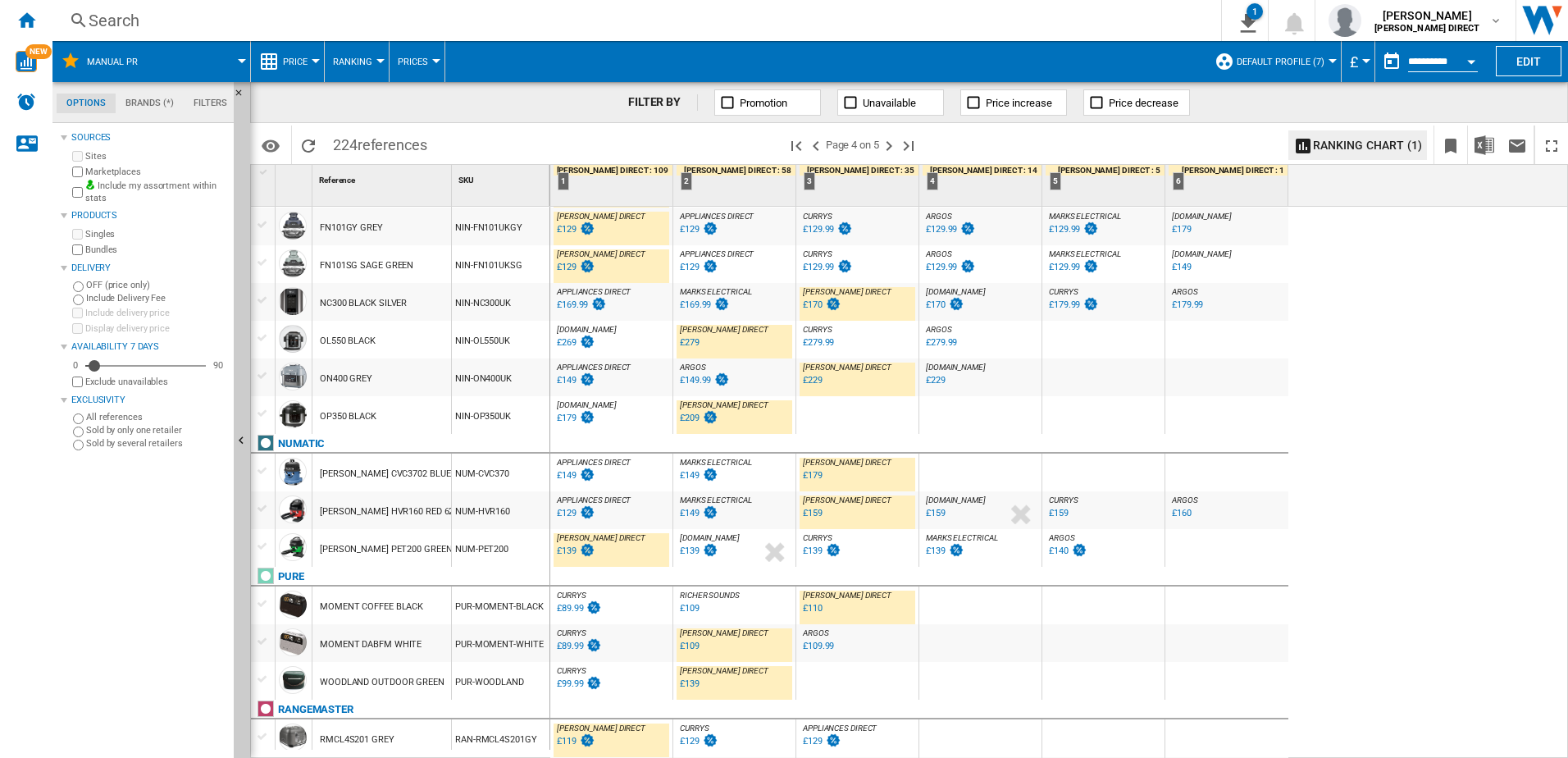
click at [811, 472] on div "£179" at bounding box center [812, 475] width 19 height 11
click at [702, 512] on img at bounding box center [709, 512] width 16 height 14
click at [565, 551] on div "£139" at bounding box center [566, 551] width 19 height 11
click at [816, 514] on div "£159" at bounding box center [812, 513] width 19 height 11
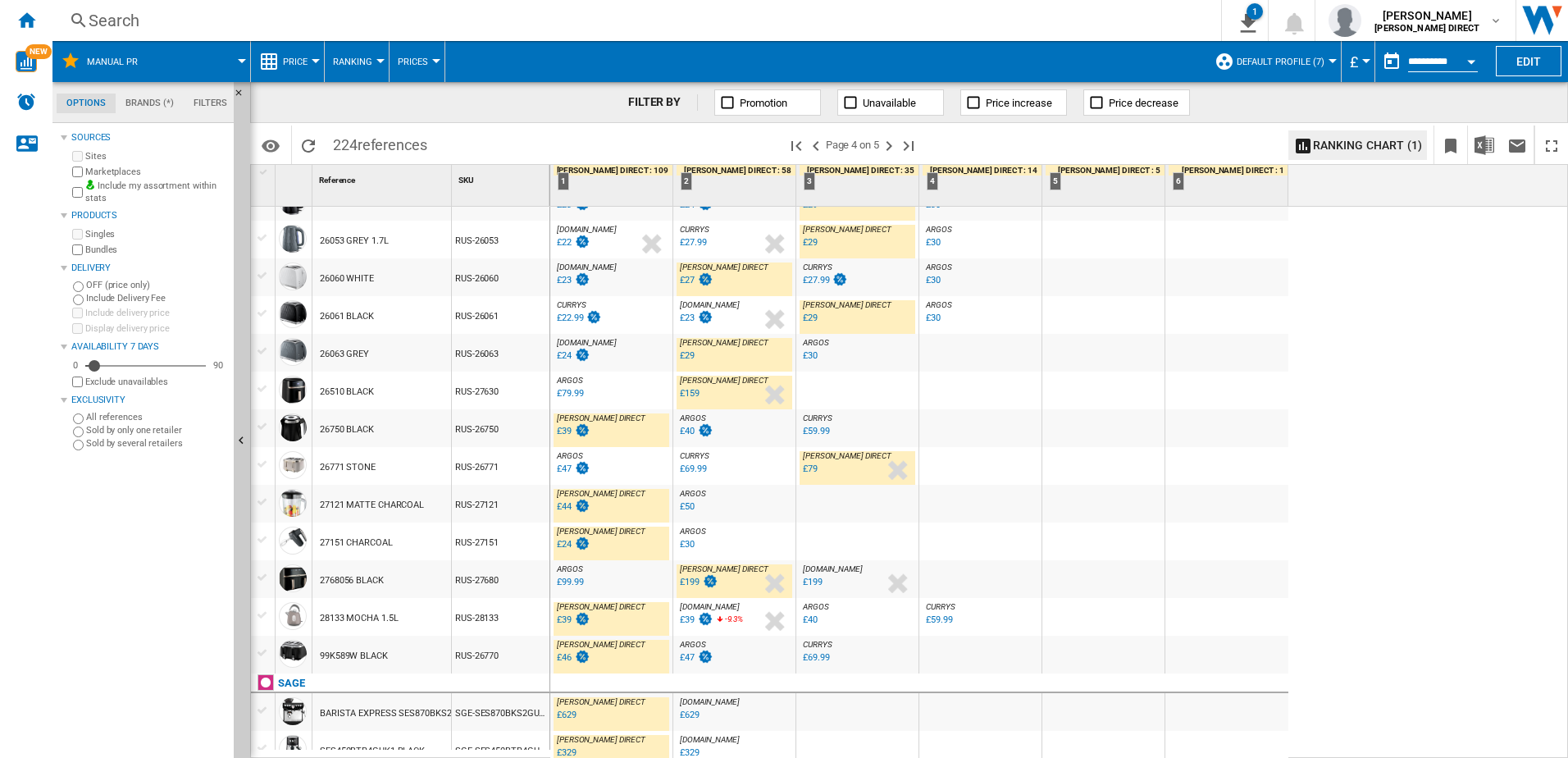
scroll to position [1394, 0]
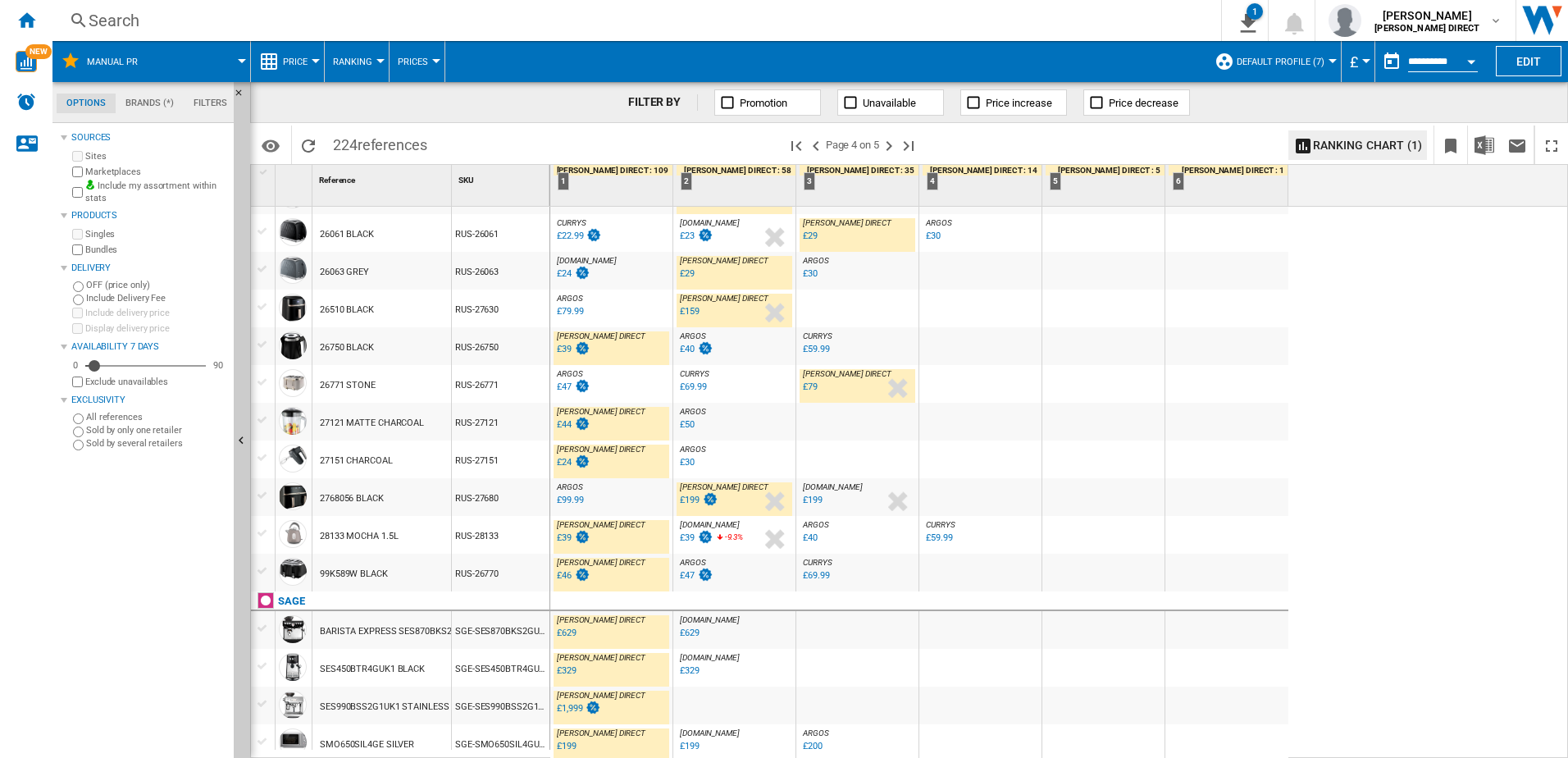
click at [563, 501] on div "£99.99" at bounding box center [570, 500] width 26 height 11
click at [814, 499] on div "£199" at bounding box center [812, 500] width 19 height 11
click at [560, 536] on div "£39" at bounding box center [564, 538] width 14 height 11
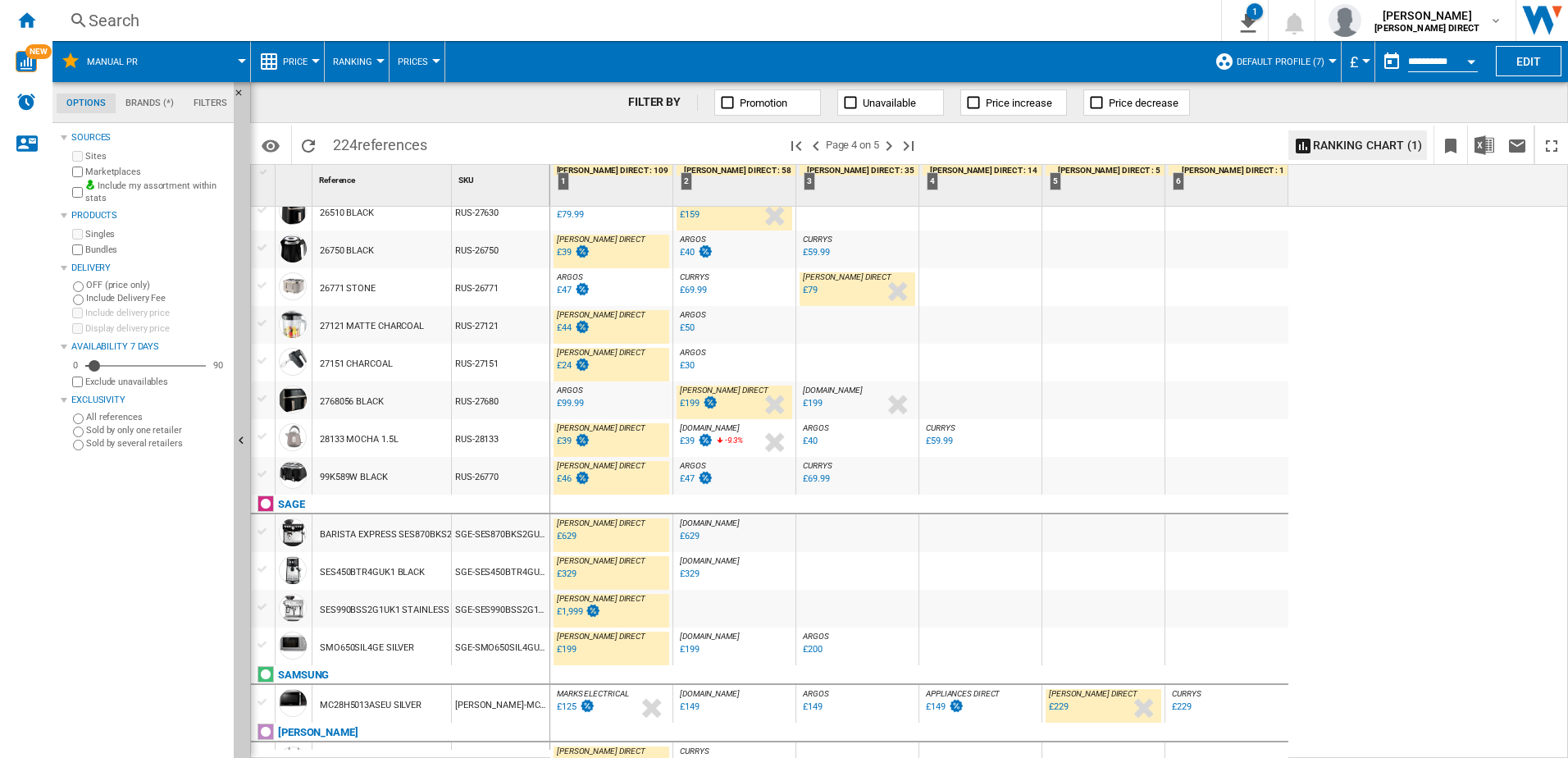
click at [571, 539] on div "£629" at bounding box center [566, 536] width 19 height 11
click at [575, 576] on div "£329" at bounding box center [566, 573] width 19 height 11
click at [583, 414] on div "-49.8 % £99.99 % N/A" at bounding box center [577, 415] width 45 height 39
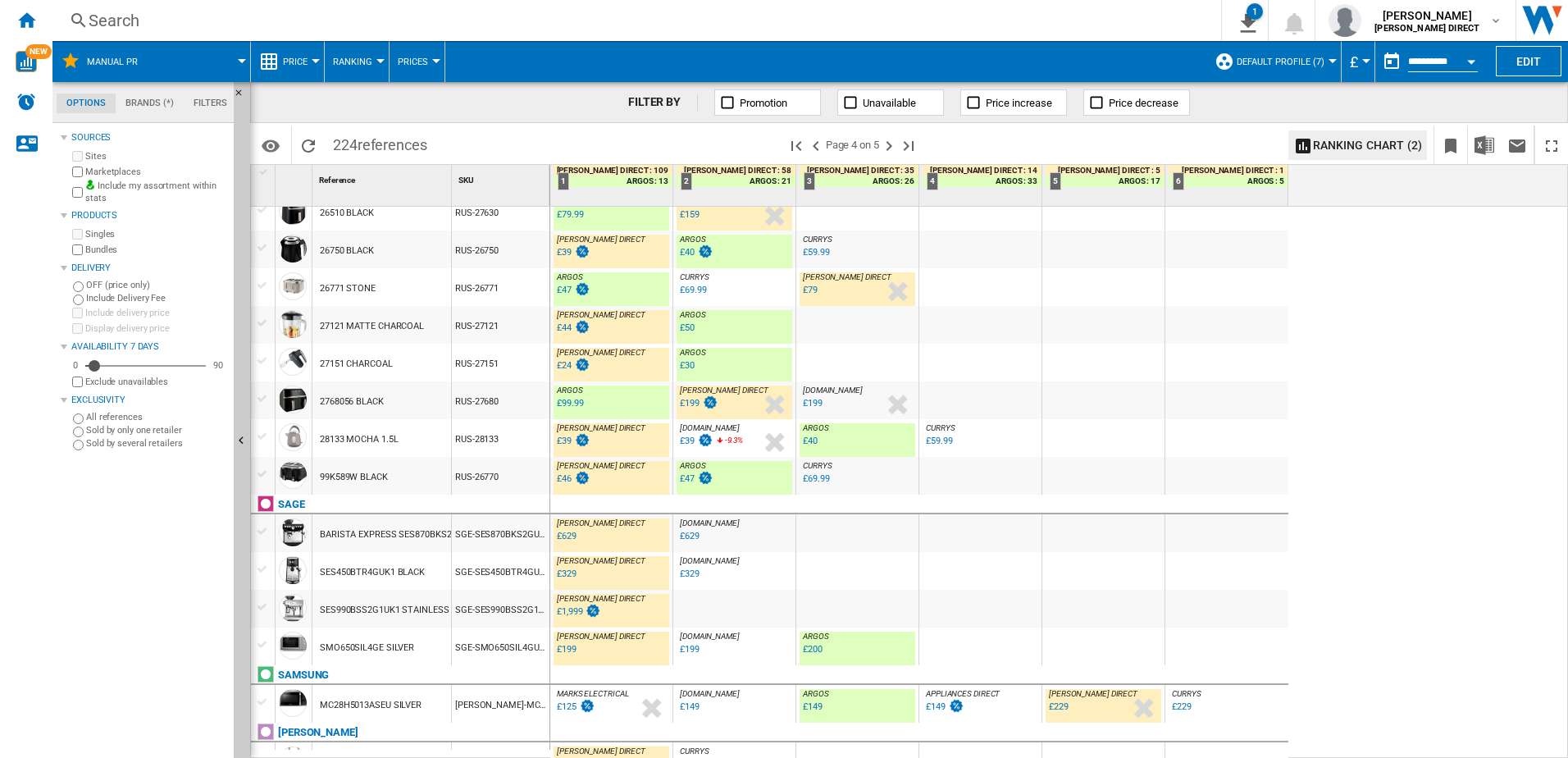
click at [577, 615] on div "£1,999" at bounding box center [570, 611] width 25 height 11
click at [748, 333] on div "ARGOS : UK CO ARGOS +13.6 % £50 % N/A ARGOS : UK CO ARGOS" at bounding box center [734, 329] width 116 height 38
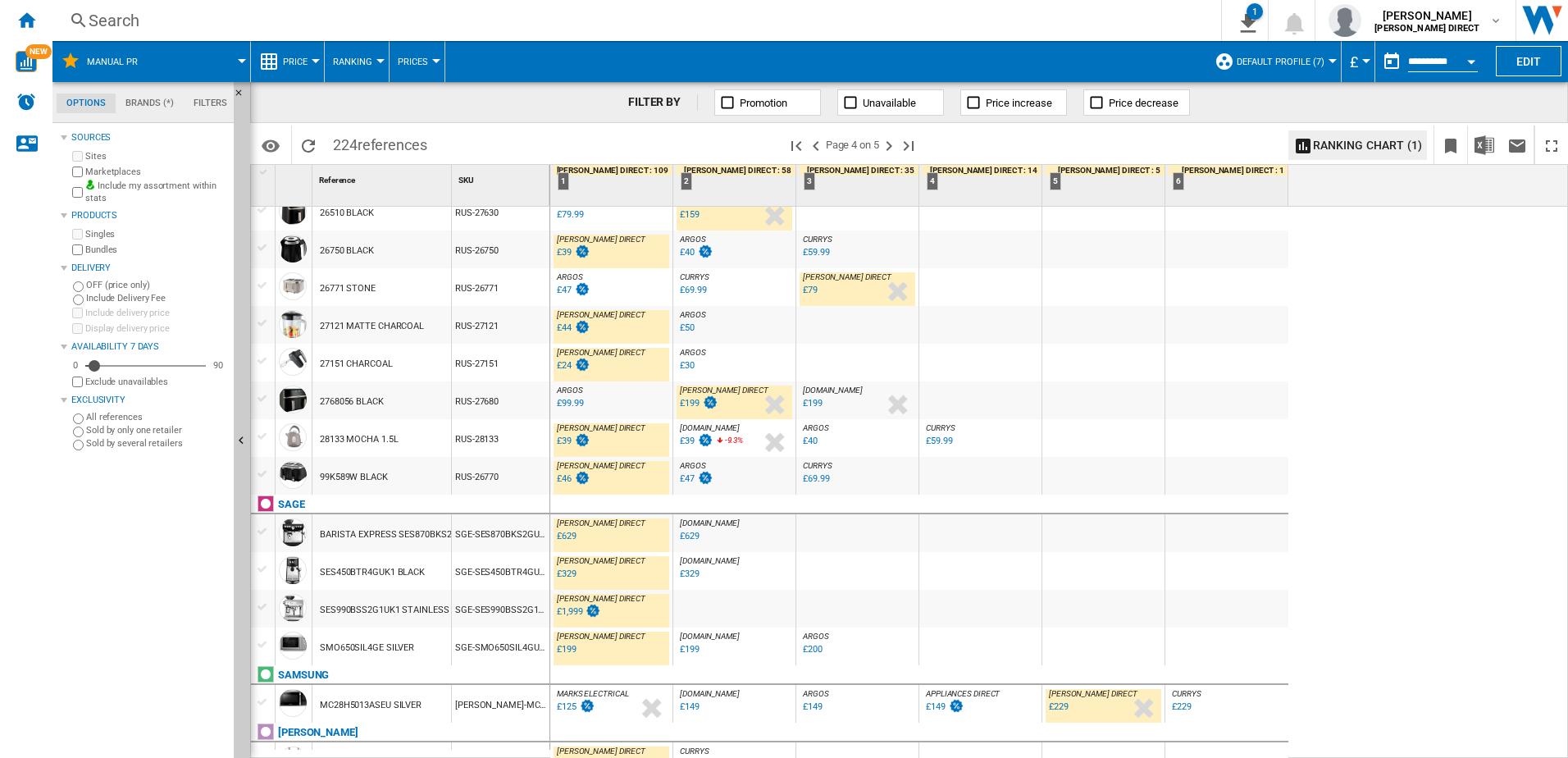
scroll to position [1513, 0]
